Goal: Task Accomplishment & Management: Manage account settings

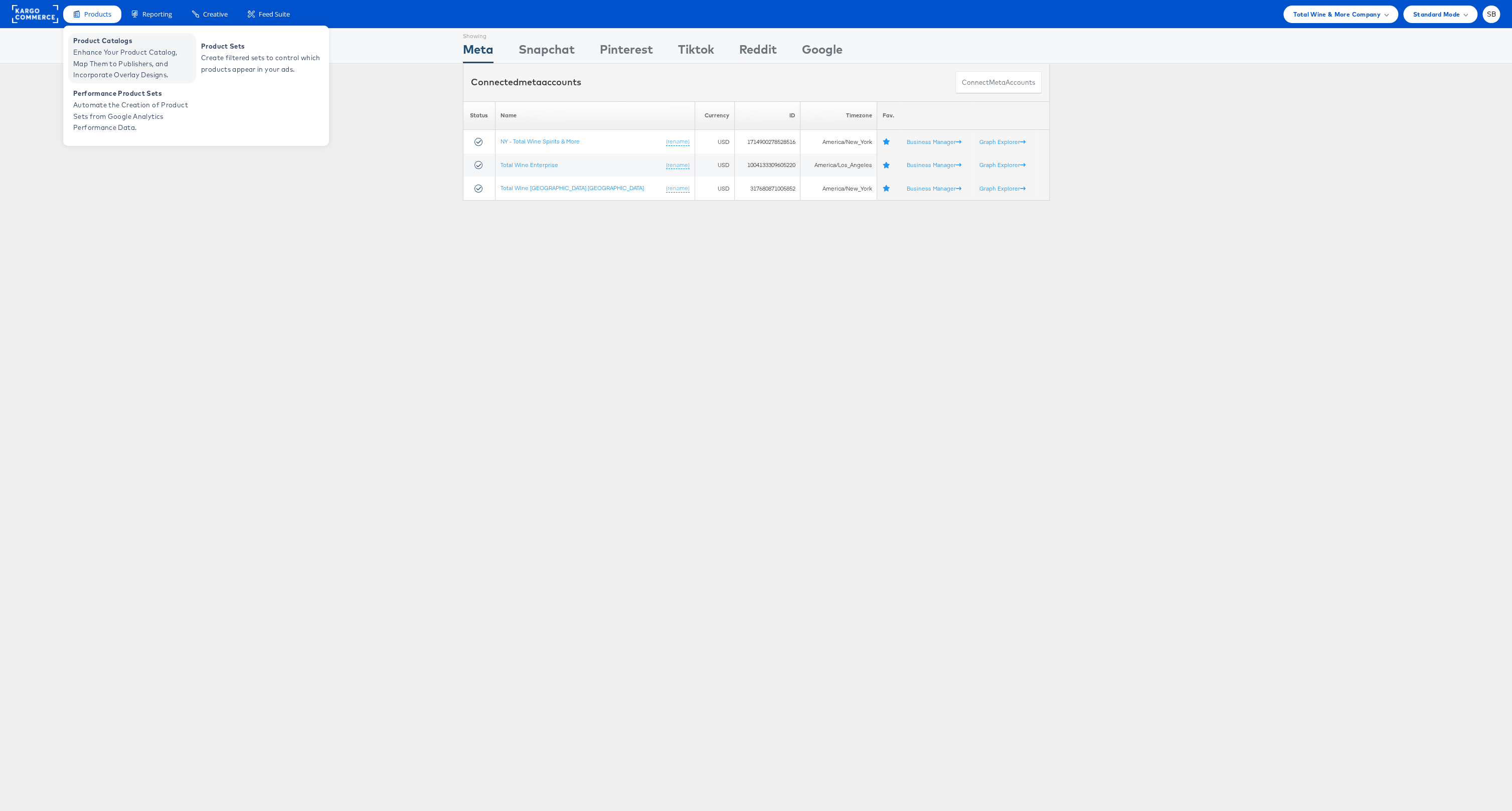
click at [140, 52] on span "Enhance Your Product Catalog, Map Them to Publishers, and Incorporate Overlay D…" at bounding box center [133, 63] width 120 height 34
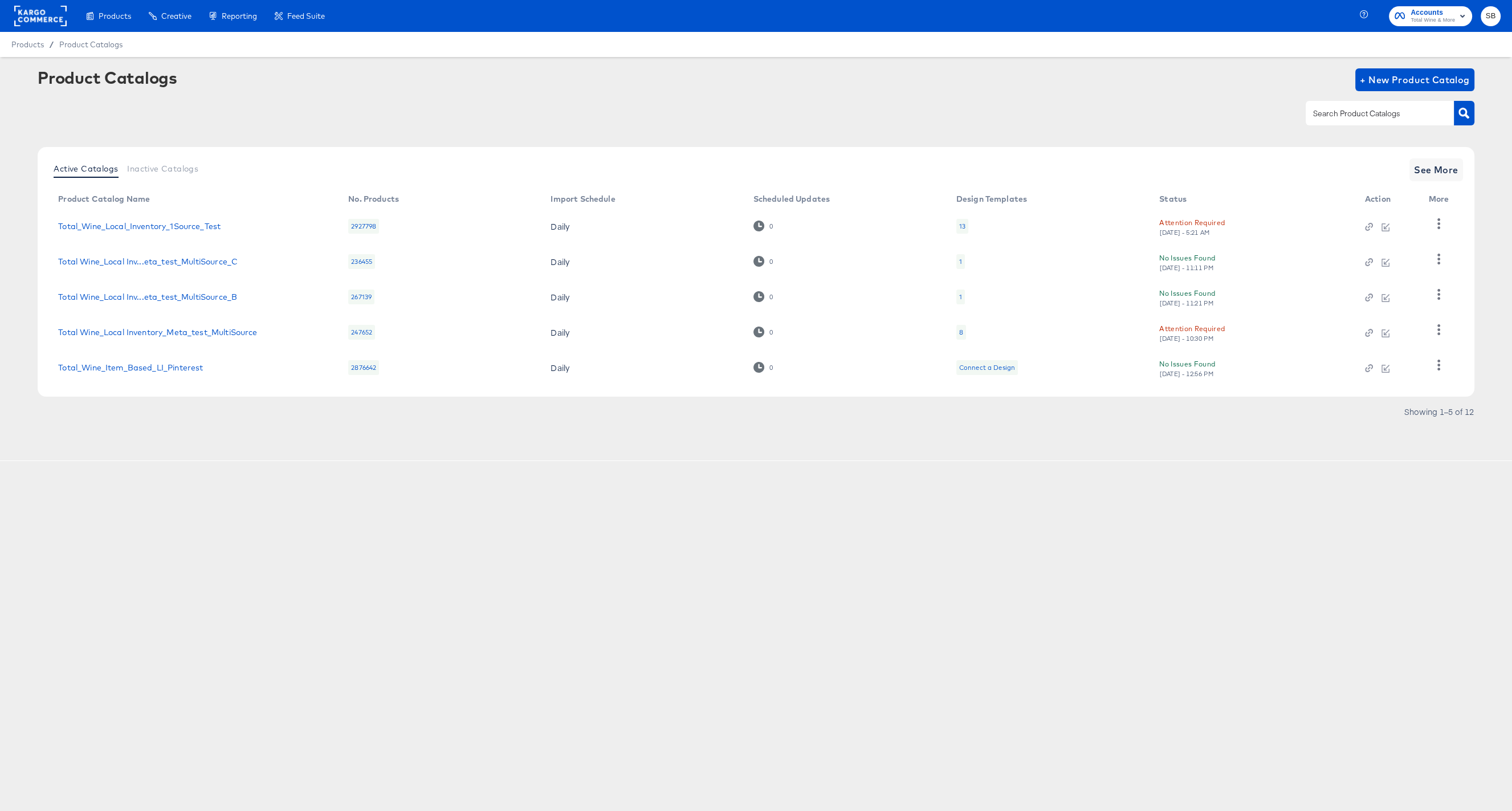
click at [1374, 112] on input "text" at bounding box center [1370, 113] width 122 height 13
type input "t"
click at [156, 370] on link "Total_Wine_Item_Based_LI_Pinterest" at bounding box center [130, 367] width 145 height 9
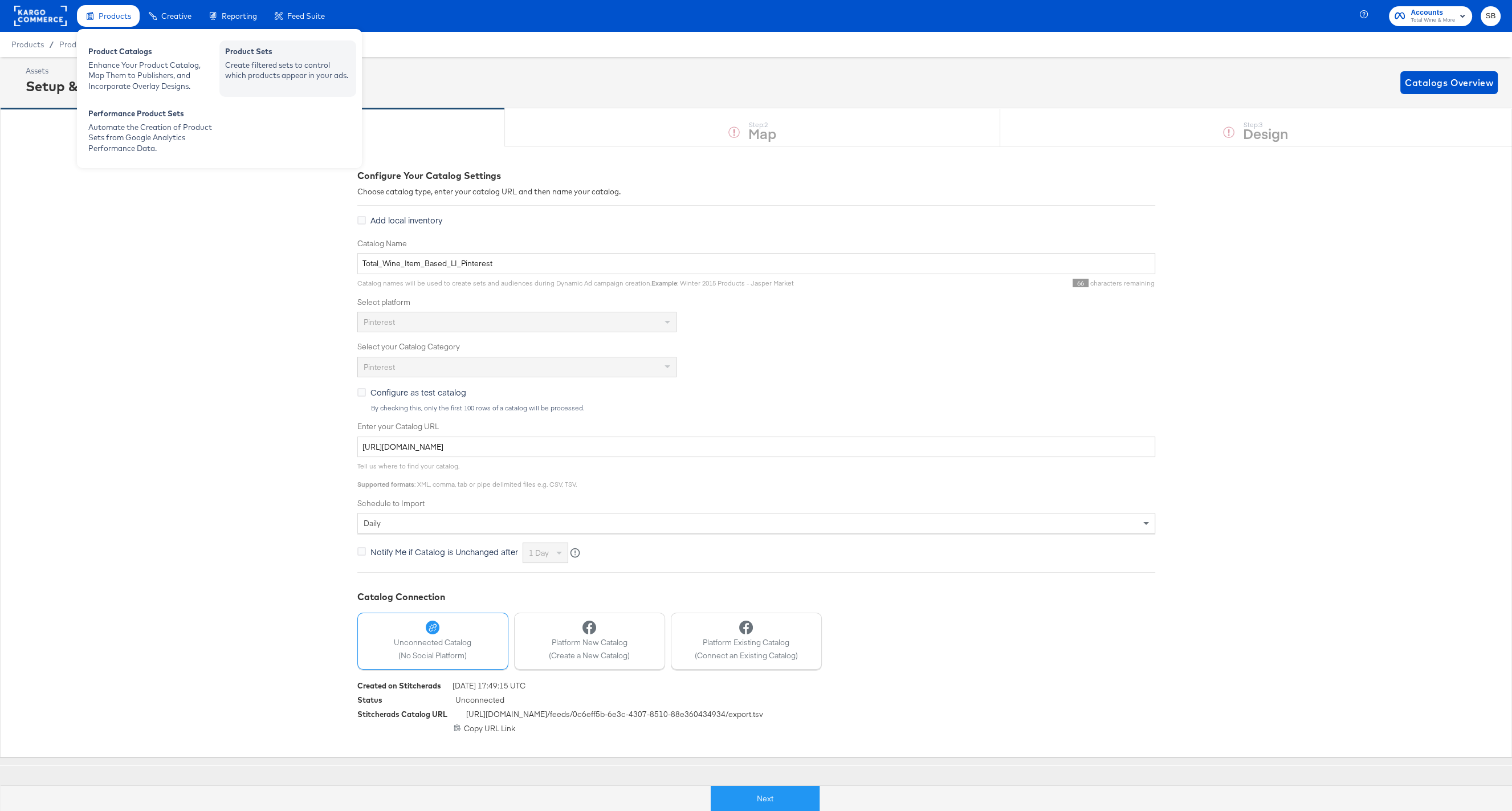
click at [294, 79] on div "Create filtered sets to control which products appear in your ads." at bounding box center [287, 70] width 125 height 21
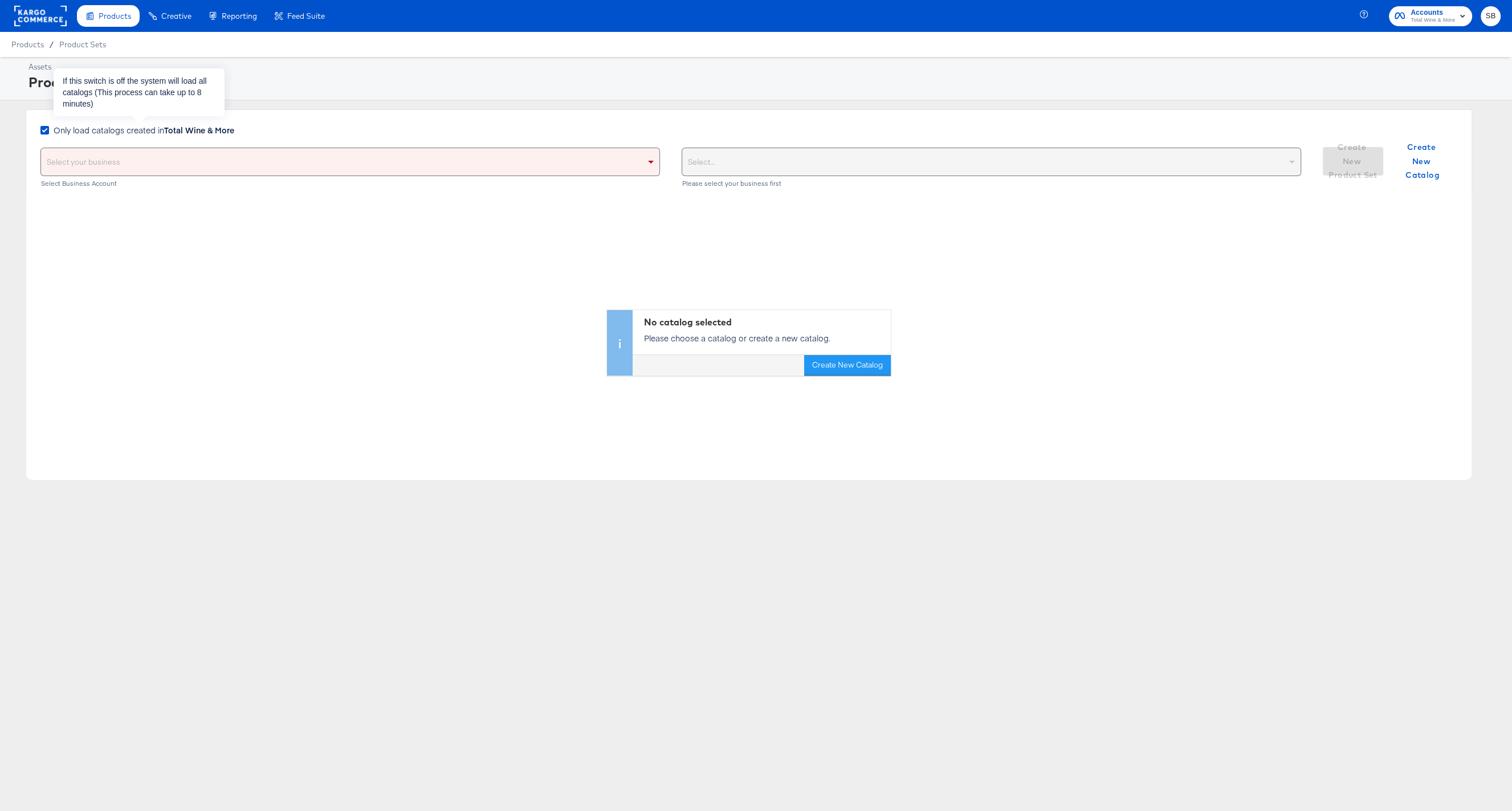
click at [191, 129] on strong "Total Wine & More" at bounding box center [199, 129] width 70 height 11
click at [0, 0] on input "Only load catalogs created in Total Wine & More" at bounding box center [0, 0] width 0 height 0
click at [592, 162] on div "Select your business" at bounding box center [350, 162] width 618 height 27
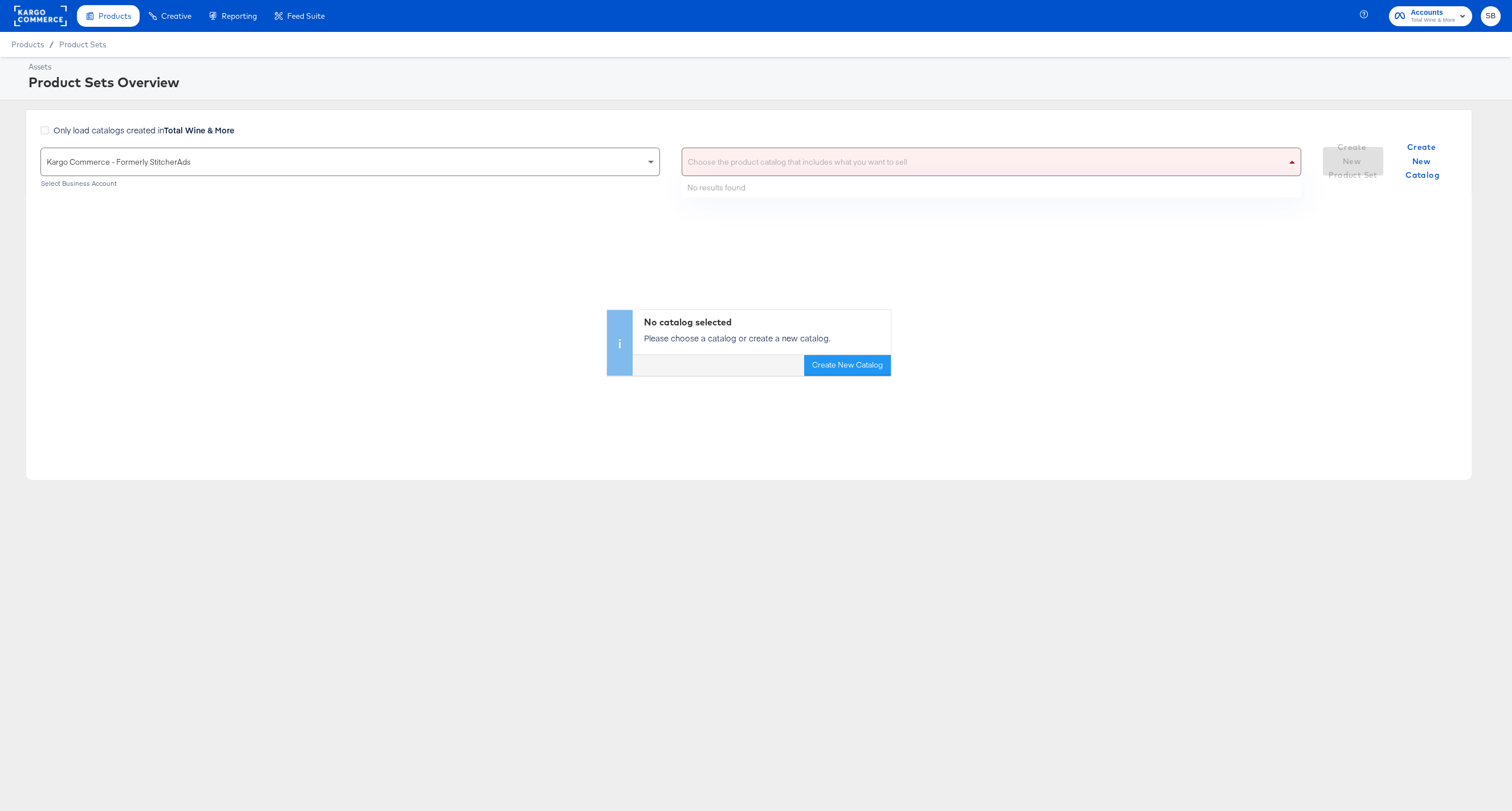
click at [778, 170] on div "Choose the product catalog that includes what you want to sell" at bounding box center [991, 162] width 618 height 27
type input "total wine"
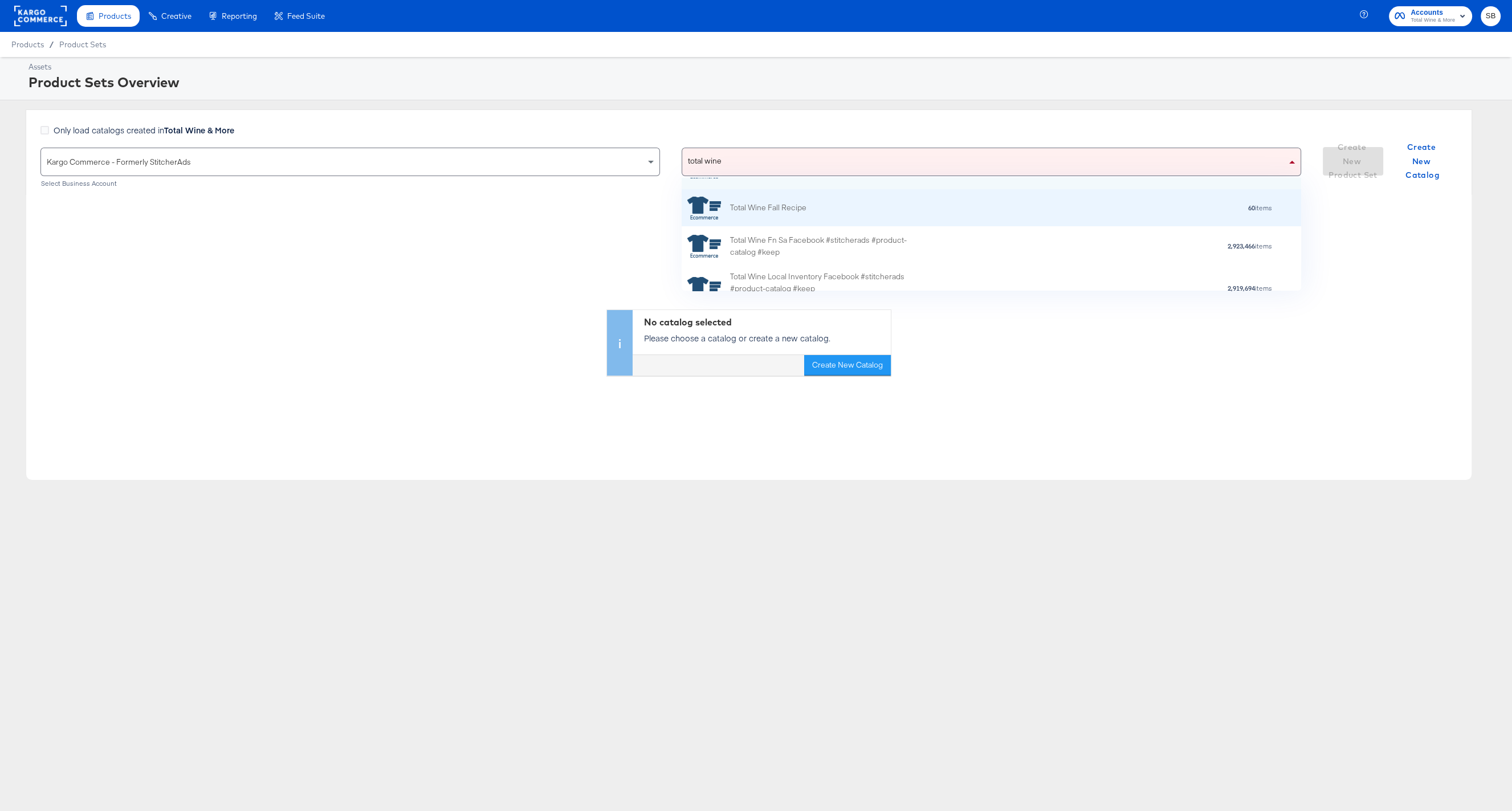
scroll to position [52, 0]
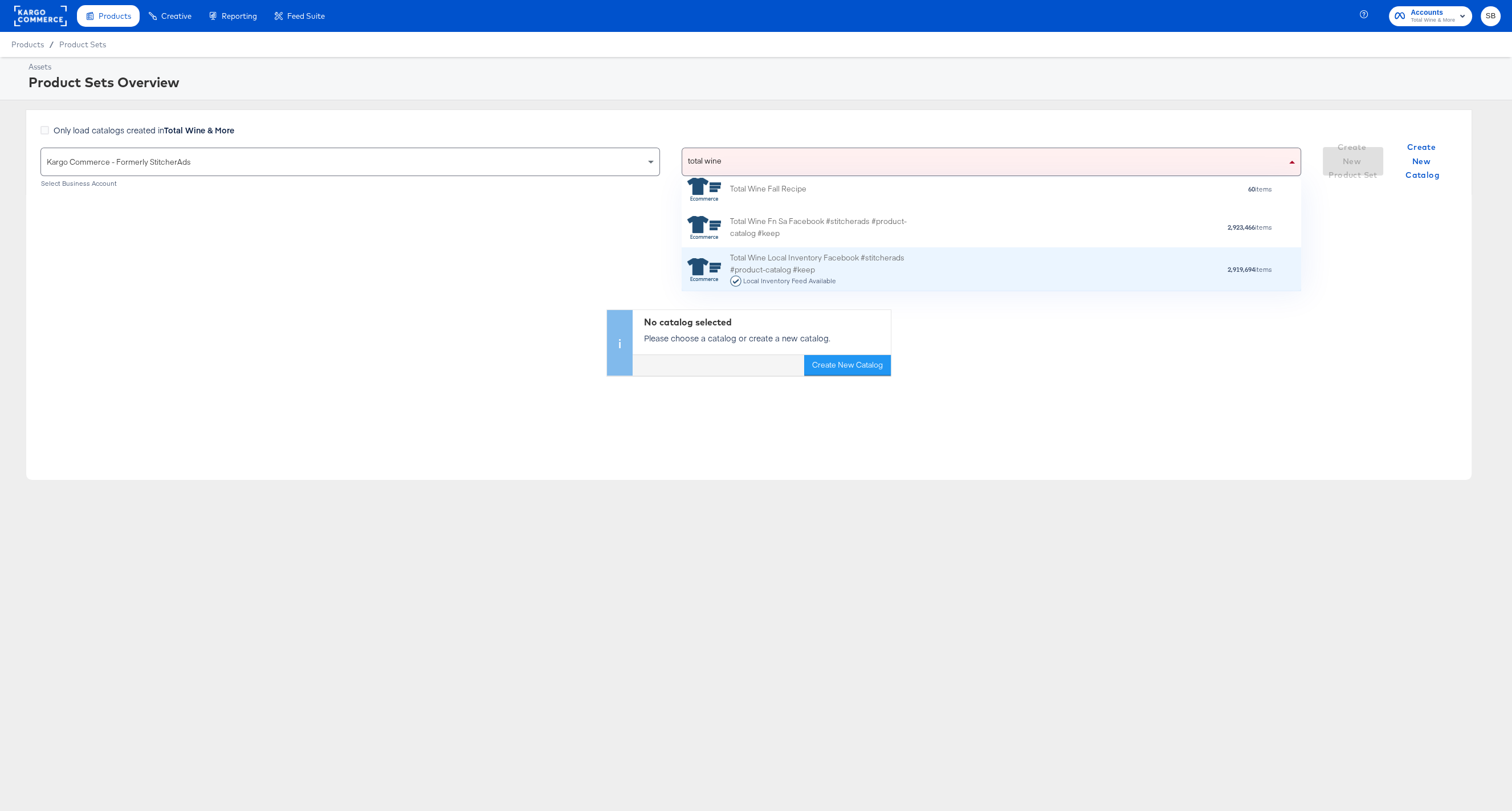
click at [874, 254] on div "Total Wine Local Inventory Facebook #stitcherads #product-catalog #keep Local I…" at bounding box center [829, 269] width 200 height 36
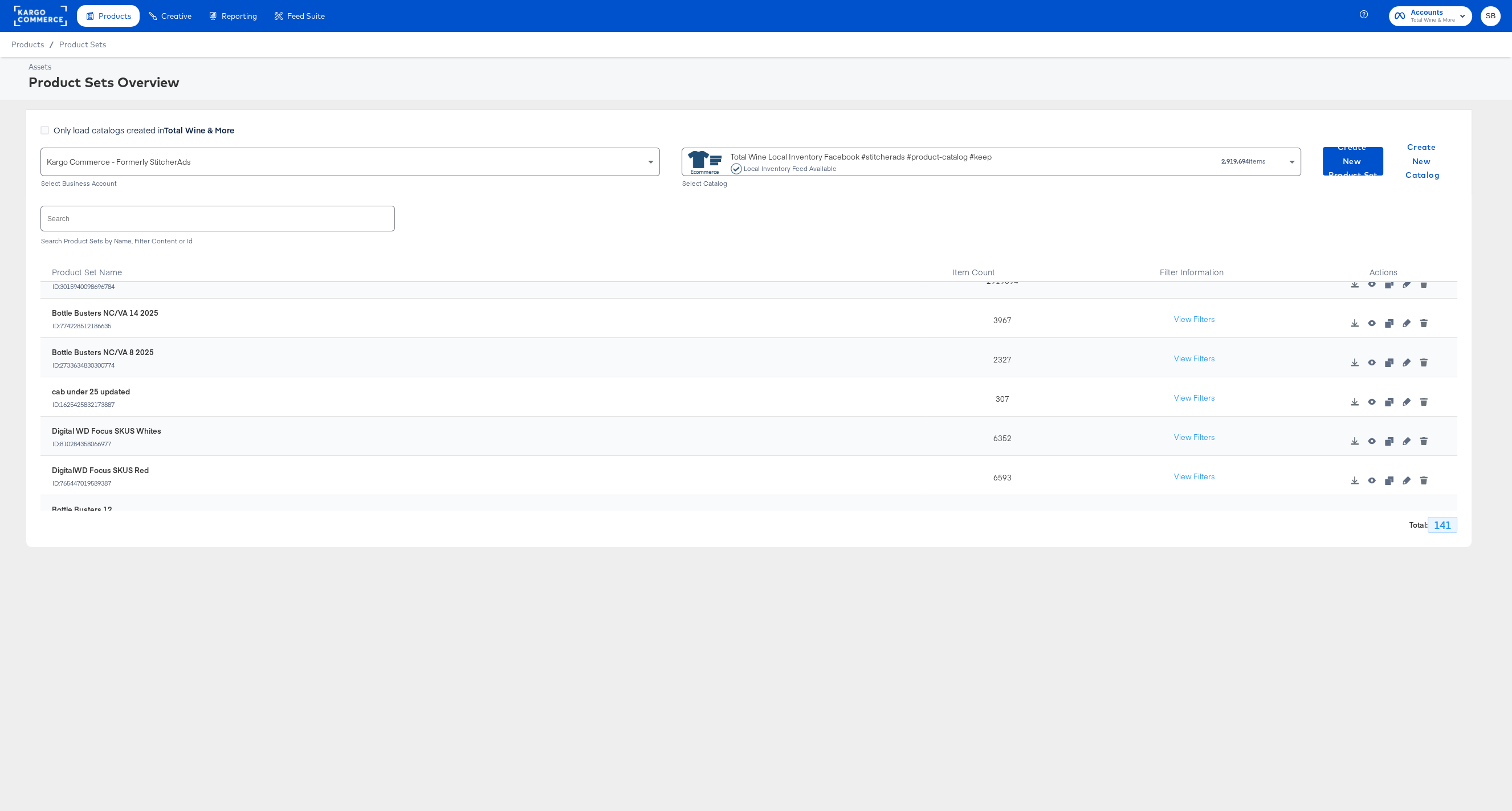
scroll to position [0, 0]
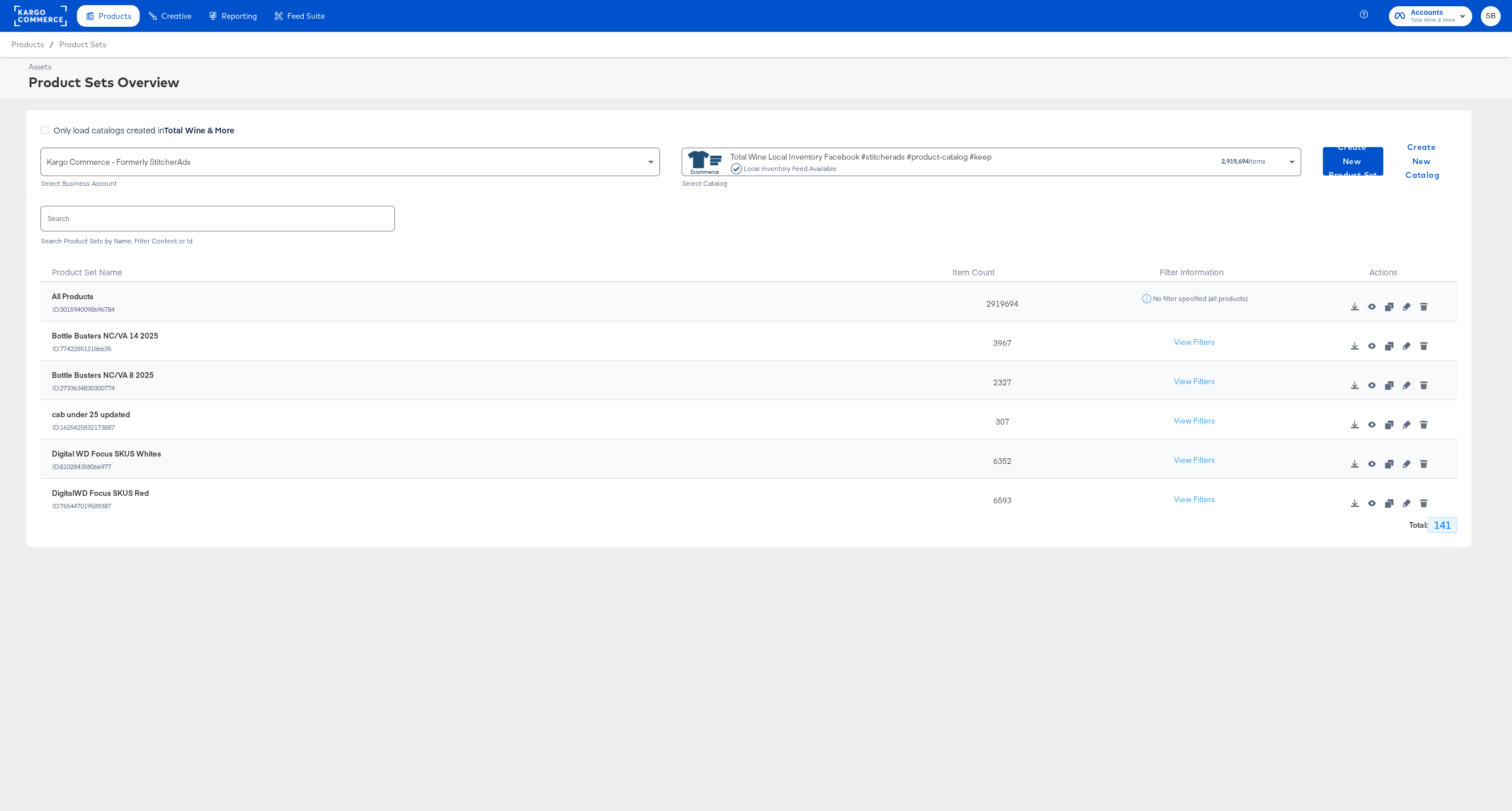
click at [744, 168] on div "Local Inventory Feed Available" at bounding box center [790, 168] width 94 height 8
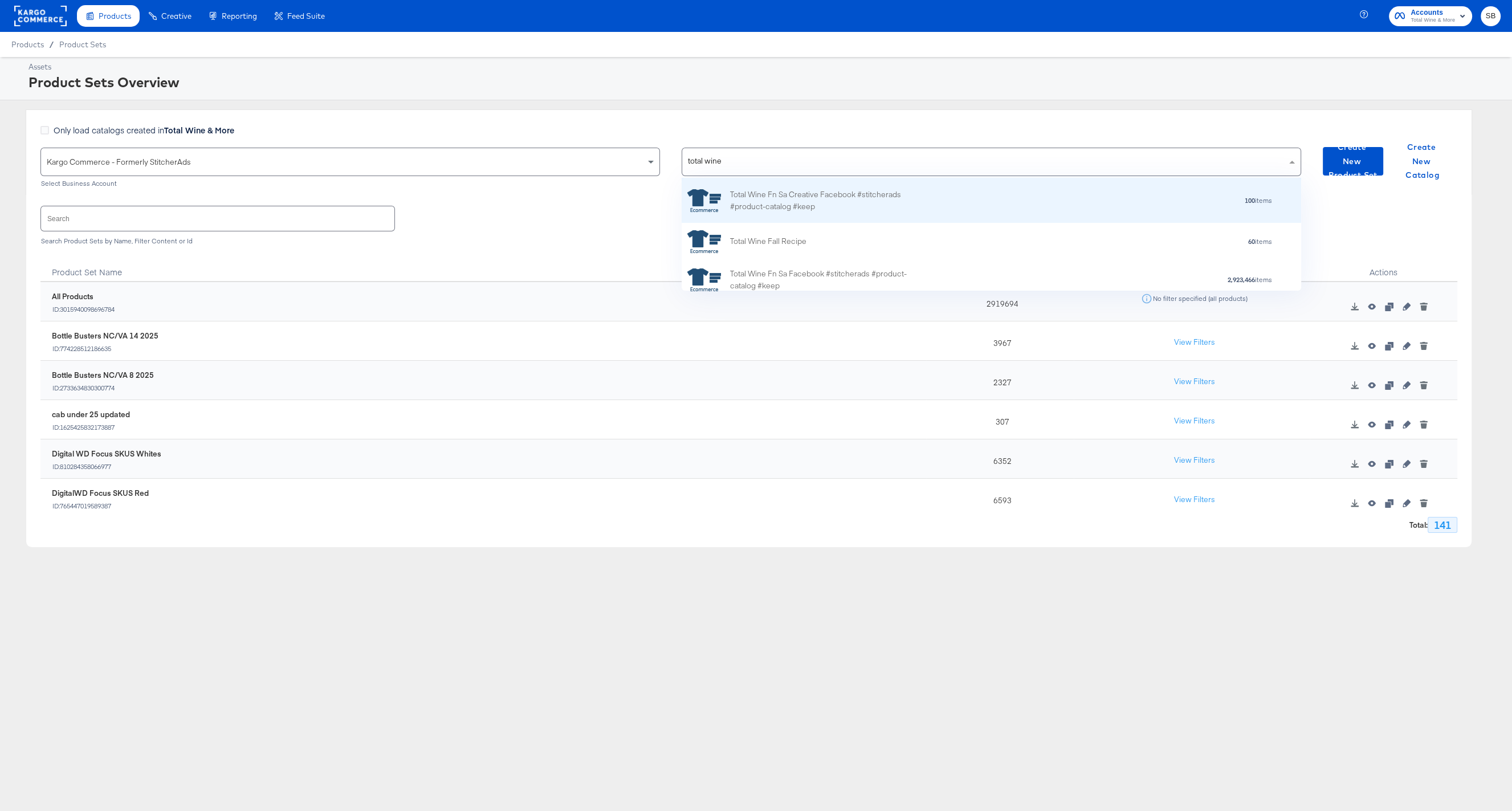
scroll to position [52, 0]
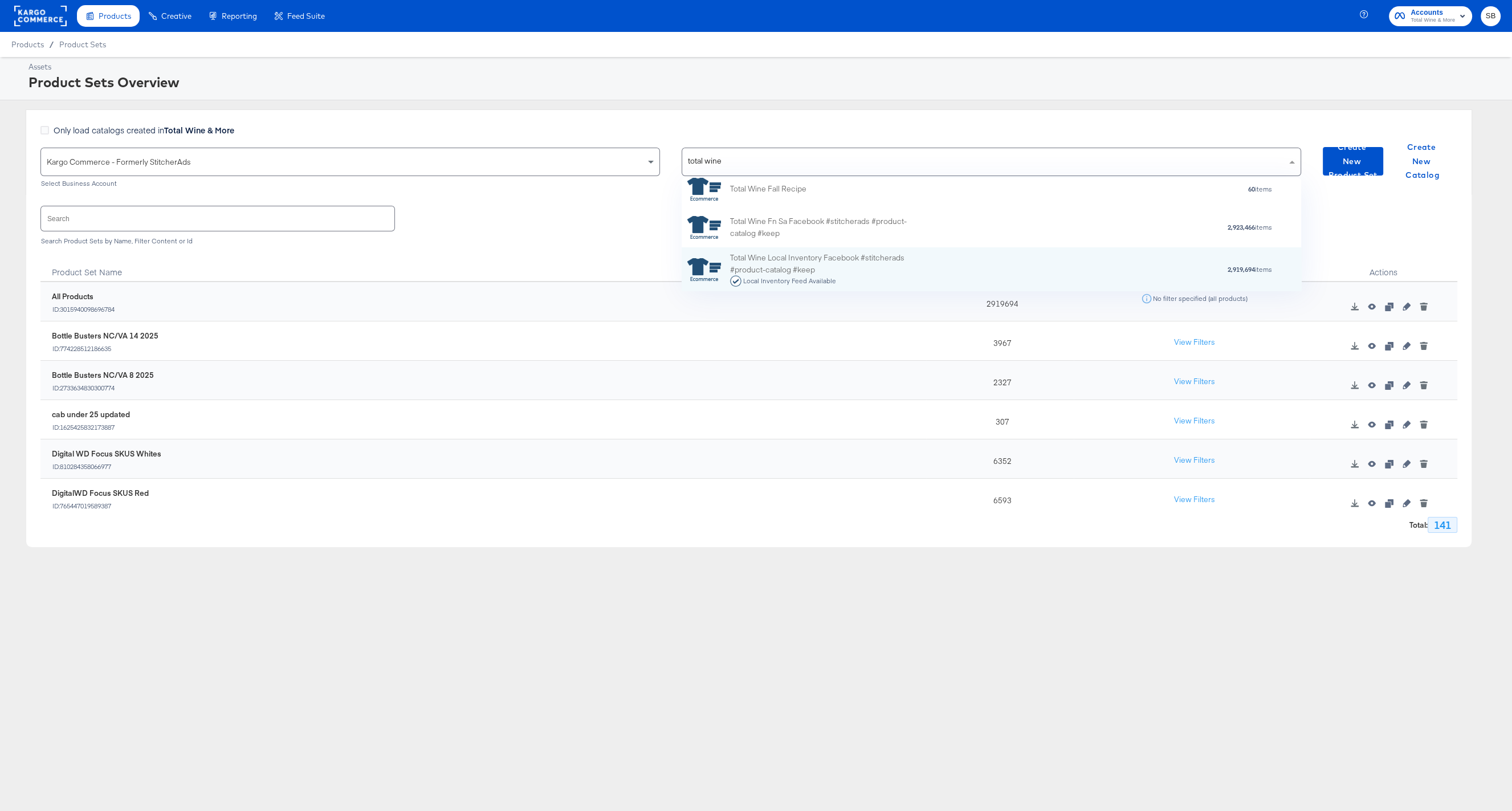
type input "total wine"
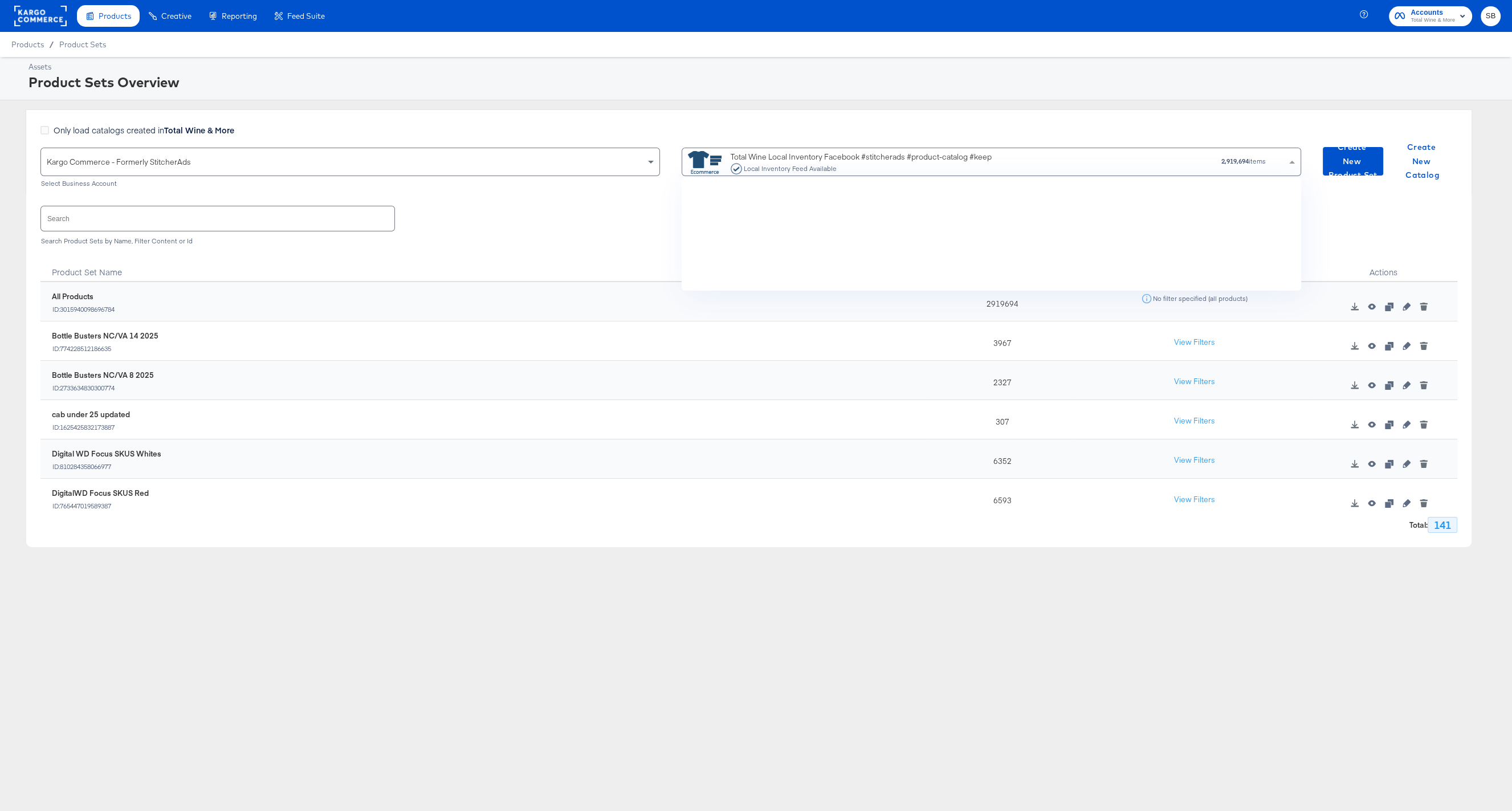
scroll to position [3649, 0]
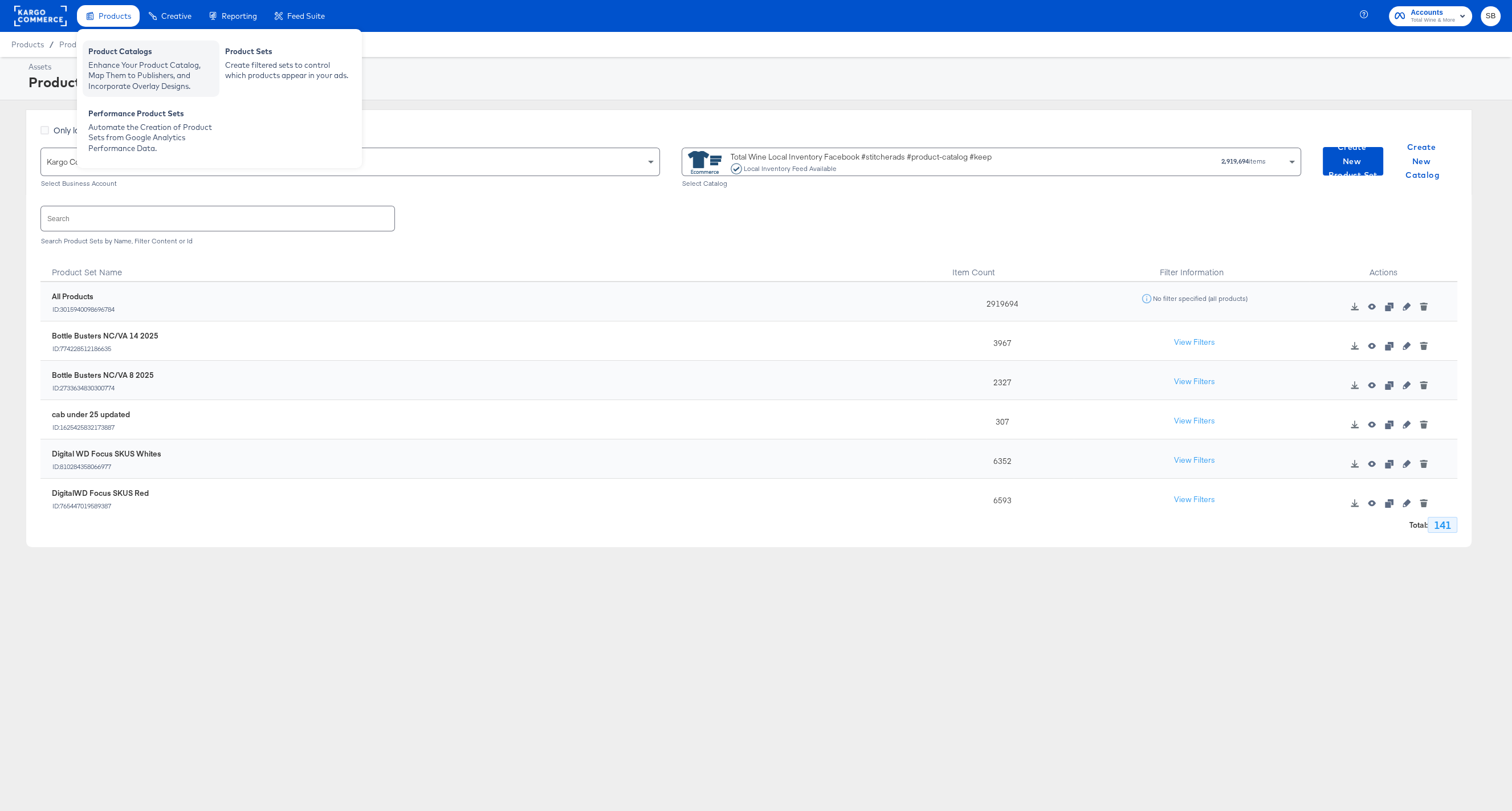
click at [122, 54] on div "Product Catalogs" at bounding box center [151, 53] width 125 height 14
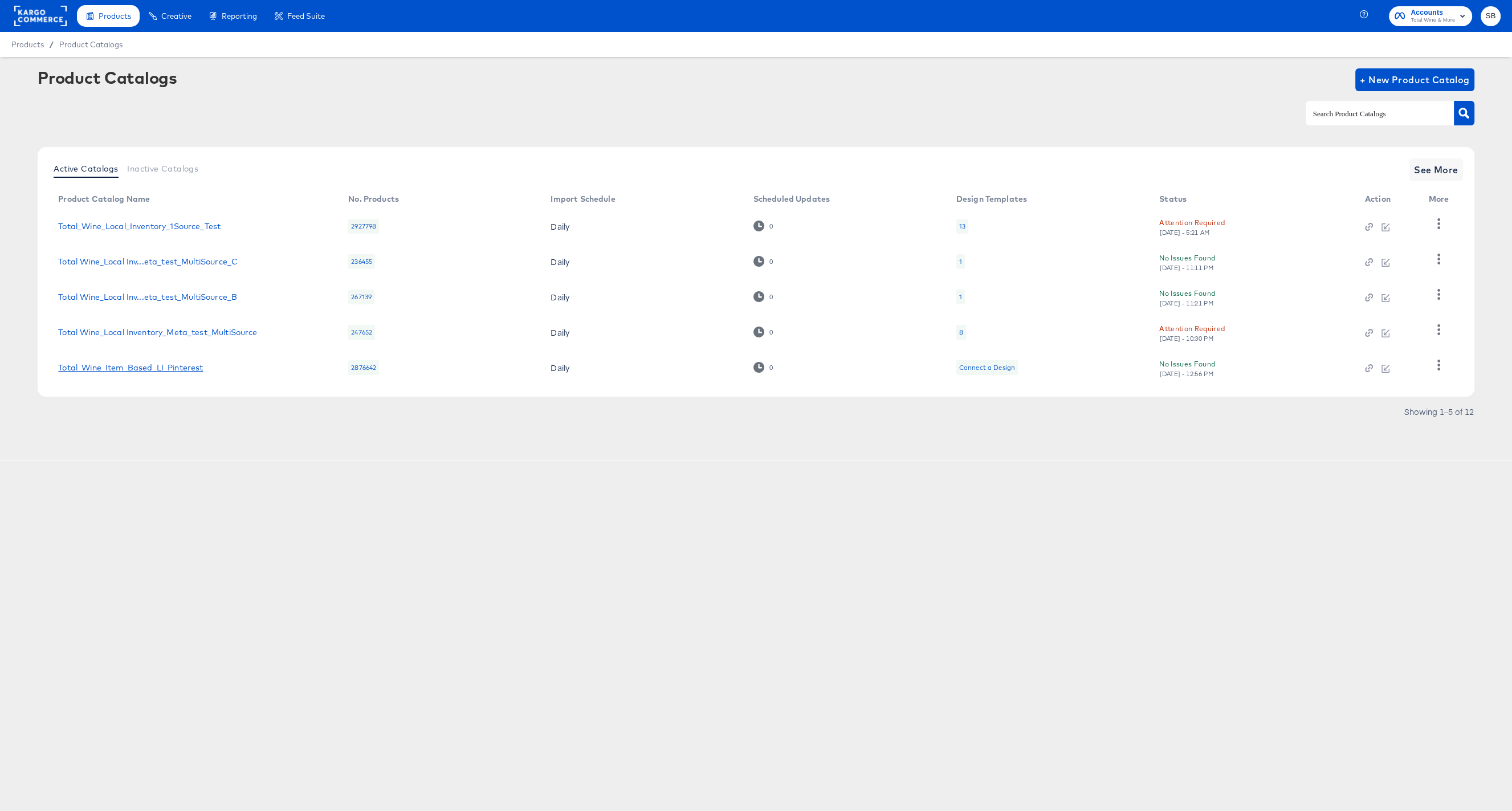
click at [187, 368] on link "Total_Wine_Item_Based_LI_Pinterest" at bounding box center [130, 367] width 145 height 9
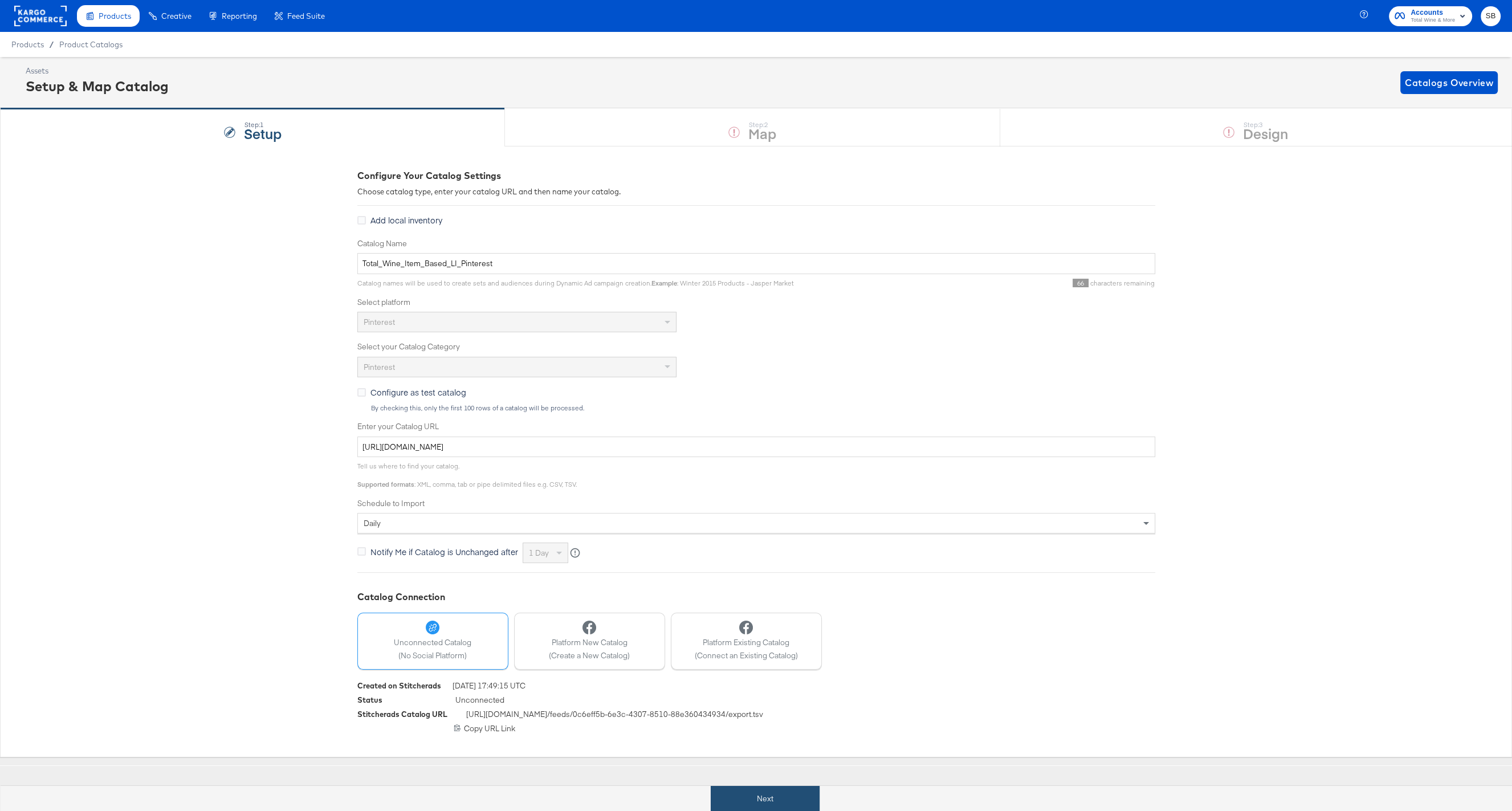
click at [765, 801] on button "Next" at bounding box center [764, 799] width 109 height 26
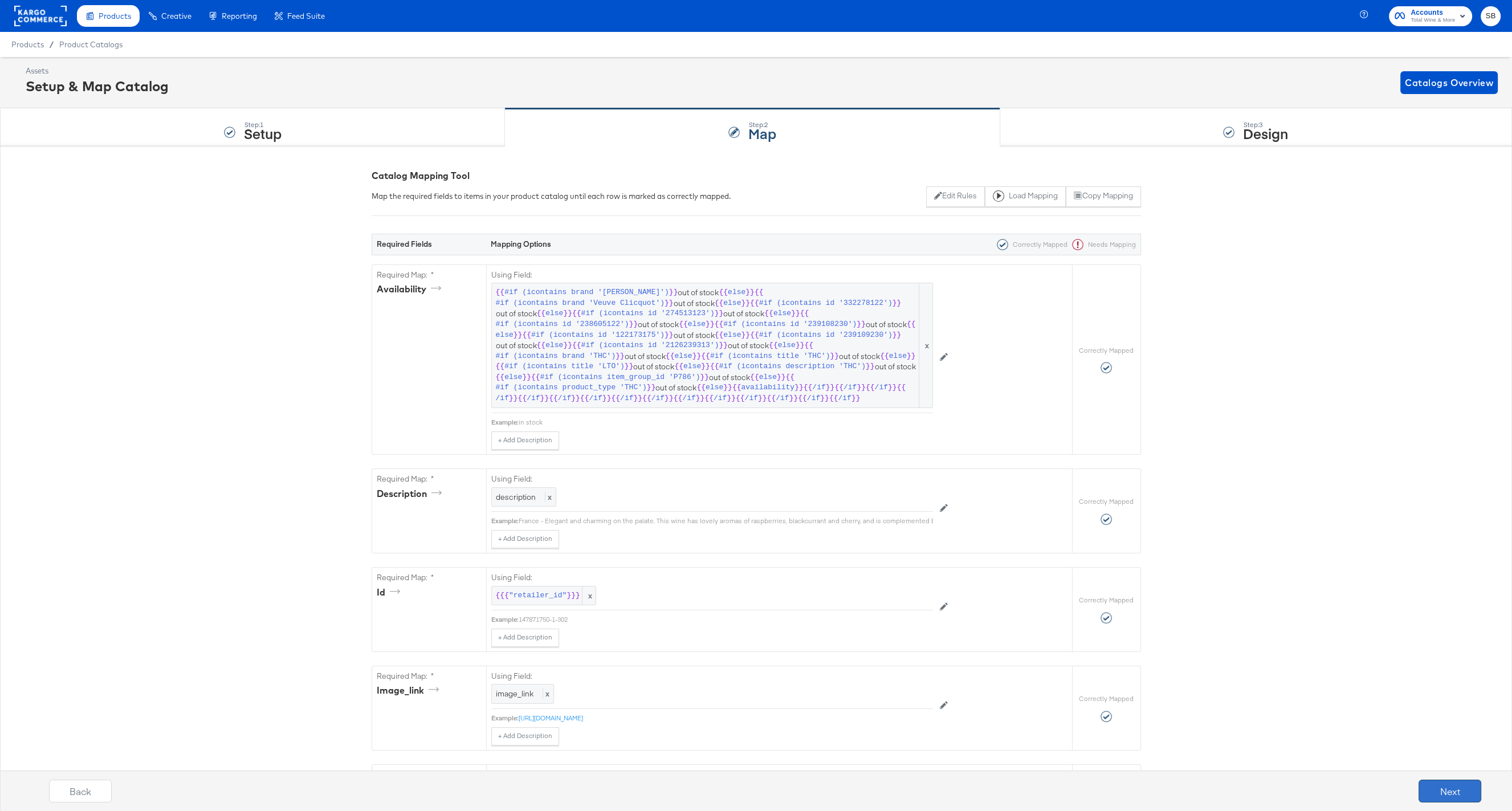
click at [1429, 786] on button "Next" at bounding box center [1449, 791] width 63 height 23
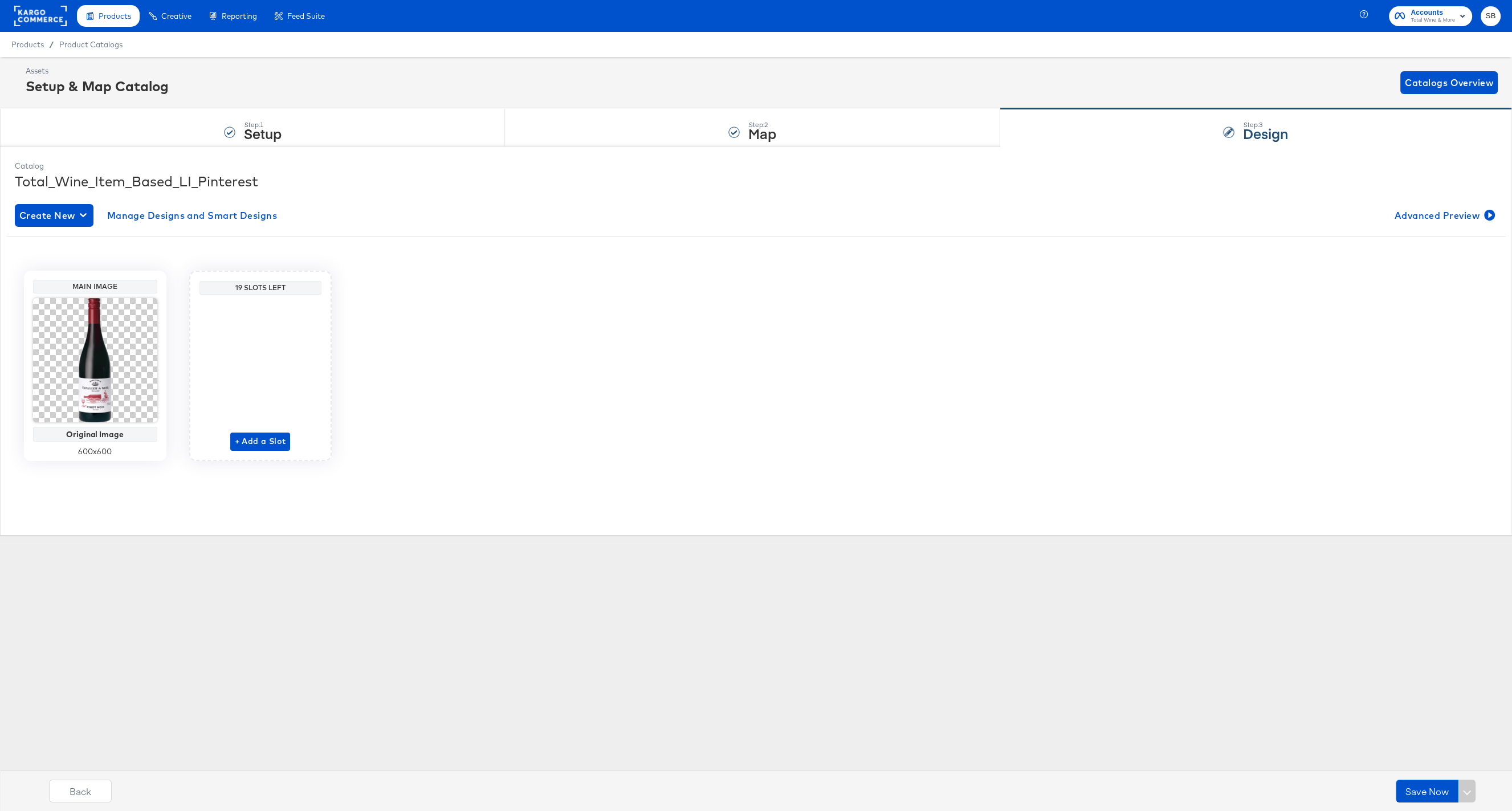
click at [384, 551] on div "Products Creative Reporting Feed Suite Accounts Total Wine & More SB Products /…" at bounding box center [756, 406] width 1512 height 811
click at [30, 13] on rect at bounding box center [40, 16] width 52 height 21
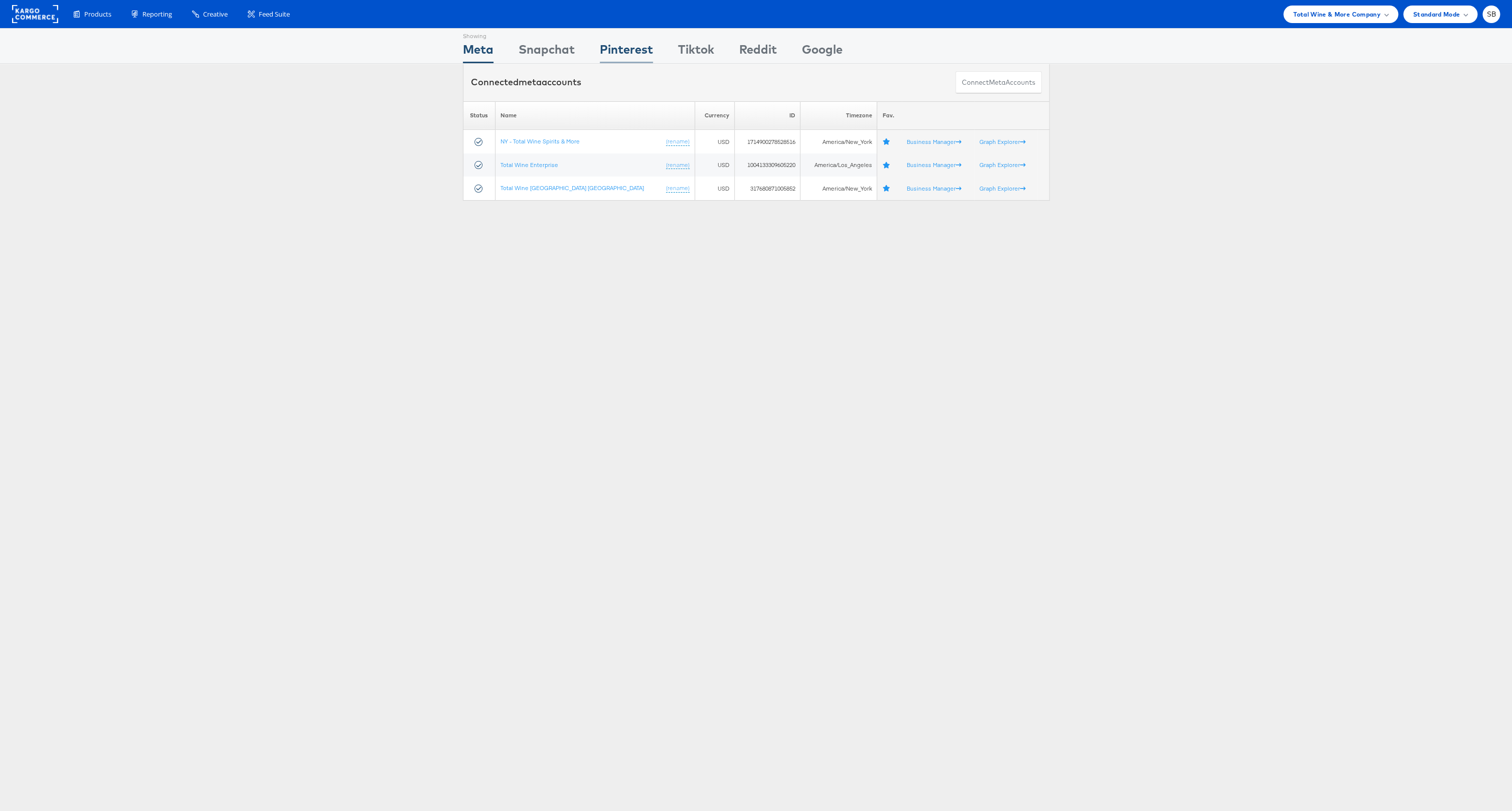
click at [615, 47] on div "Pinterest" at bounding box center [627, 52] width 54 height 23
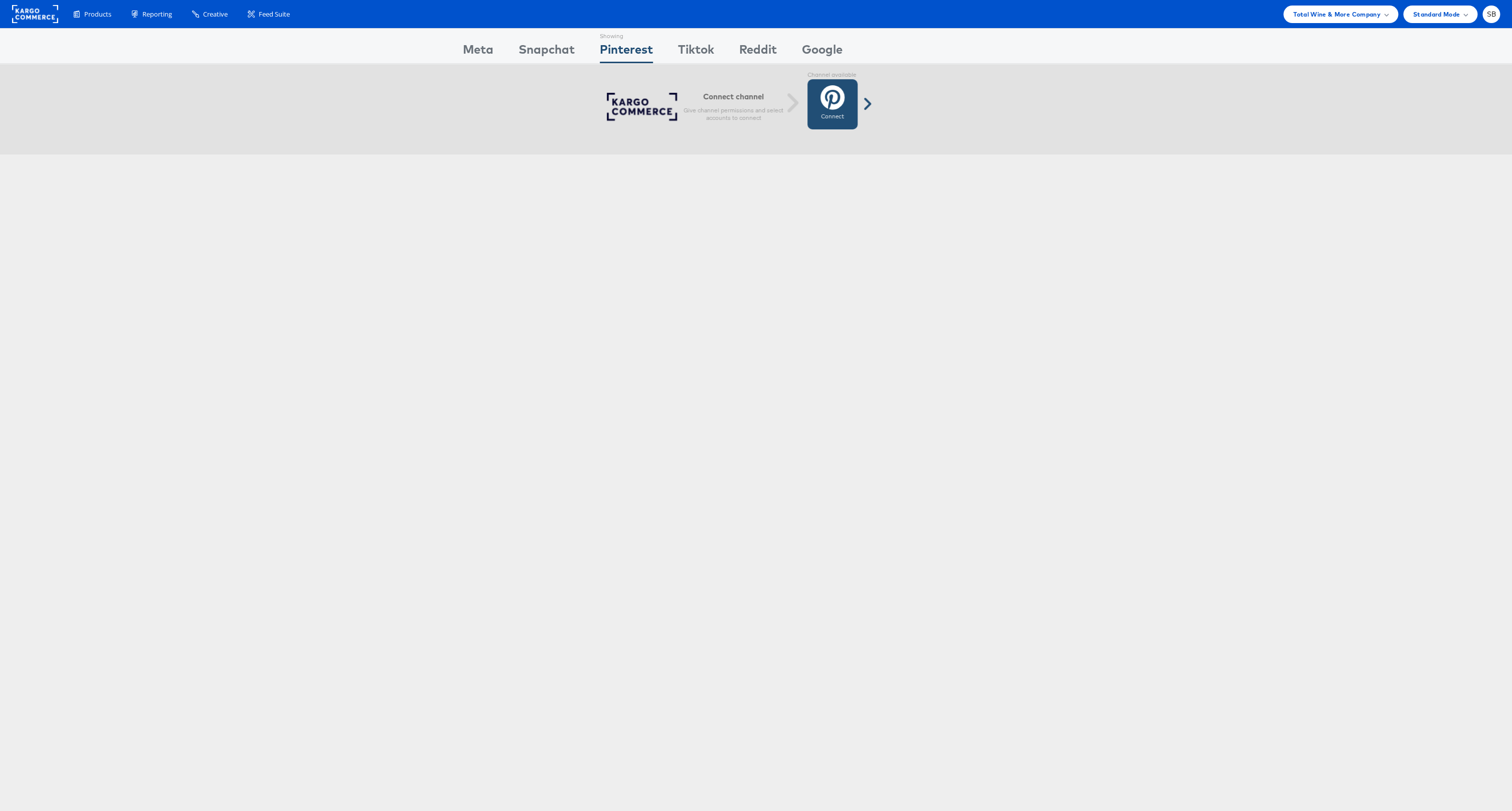
click at [839, 109] on icon at bounding box center [832, 97] width 24 height 25
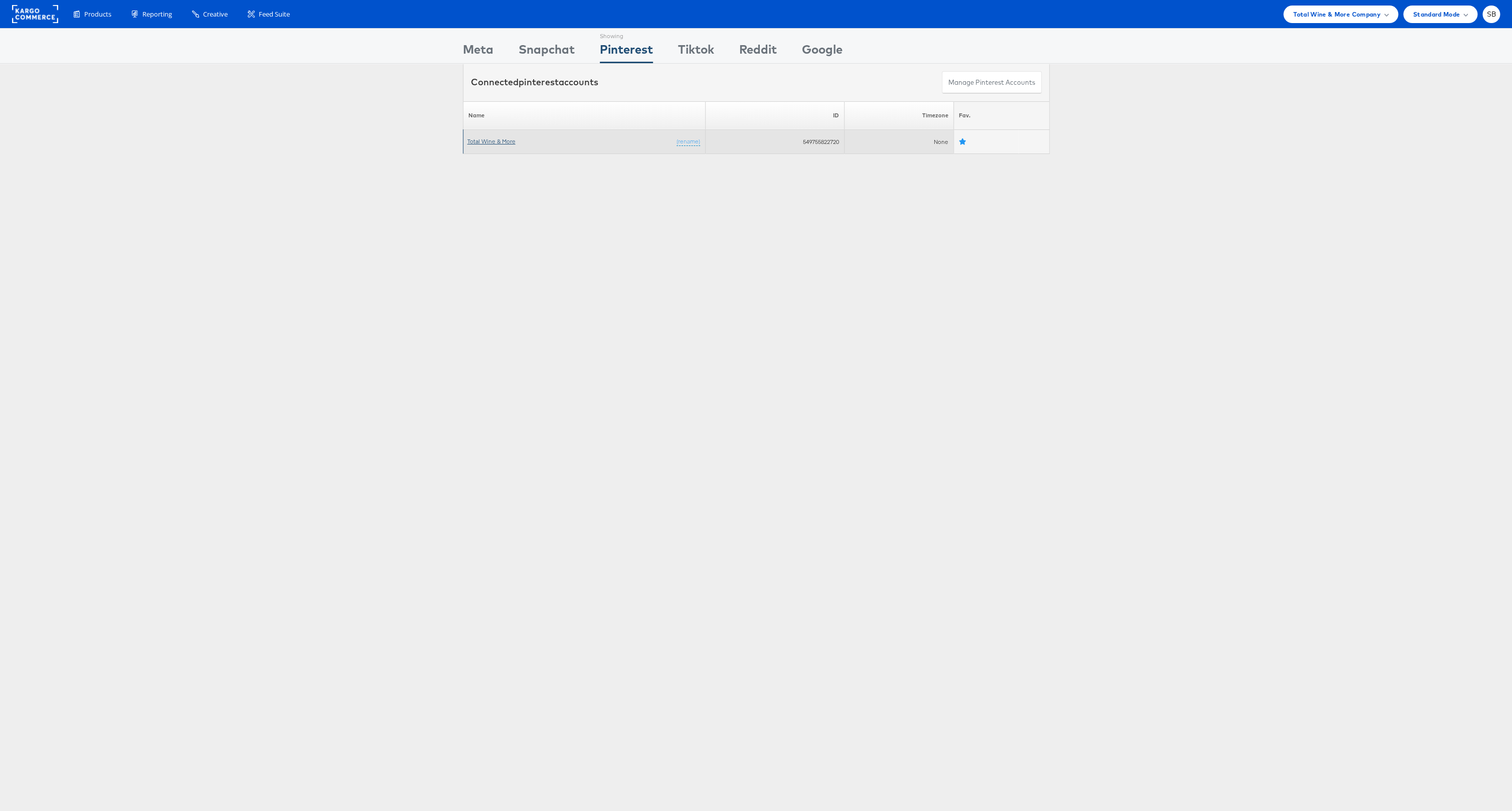
click at [485, 140] on link "Total Wine & More" at bounding box center [491, 141] width 48 height 8
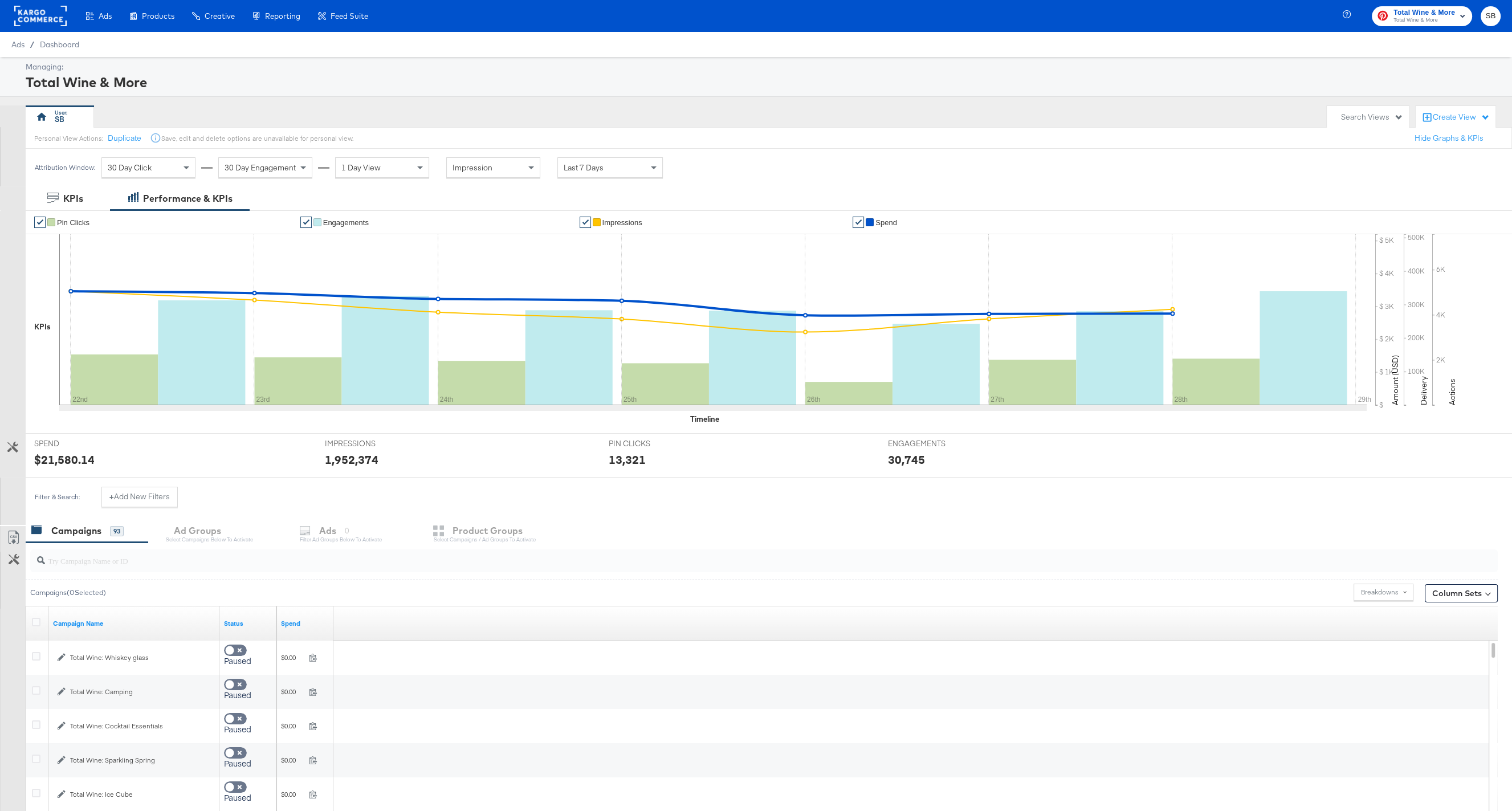
scroll to position [62, 0]
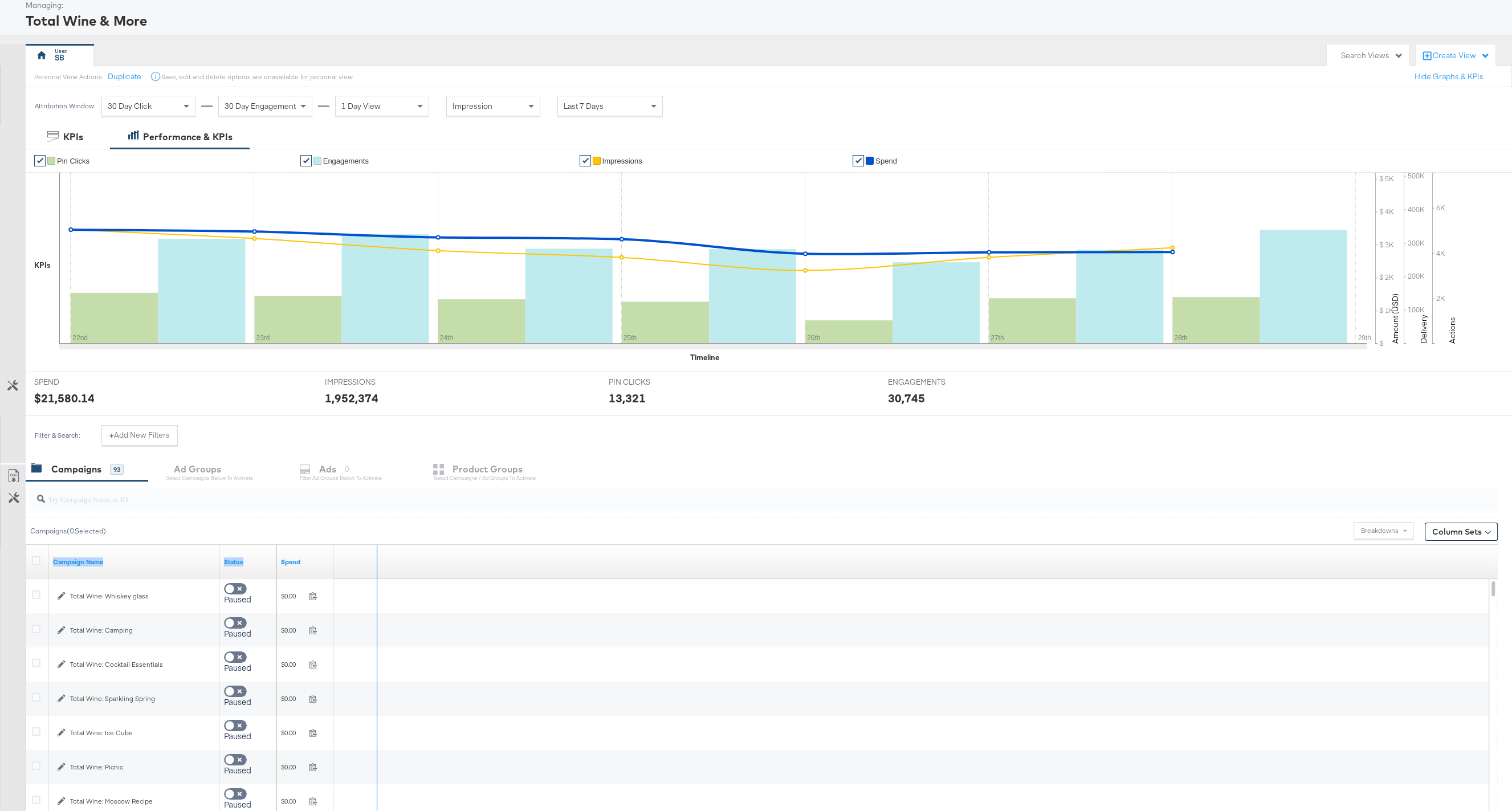
drag, startPoint x: 218, startPoint y: 549, endPoint x: 384, endPoint y: 559, distance: 166.3
click at [26, 544] on div "Campaign Name Status Spend" at bounding box center [26, 544] width 0 height 0
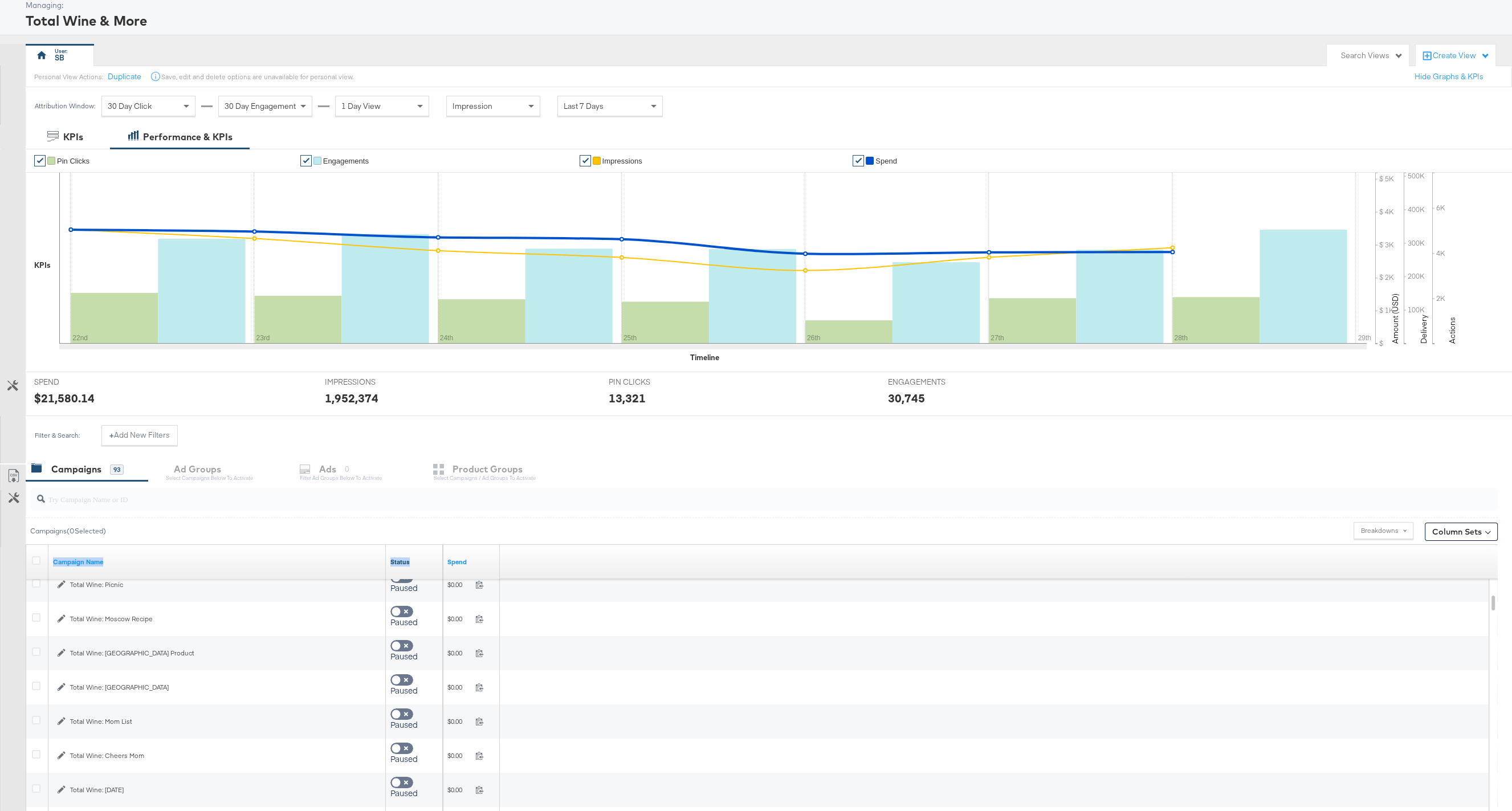
click at [405, 557] on link "Status" at bounding box center [413, 562] width 48 height 9
checkbox input "true"
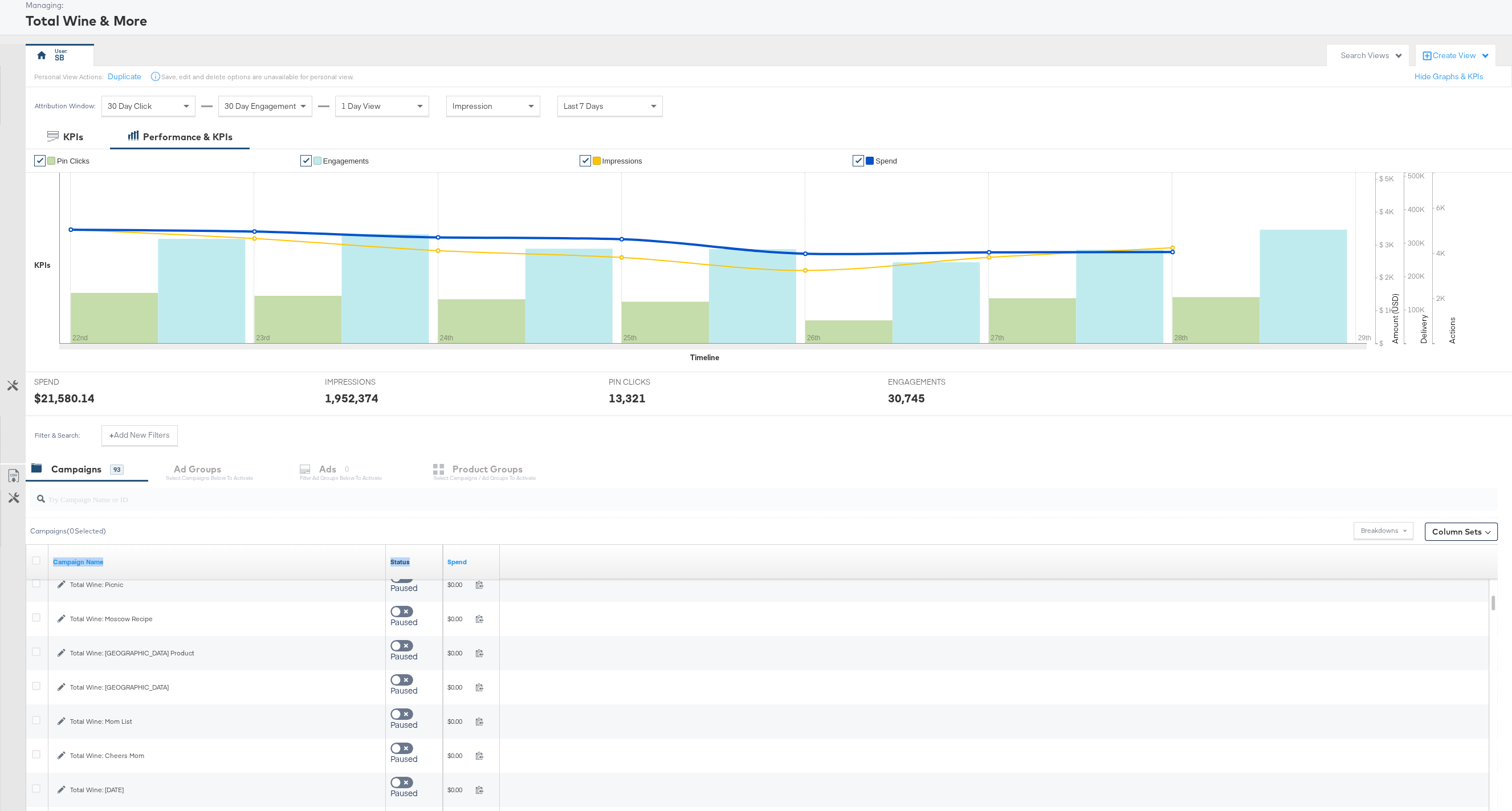
checkbox input "true"
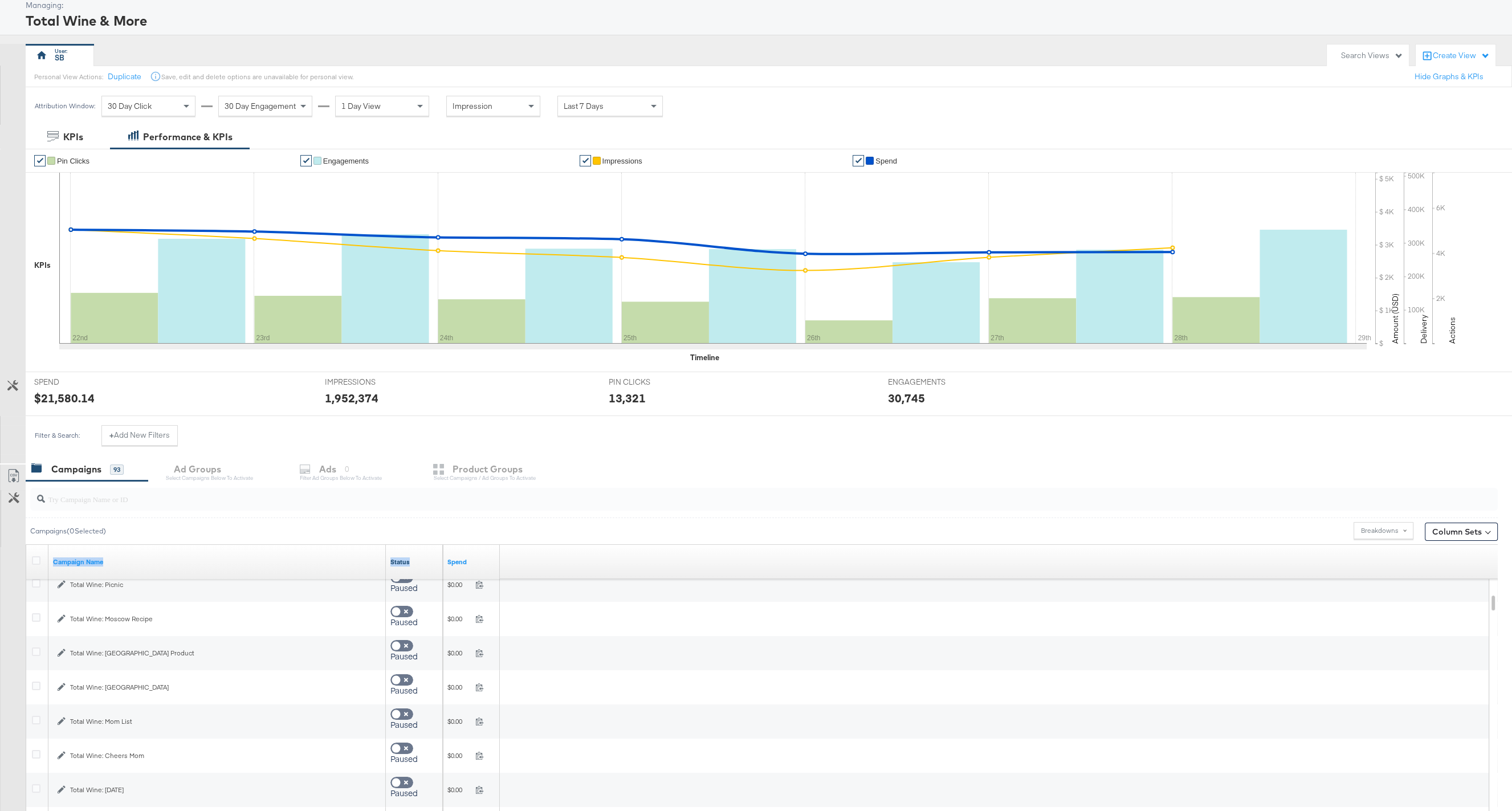
checkbox input "true"
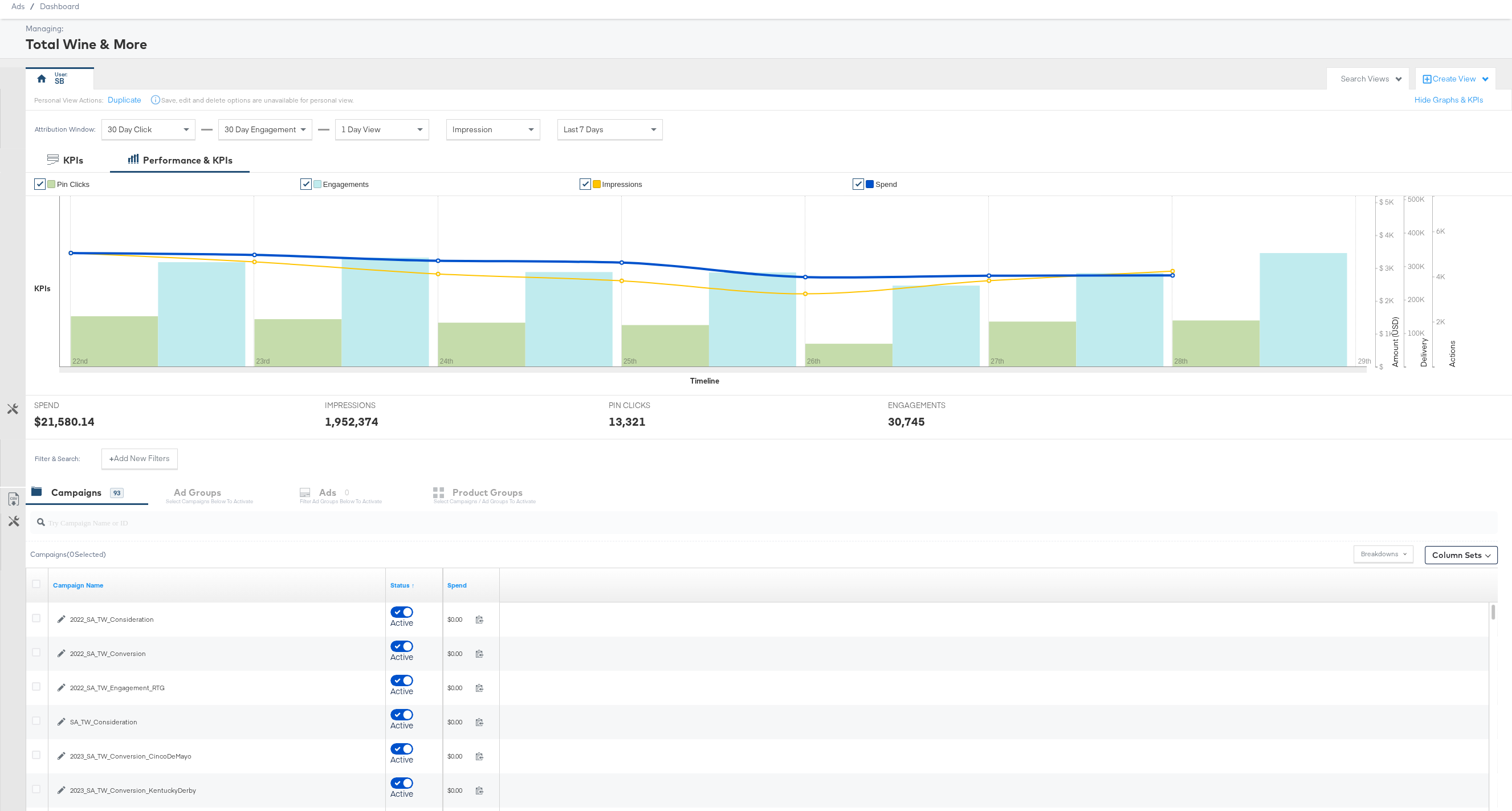
scroll to position [48, 0]
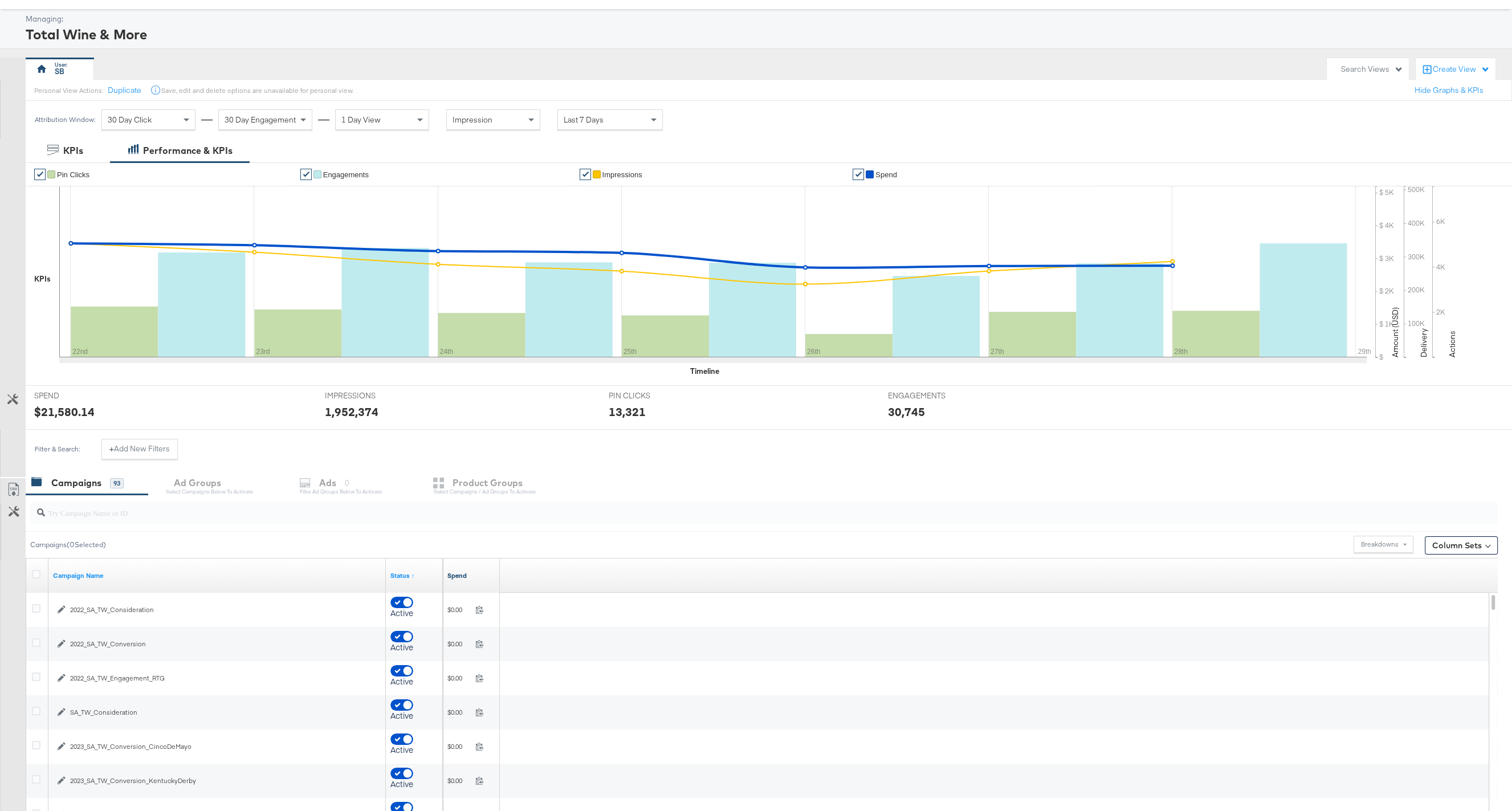
click at [459, 570] on link "Spend" at bounding box center [471, 575] width 48 height 9
checkbox input "false"
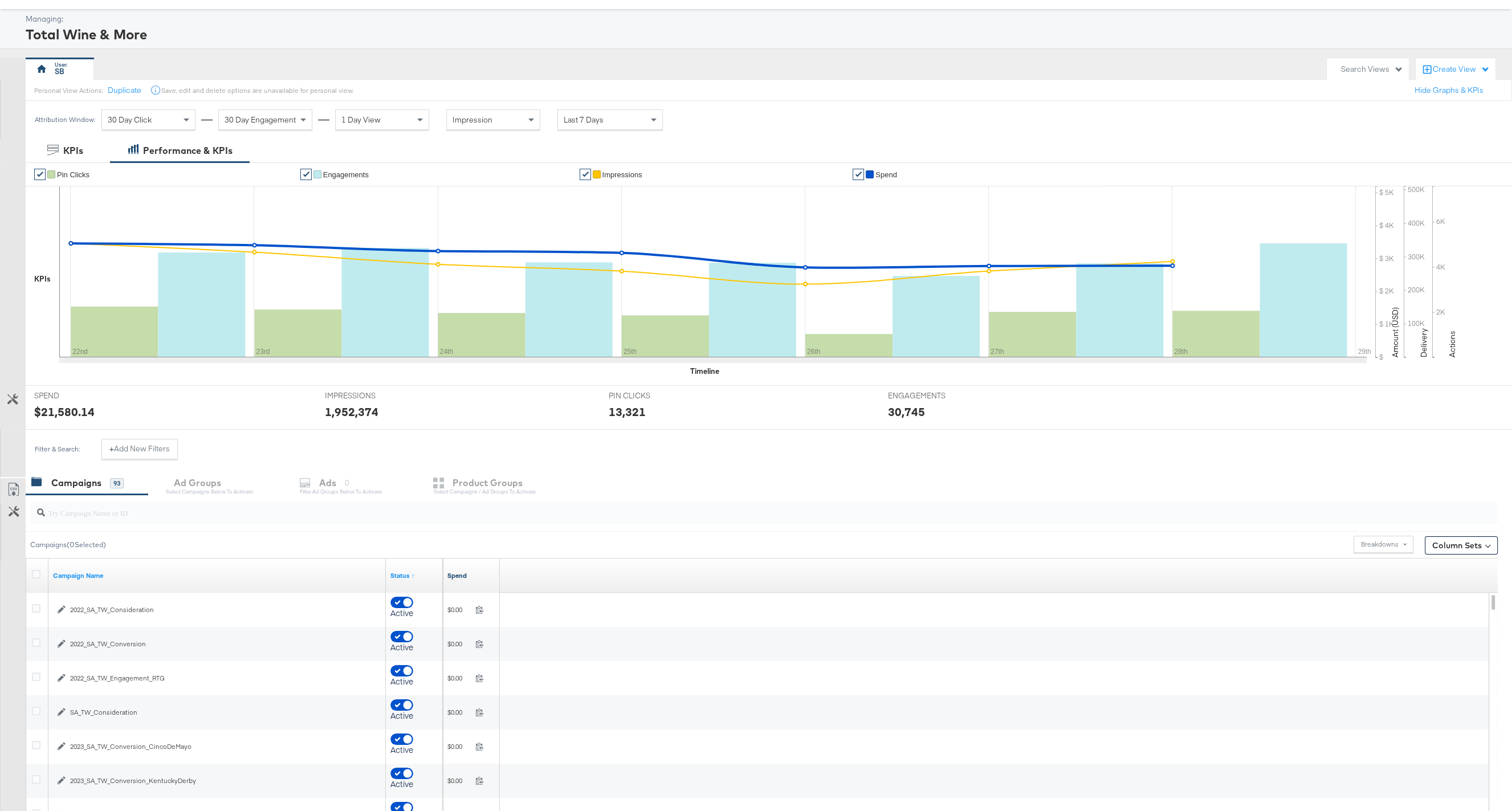
checkbox input "false"
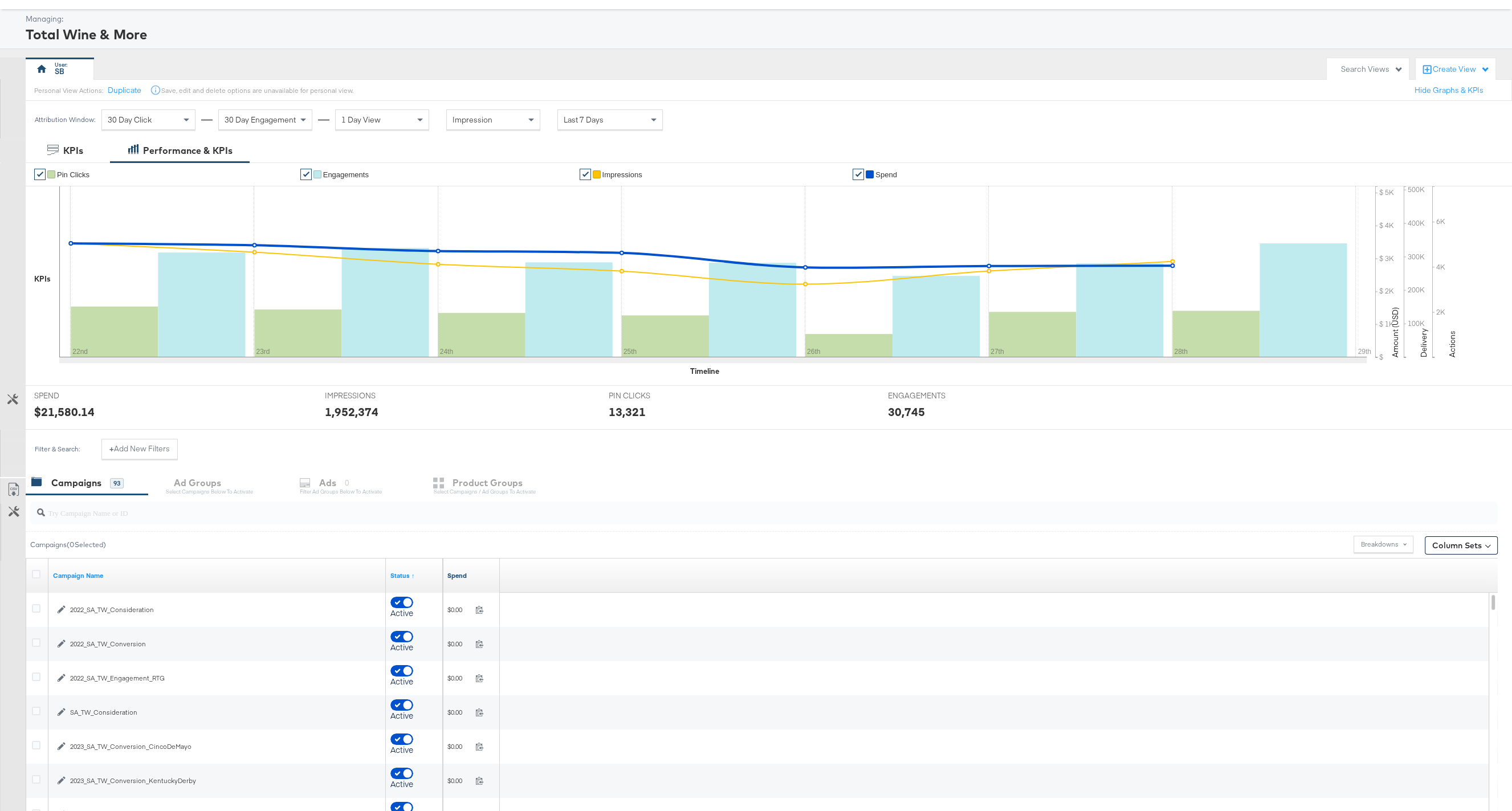
checkbox input "false"
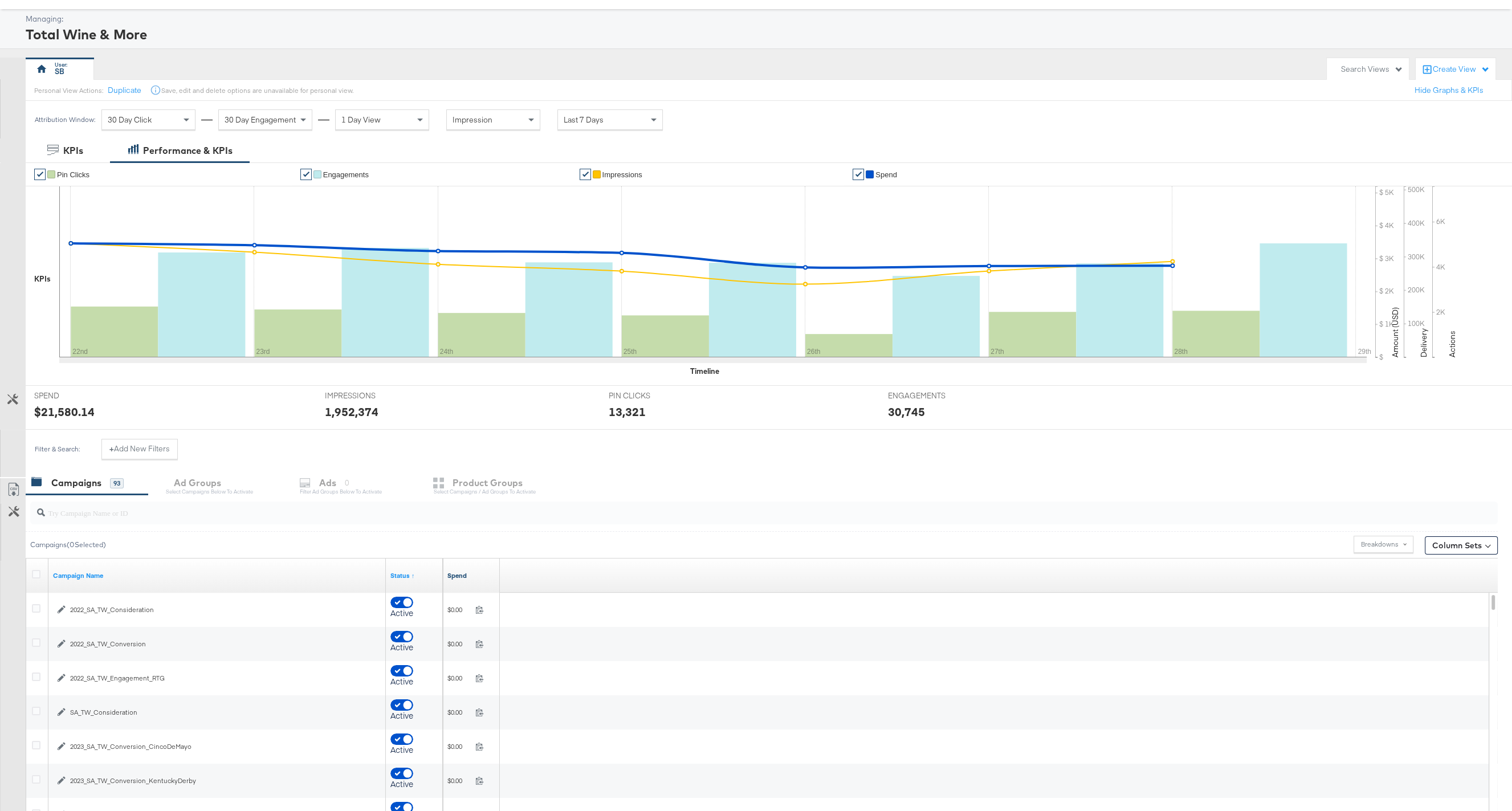
checkbox input "false"
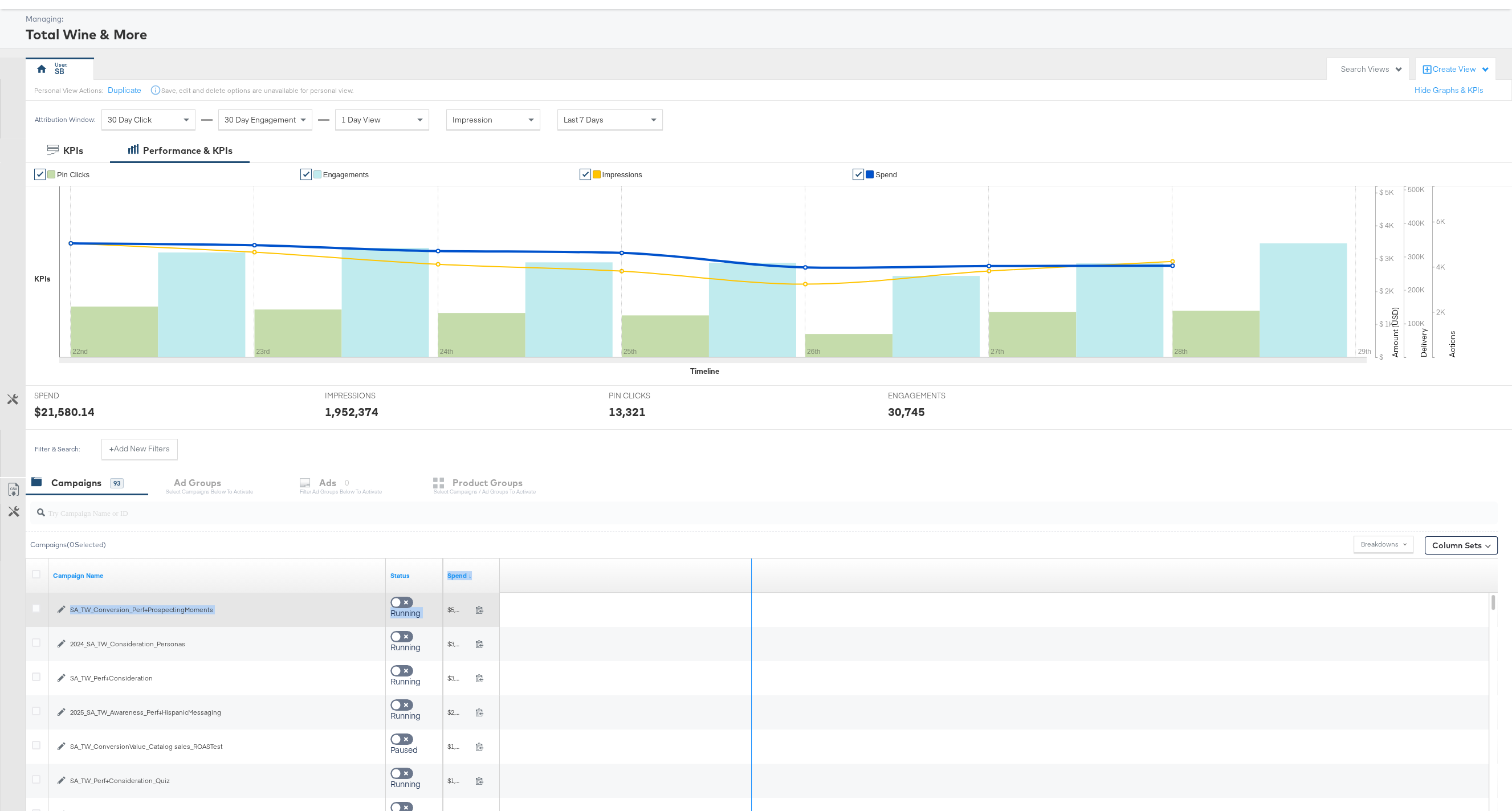
drag, startPoint x: 497, startPoint y: 562, endPoint x: 749, endPoint y: 602, distance: 255.2
click at [749, 602] on div "Campaign Name Status Spend ↓ SA_TW_Conversion_Perf+ProspectingMoments Running $…" at bounding box center [762, 699] width 1472 height 282
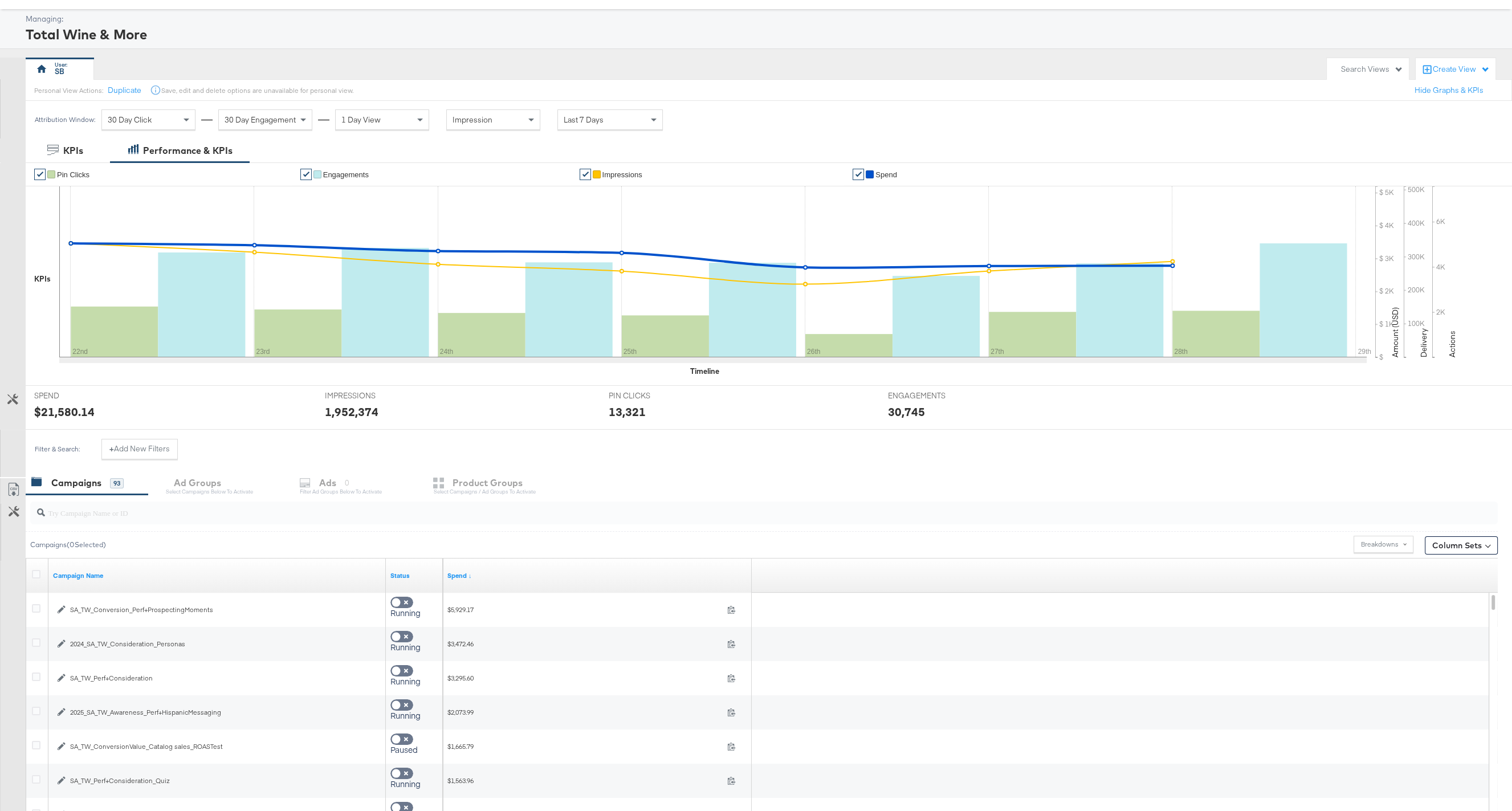
click at [734, 373] on div "Timeline" at bounding box center [769, 371] width 1486 height 10
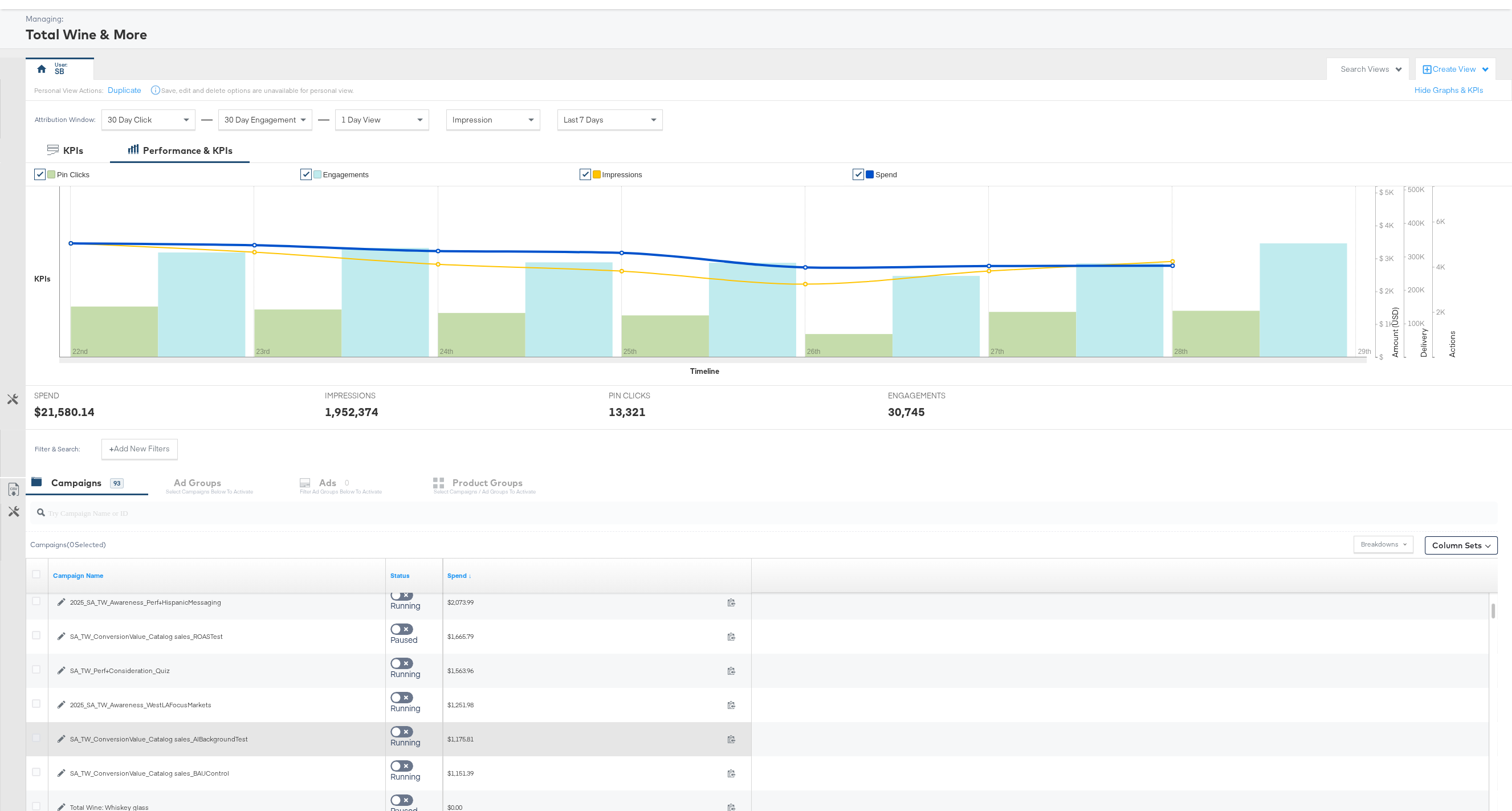
click at [35, 734] on icon at bounding box center [36, 737] width 9 height 9
click at [0, 0] on input "checkbox" at bounding box center [0, 0] width 0 height 0
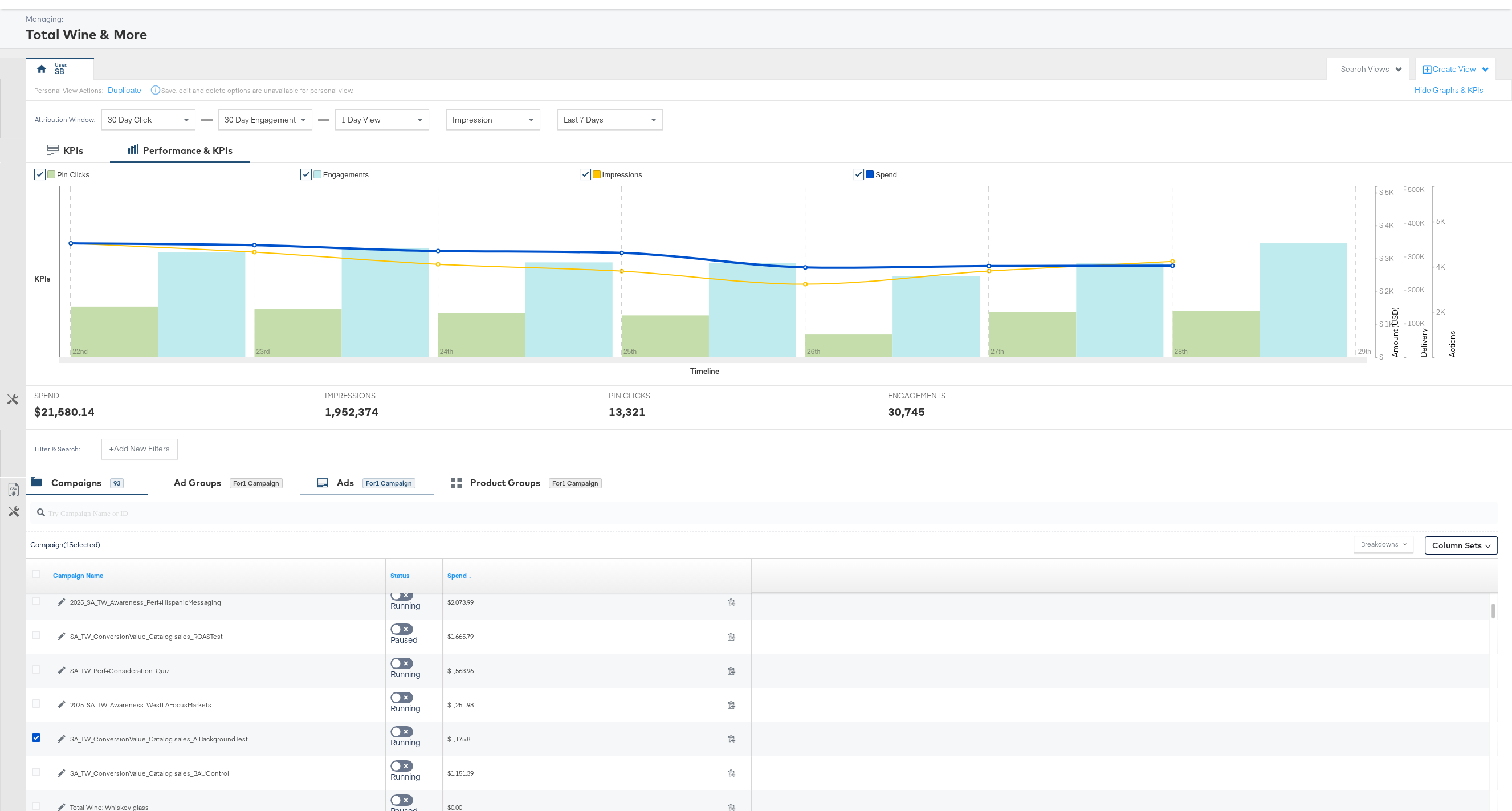
click at [369, 485] on div "for 1 Campaign" at bounding box center [388, 483] width 53 height 10
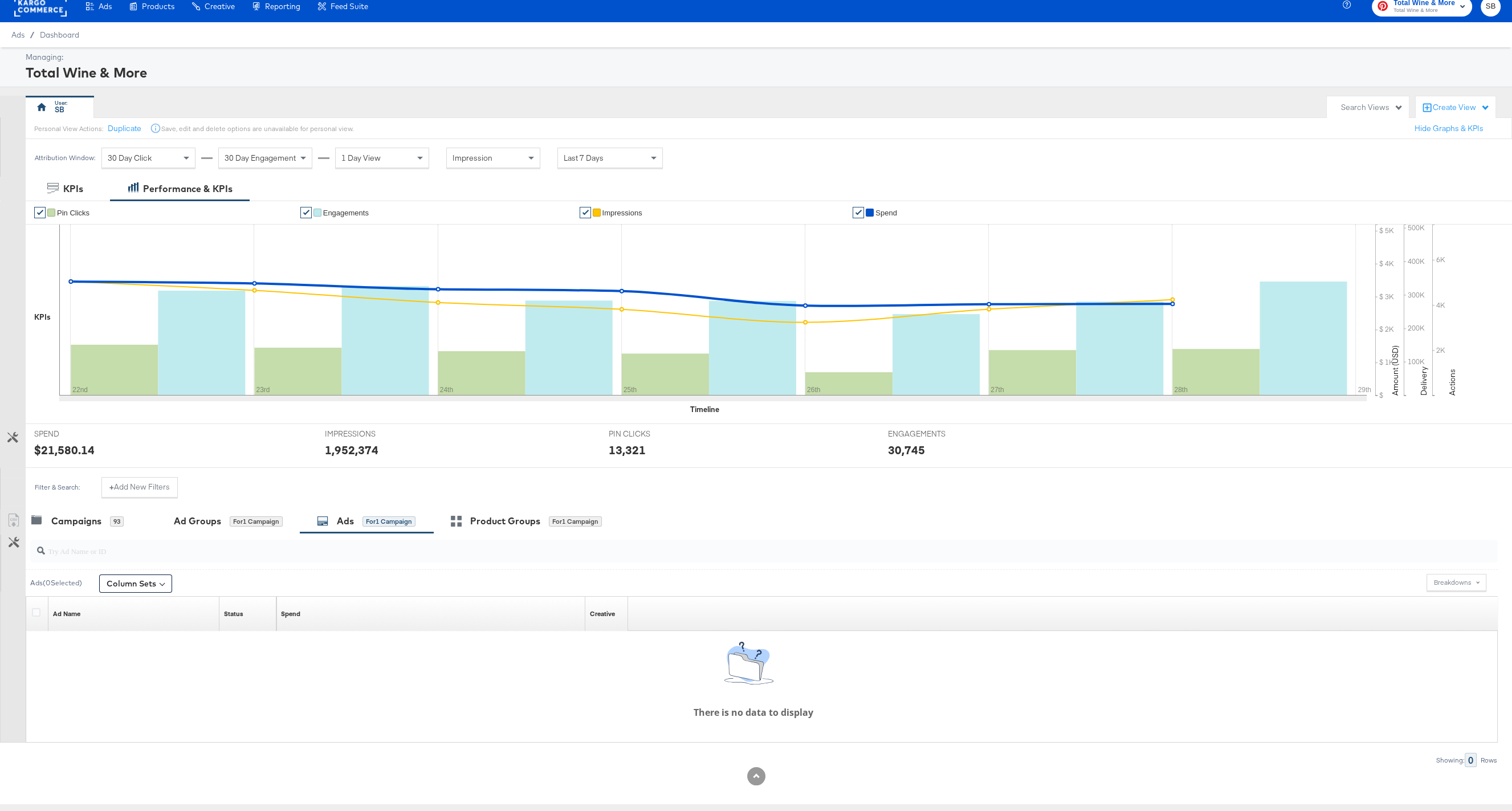
scroll to position [0, 0]
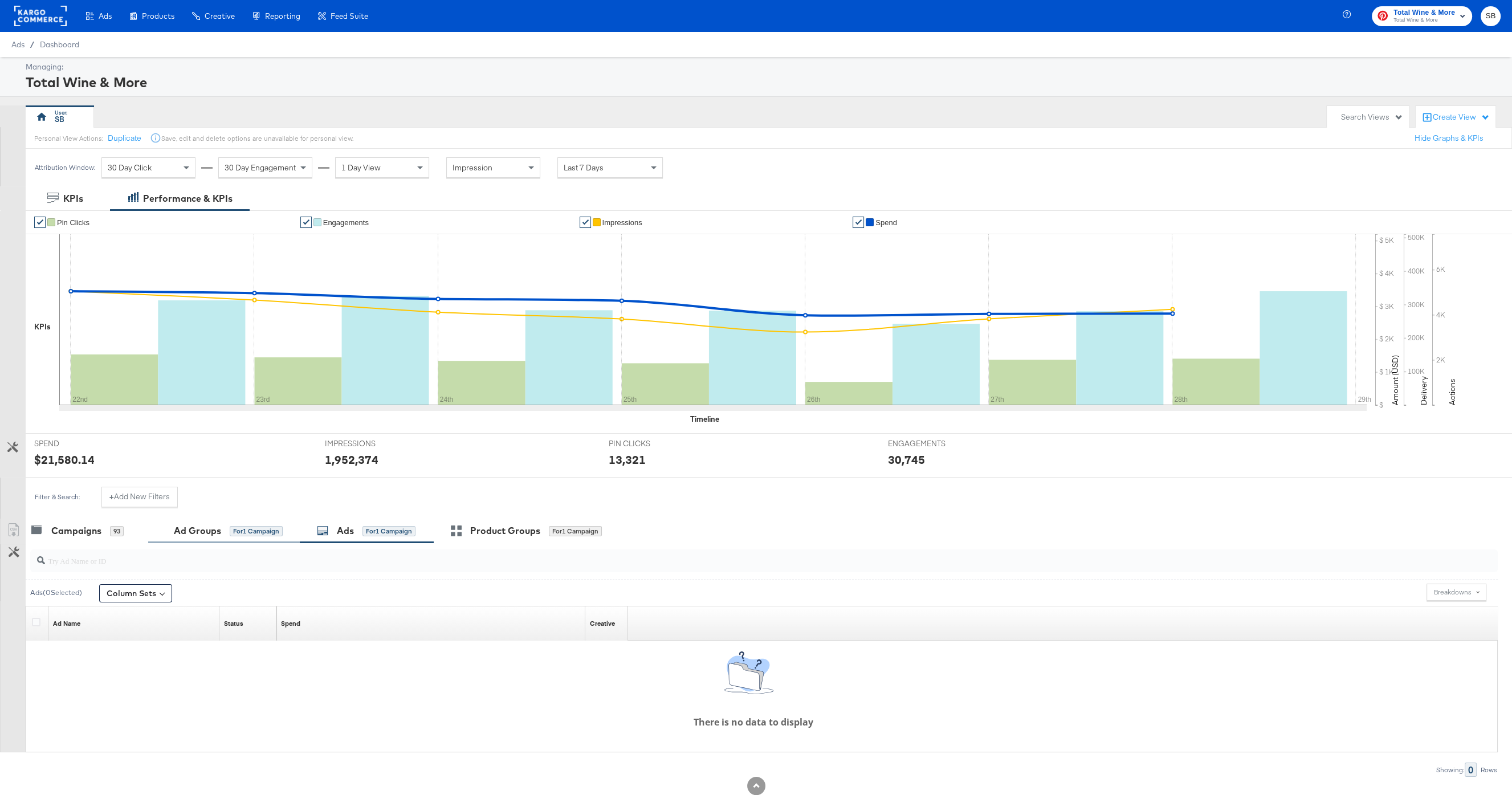
click at [227, 539] on div "Ad Groups for 1 Campaign" at bounding box center [224, 531] width 152 height 24
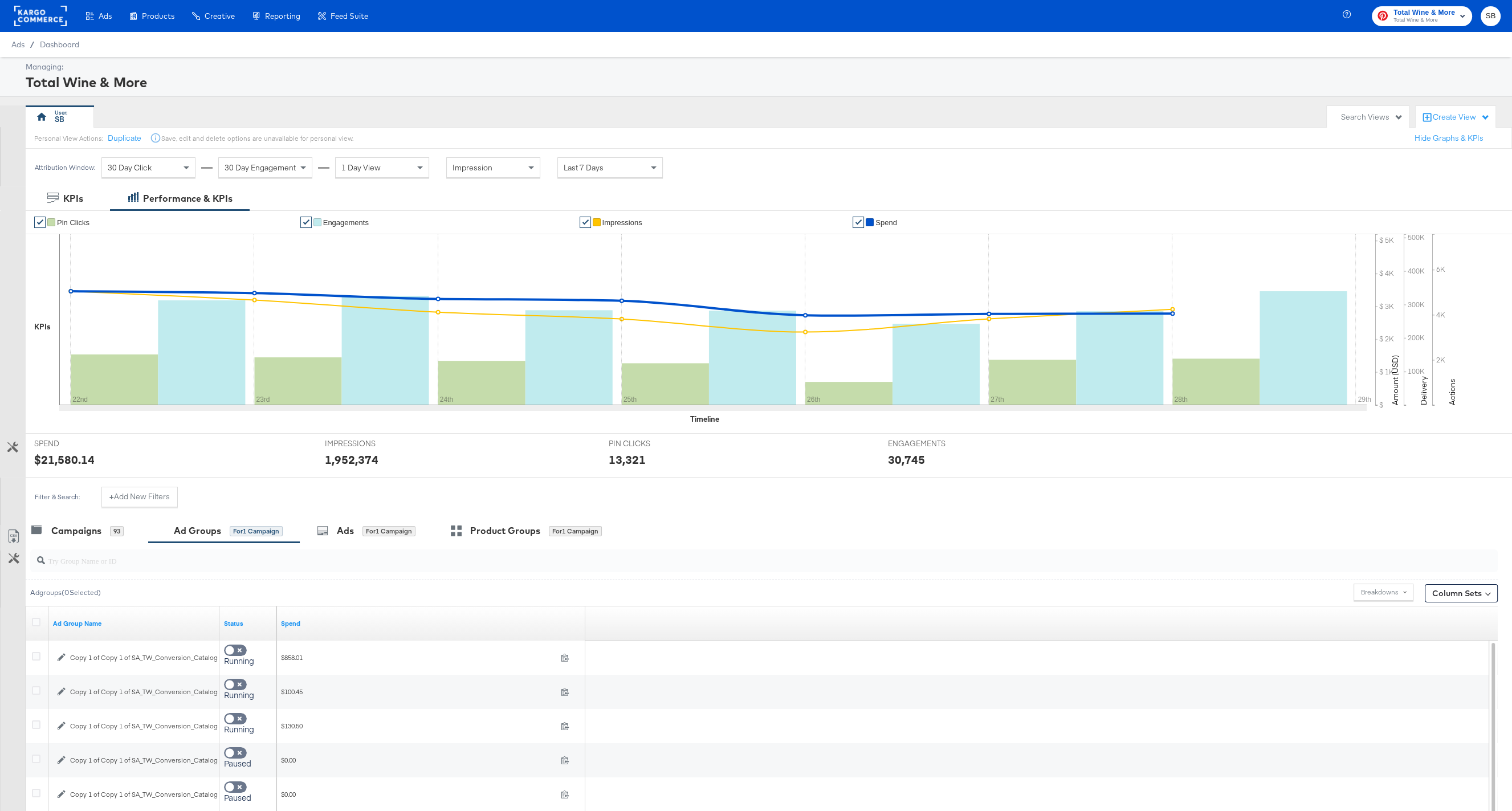
scroll to position [34, 0]
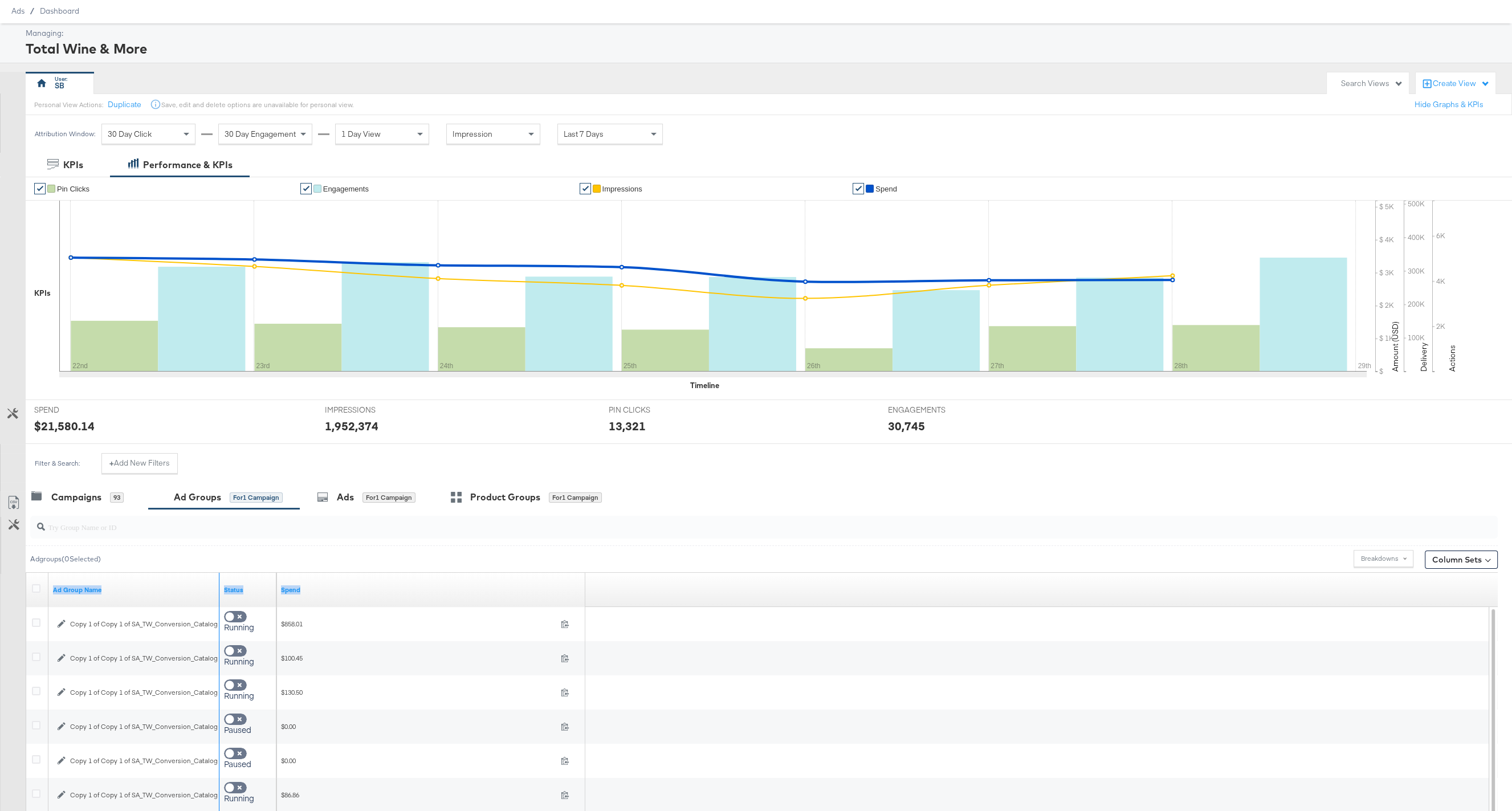
drag, startPoint x: 218, startPoint y: 582, endPoint x: 331, endPoint y: 592, distance: 113.4
click at [26, 572] on div "Ad Group Name Status Spend" at bounding box center [26, 572] width 0 height 0
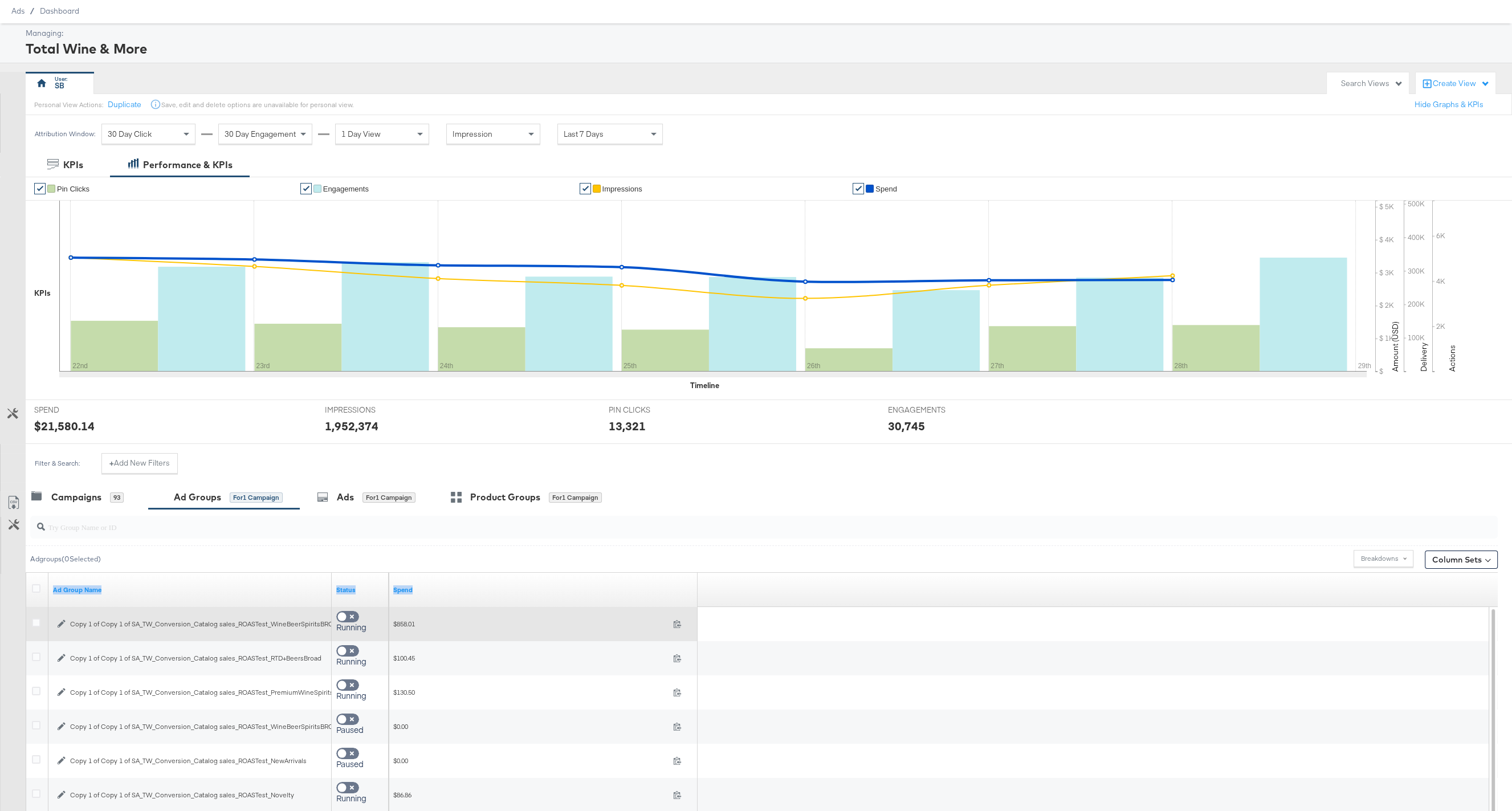
click at [63, 621] on icon "button" at bounding box center [61, 623] width 8 height 8
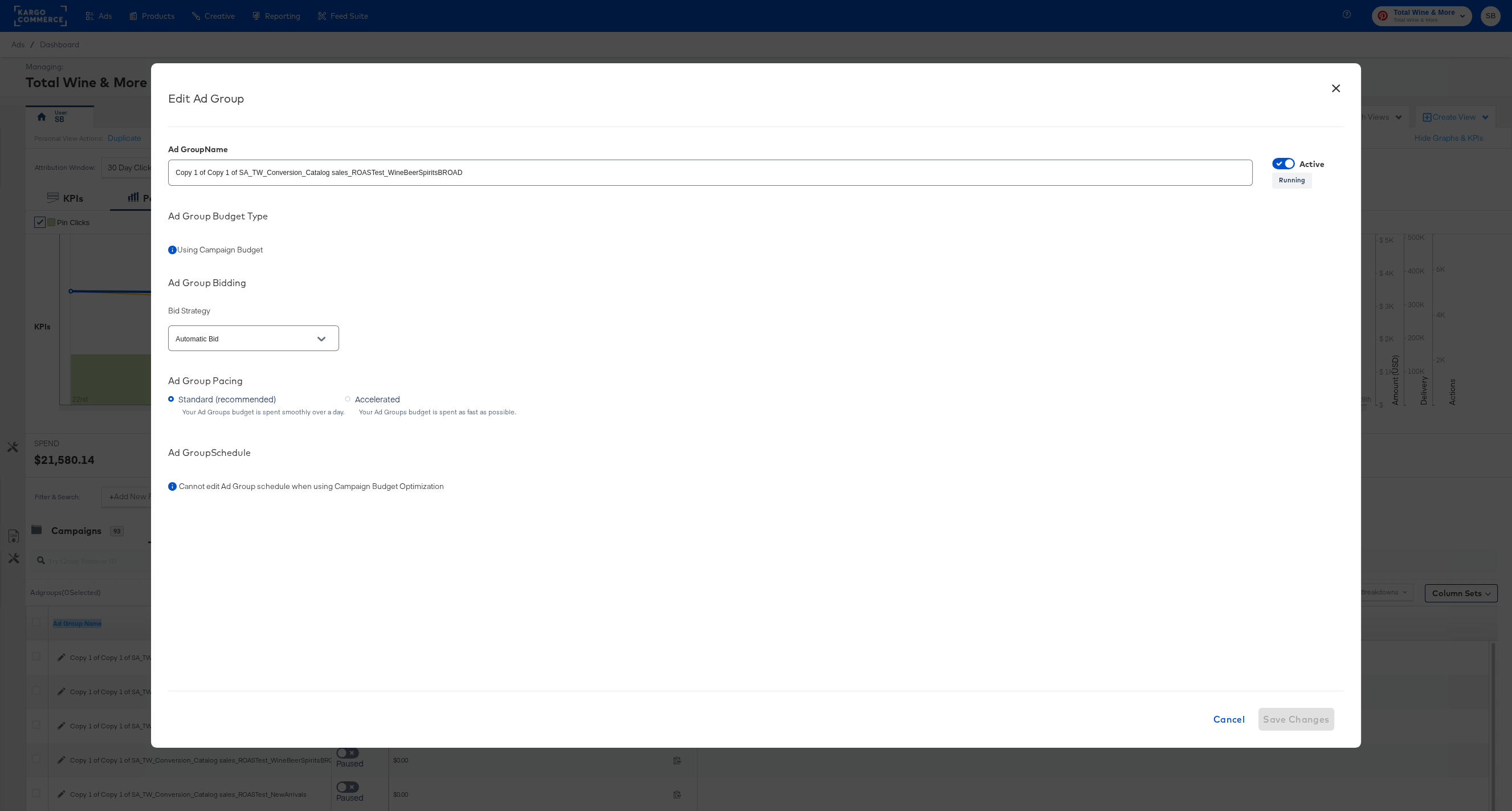
scroll to position [147, 0]
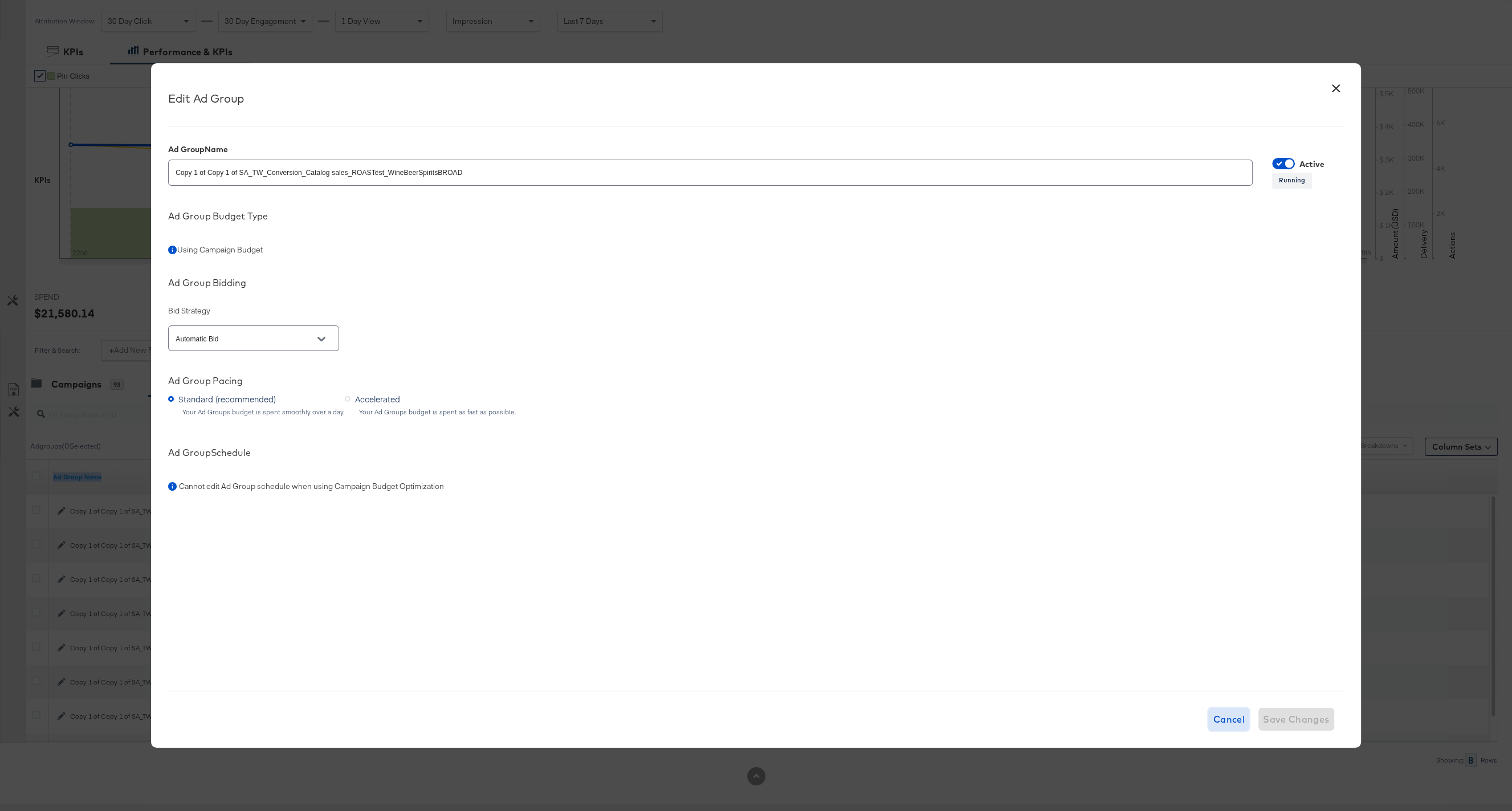
click at [1229, 716] on span "Cancel" at bounding box center [1228, 719] width 32 height 16
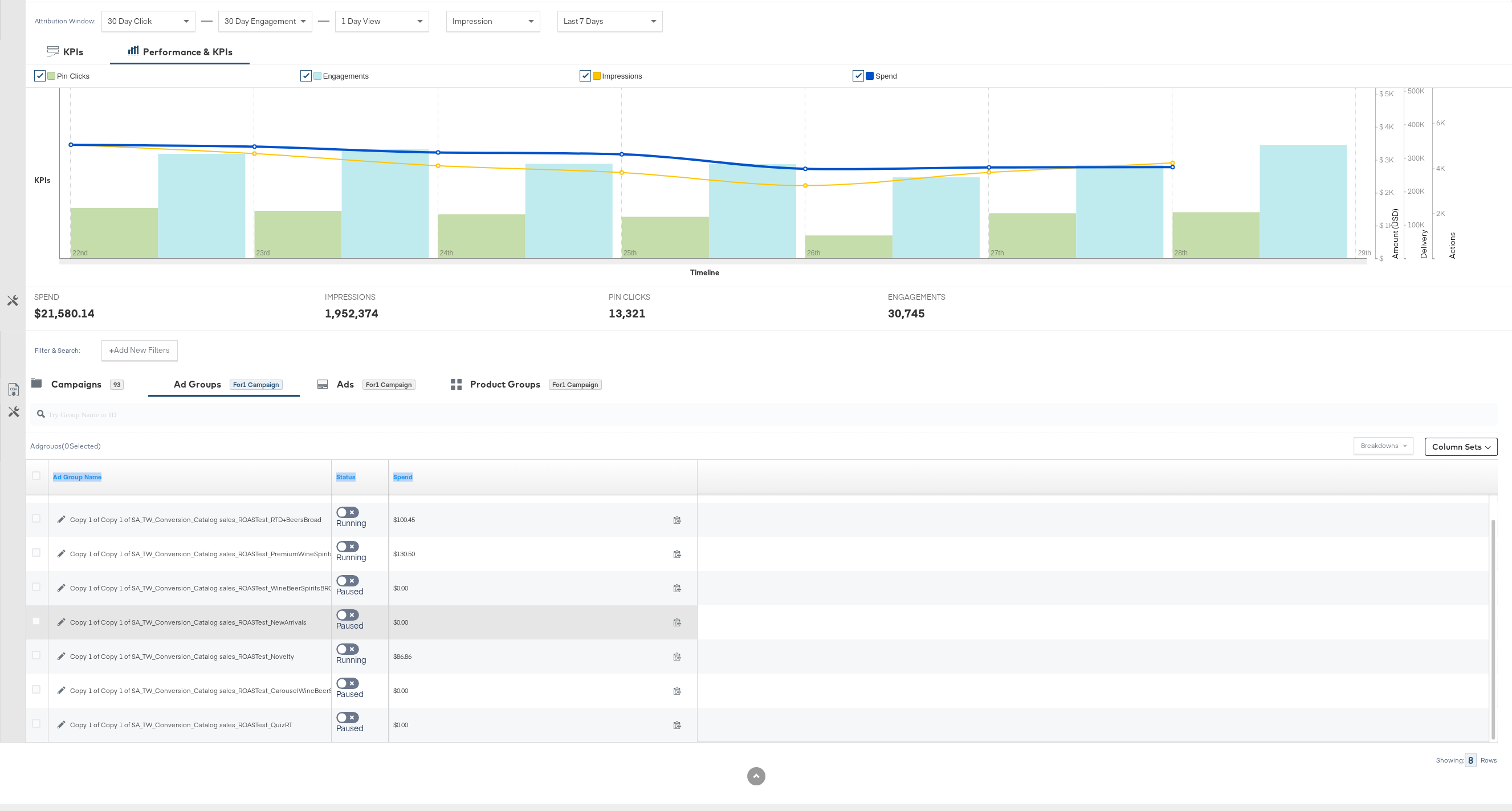
click at [63, 618] on icon "button" at bounding box center [61, 622] width 8 height 8
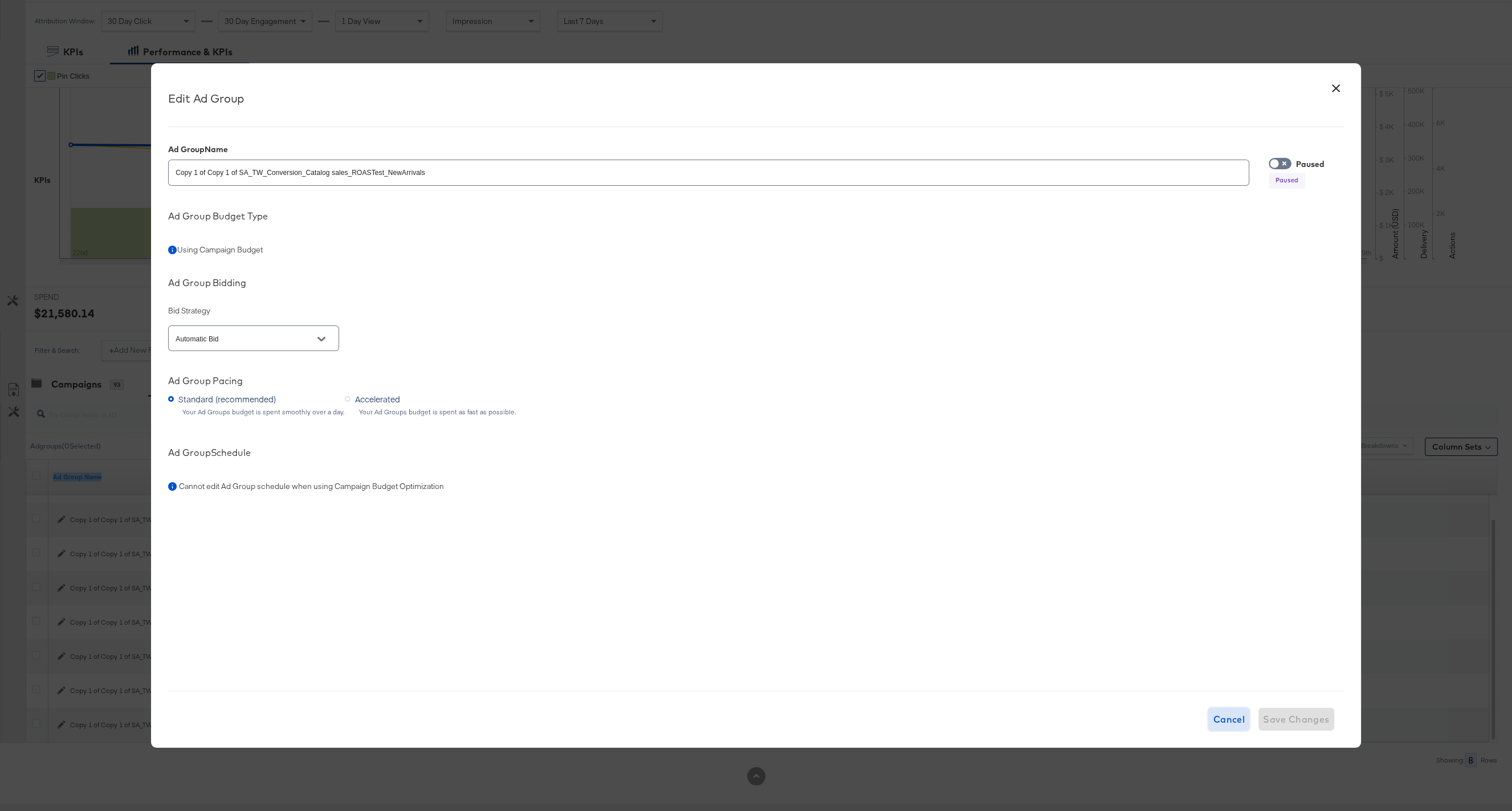
click at [1217, 719] on span "Cancel" at bounding box center [1228, 719] width 32 height 16
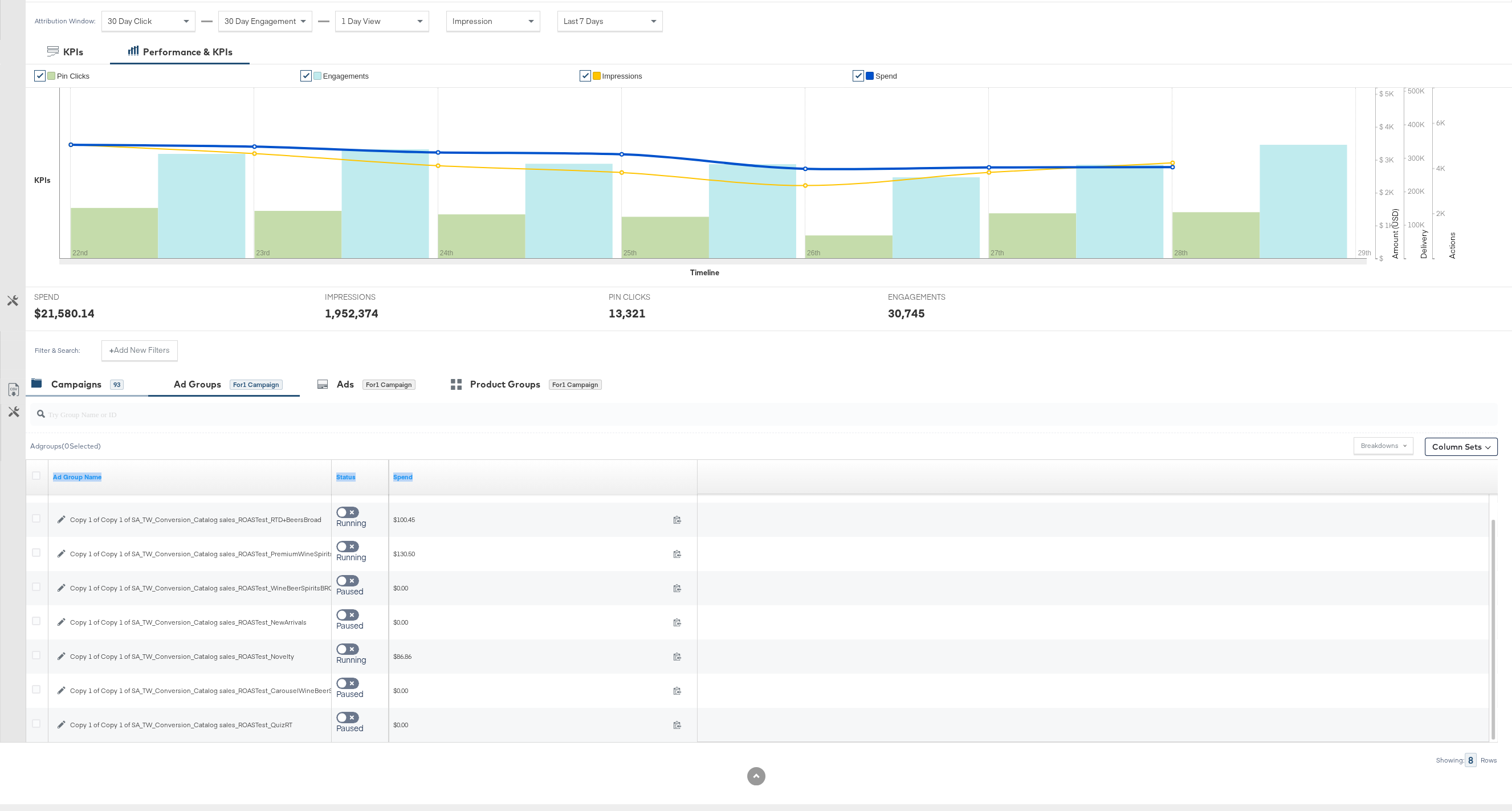
click at [87, 381] on div "Campaigns" at bounding box center [76, 384] width 50 height 13
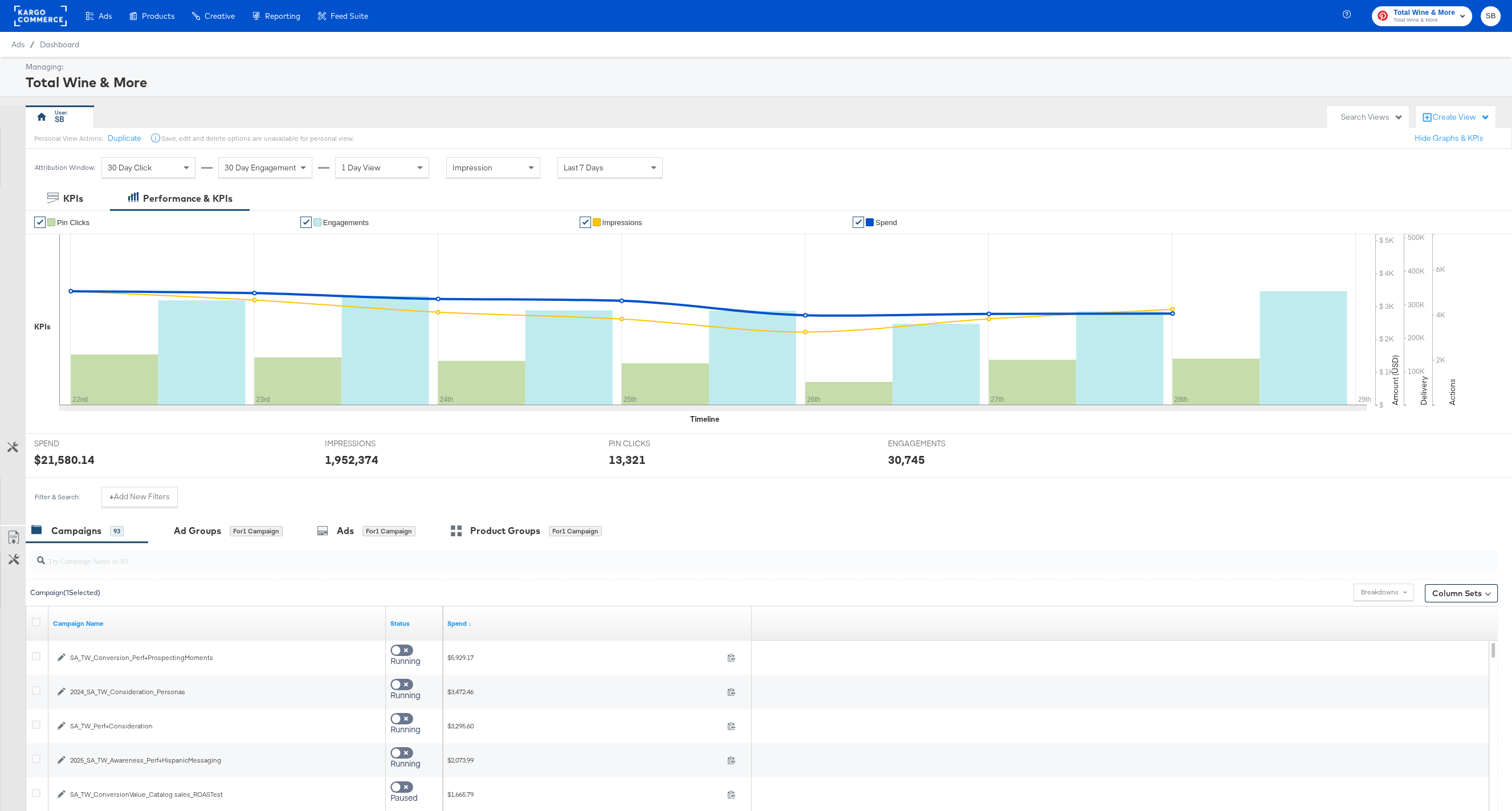
scroll to position [96, 0]
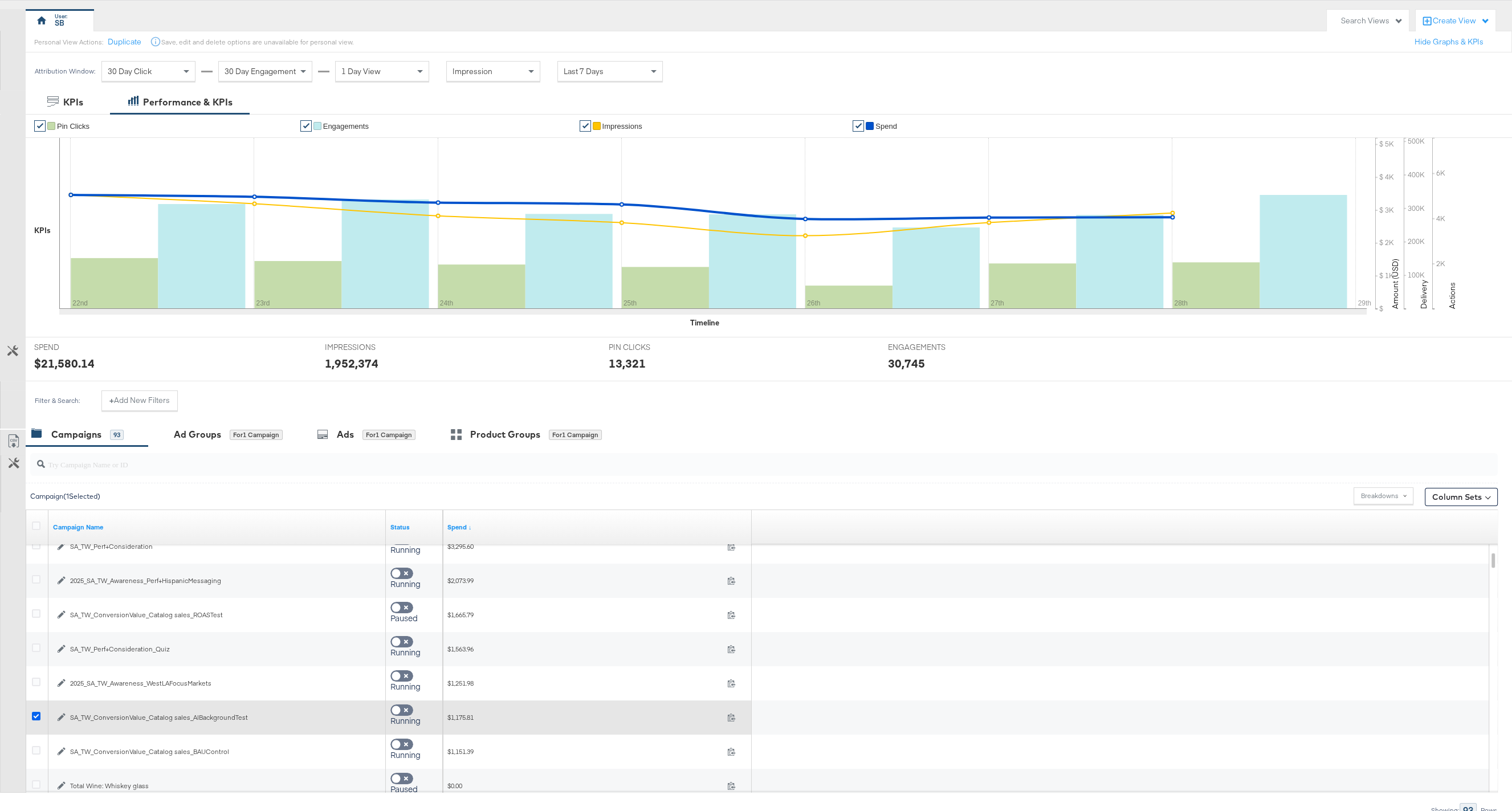
click at [36, 715] on icon at bounding box center [36, 715] width 9 height 9
click at [0, 0] on input "checkbox" at bounding box center [0, 0] width 0 height 0
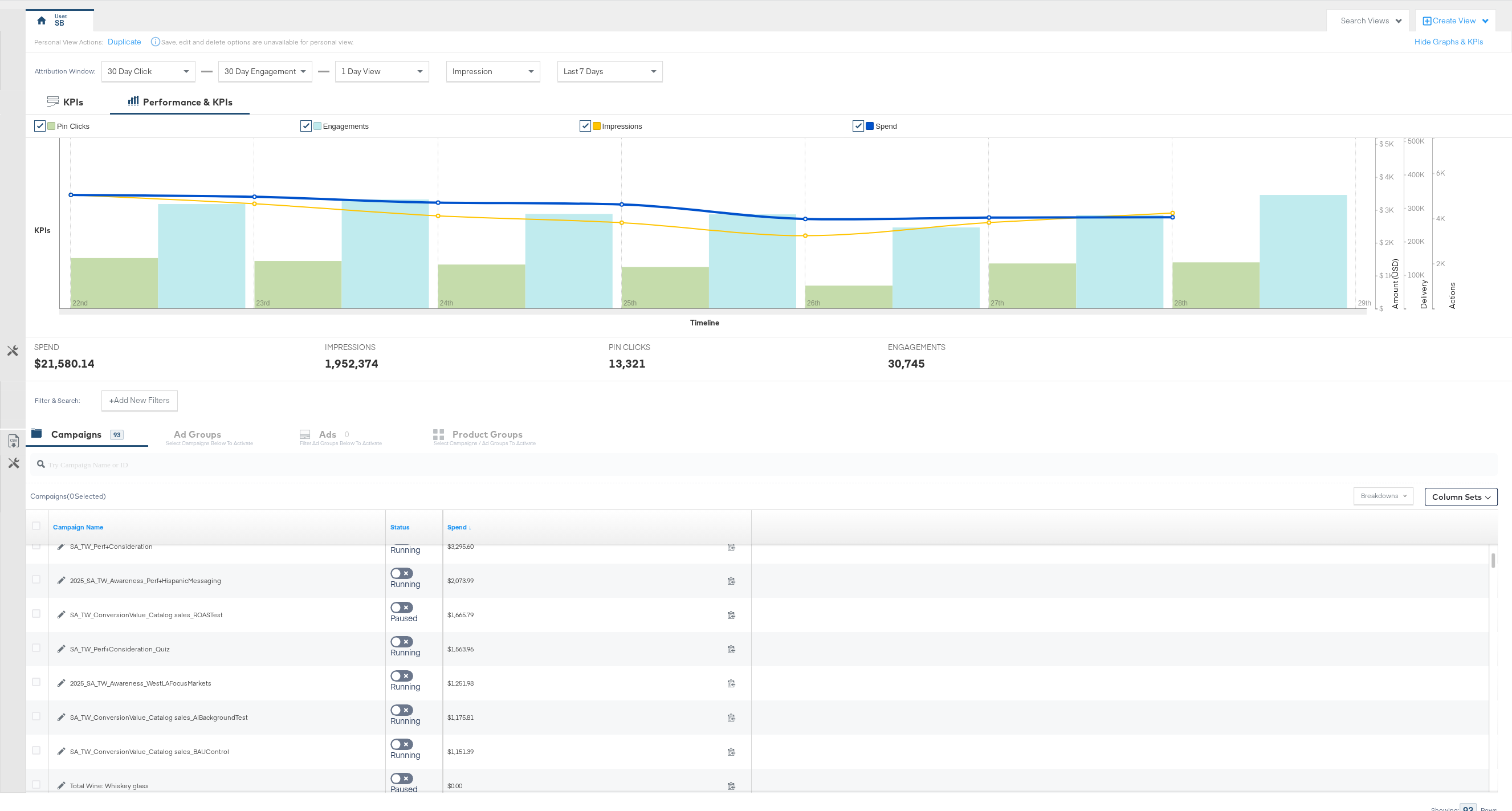
click at [243, 432] on div "Campaigns 93 Ad Groups Select Campaigns below to activate Ads 0 Filter Ad Group…" at bounding box center [769, 434] width 1486 height 24
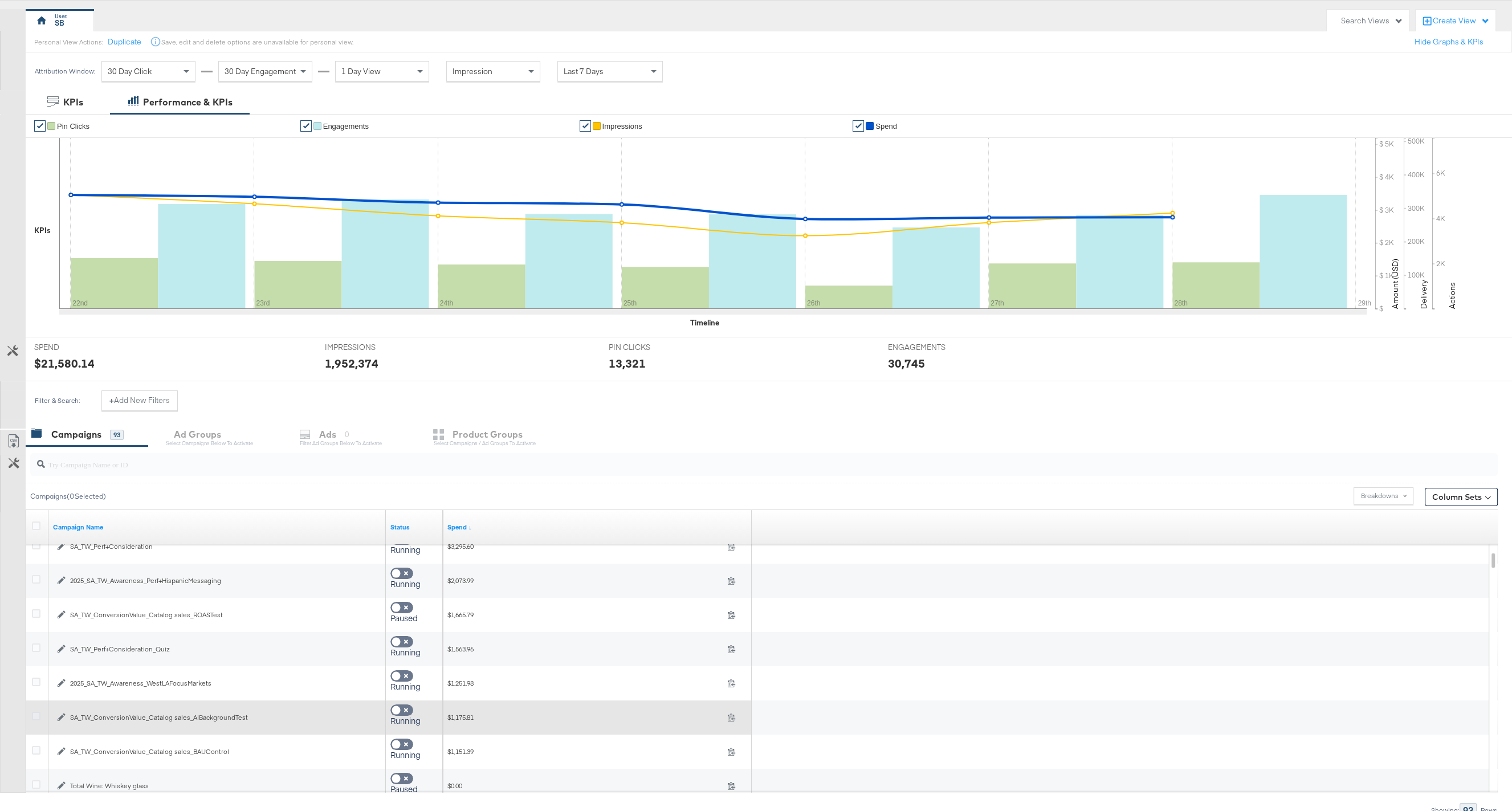
click at [36, 716] on icon at bounding box center [36, 715] width 9 height 9
click at [0, 0] on input "checkbox" at bounding box center [0, 0] width 0 height 0
click at [63, 713] on icon "button" at bounding box center [61, 716] width 8 height 8
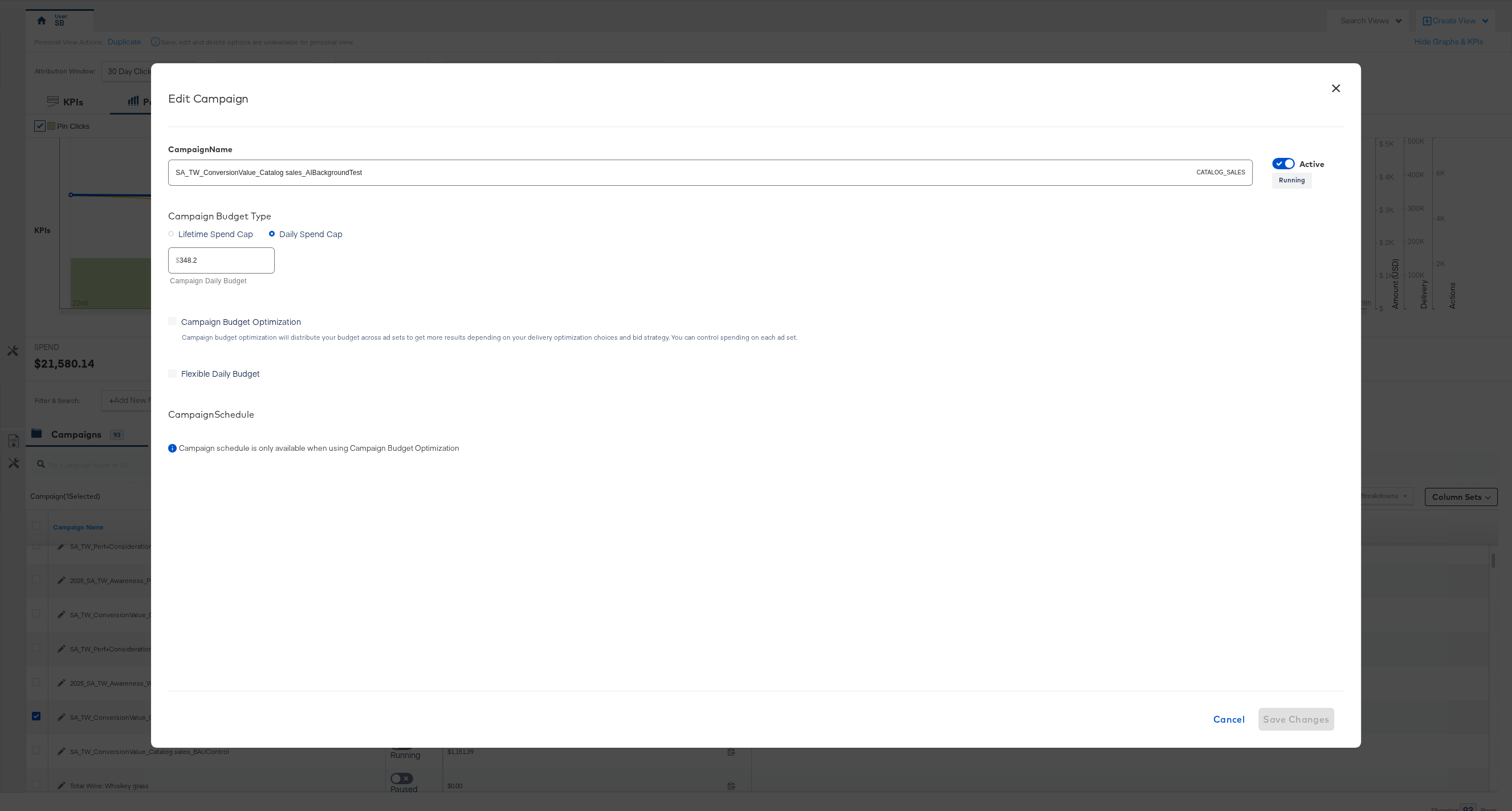
click at [102, 536] on div "× Edit Campaign Campaign Name SA_TW_ConversionValue_Catalog sales_AIBackgroundT…" at bounding box center [756, 406] width 1512 height 811
click at [1233, 718] on span "Cancel" at bounding box center [1228, 719] width 32 height 16
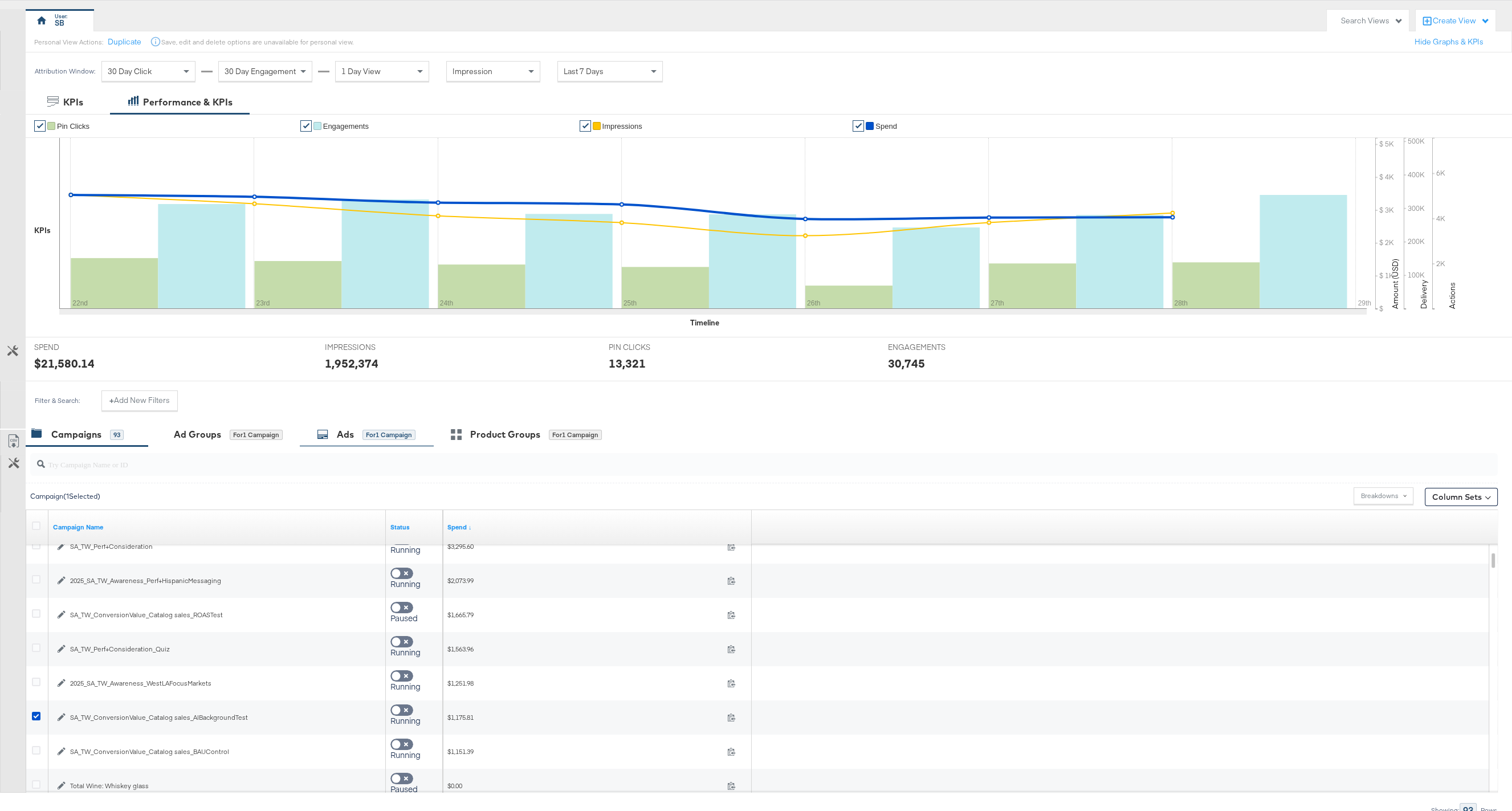
click at [359, 433] on div "Ads for 1 Campaign" at bounding box center [366, 434] width 99 height 13
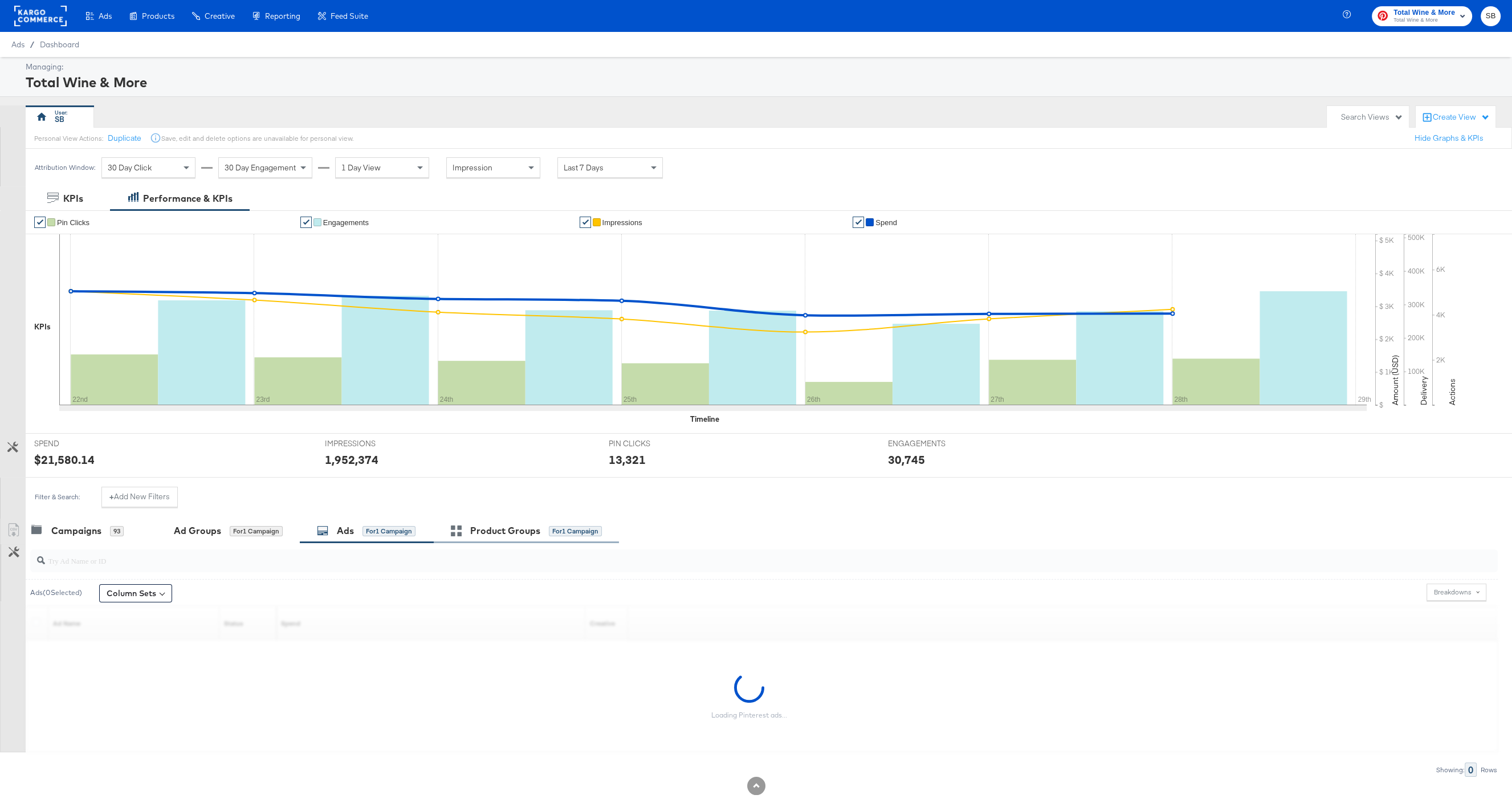
click at [488, 531] on div "Product Groups" at bounding box center [505, 531] width 70 height 13
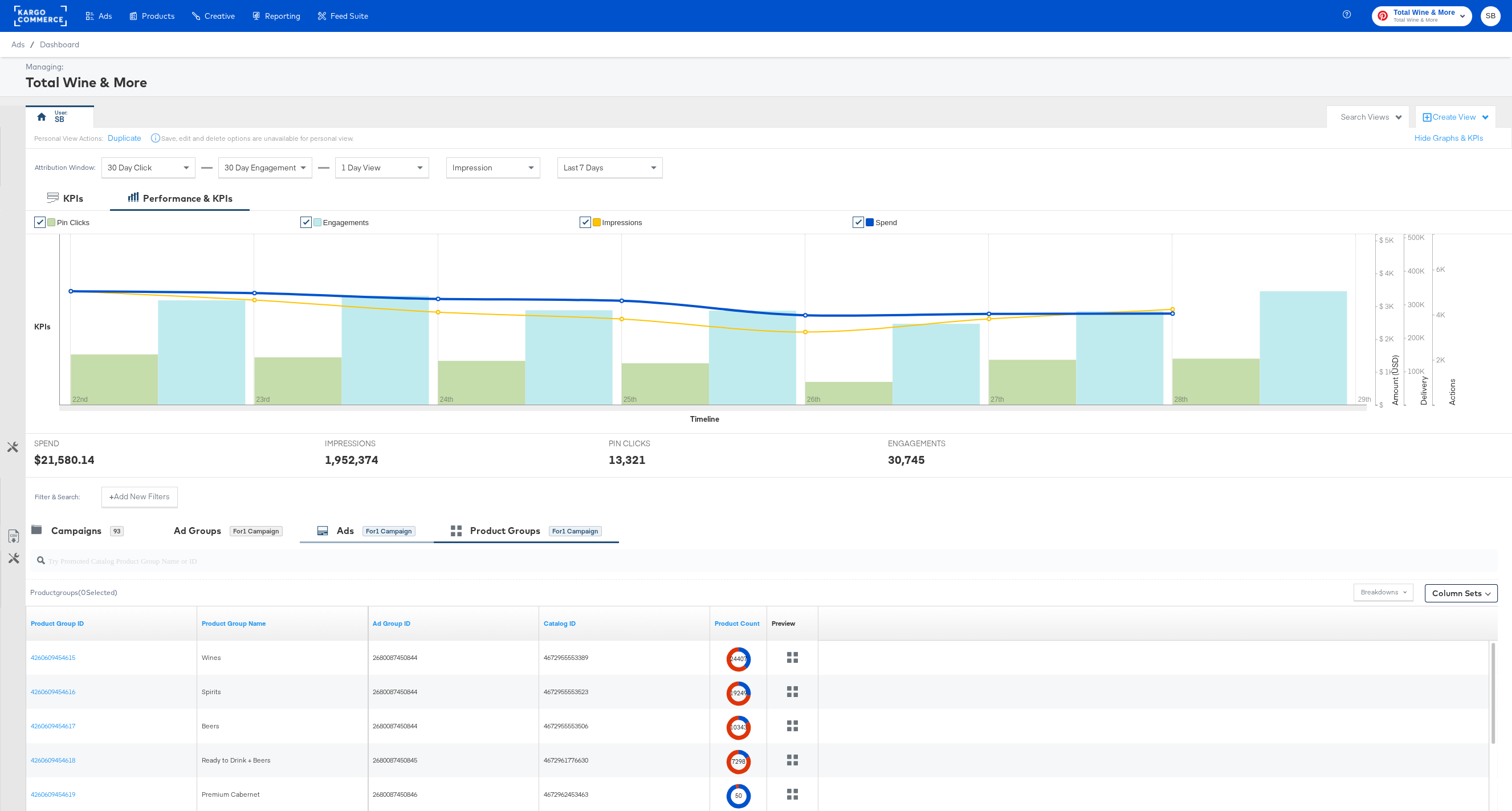
click at [317, 537] on div "Ads for 1 Campaign" at bounding box center [366, 531] width 134 height 24
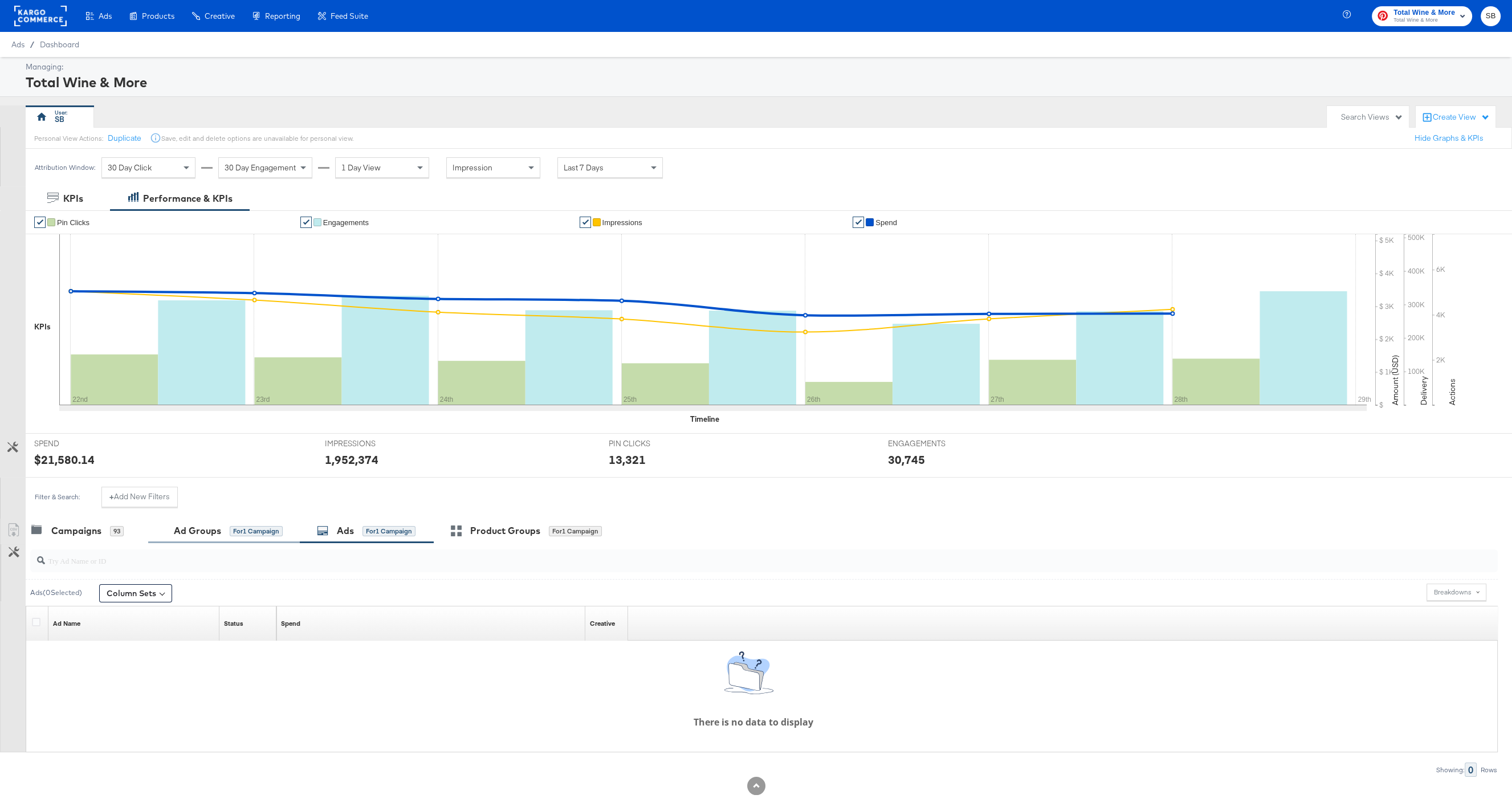
click at [201, 527] on div "Ad Groups" at bounding box center [197, 531] width 47 height 13
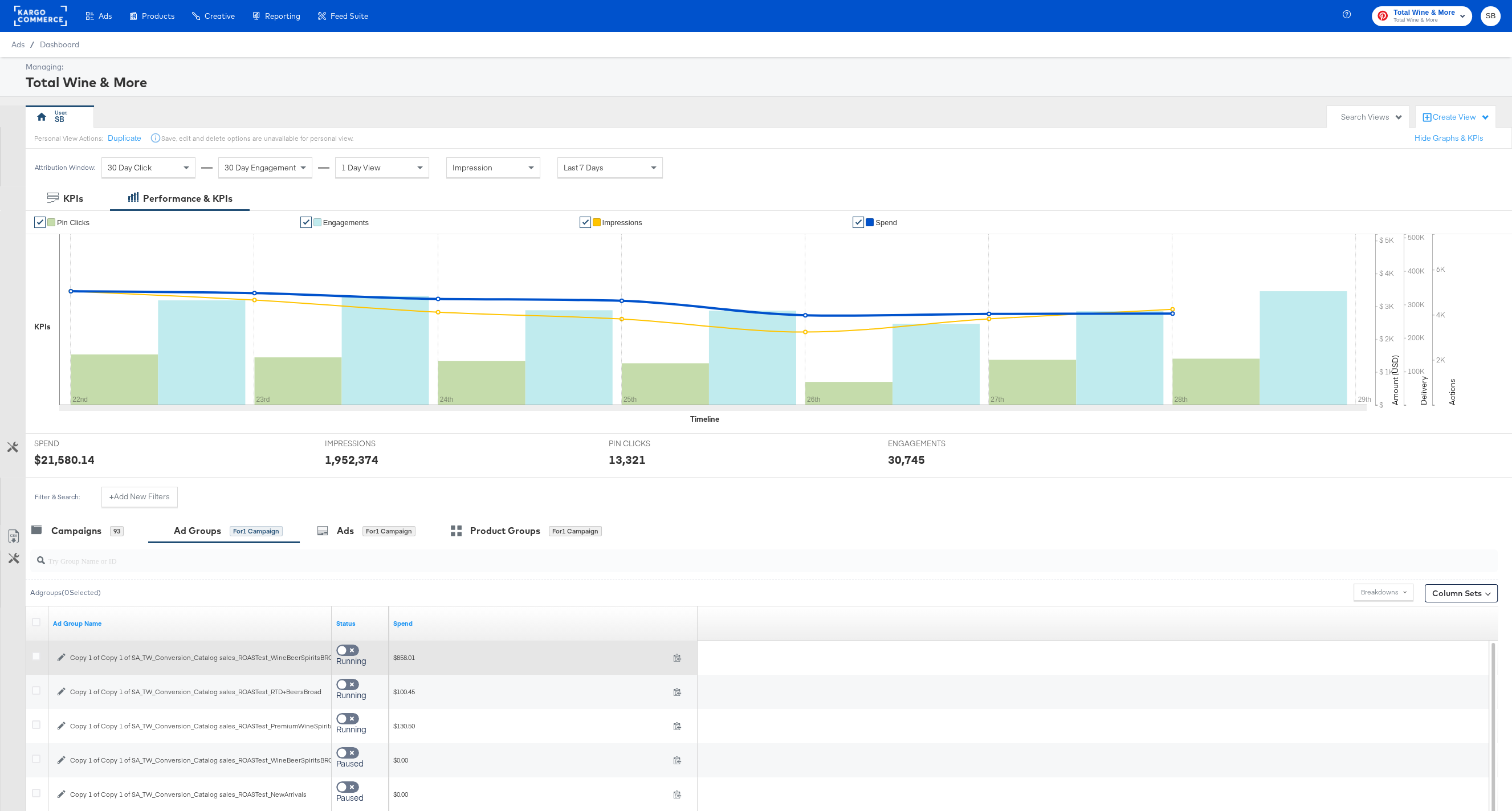
click at [63, 656] on icon "button" at bounding box center [61, 657] width 8 height 8
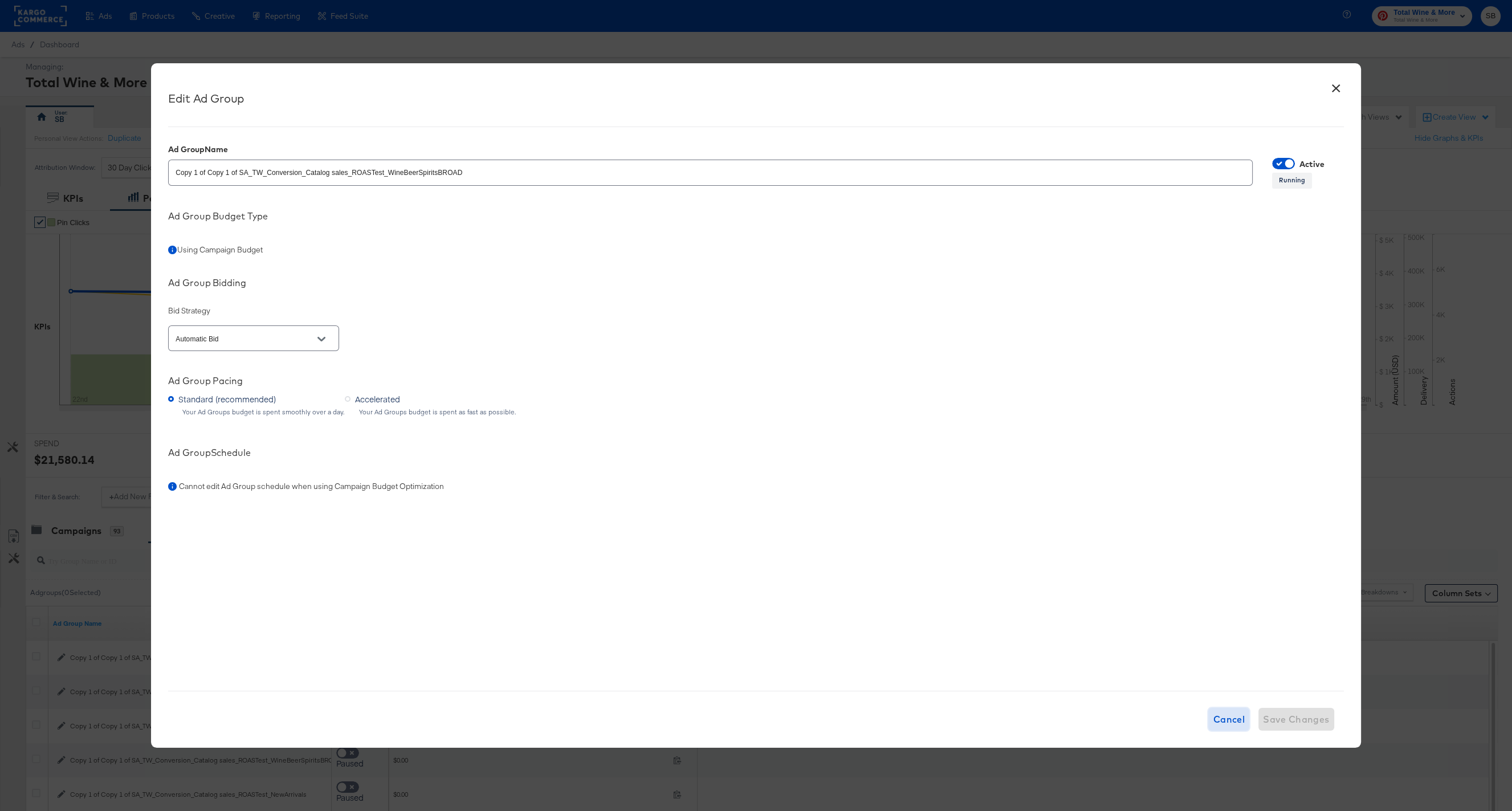
click at [1225, 722] on span "Cancel" at bounding box center [1228, 719] width 32 height 16
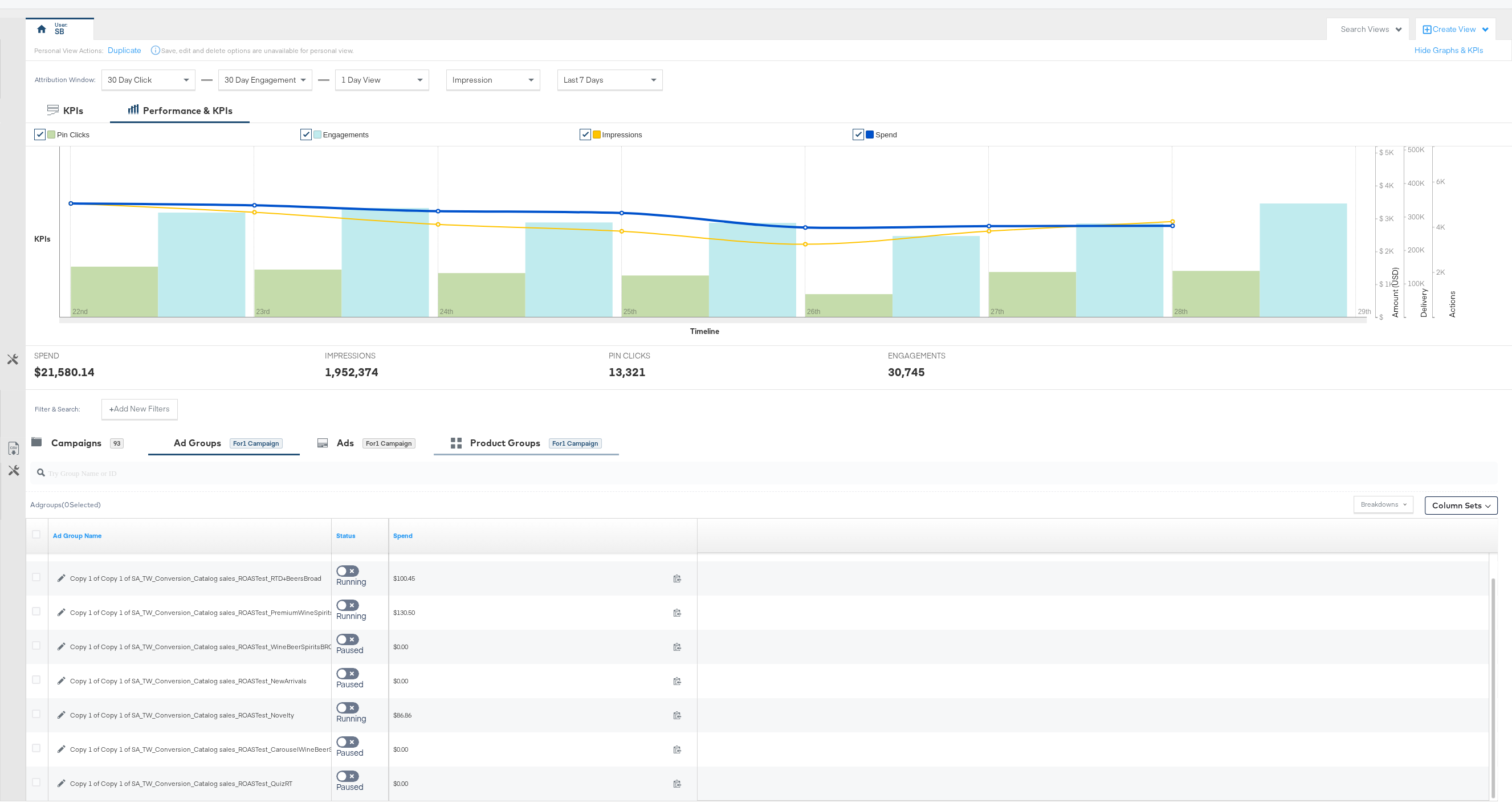
scroll to position [89, 0]
click at [510, 438] on div "Product Groups" at bounding box center [505, 441] width 70 height 13
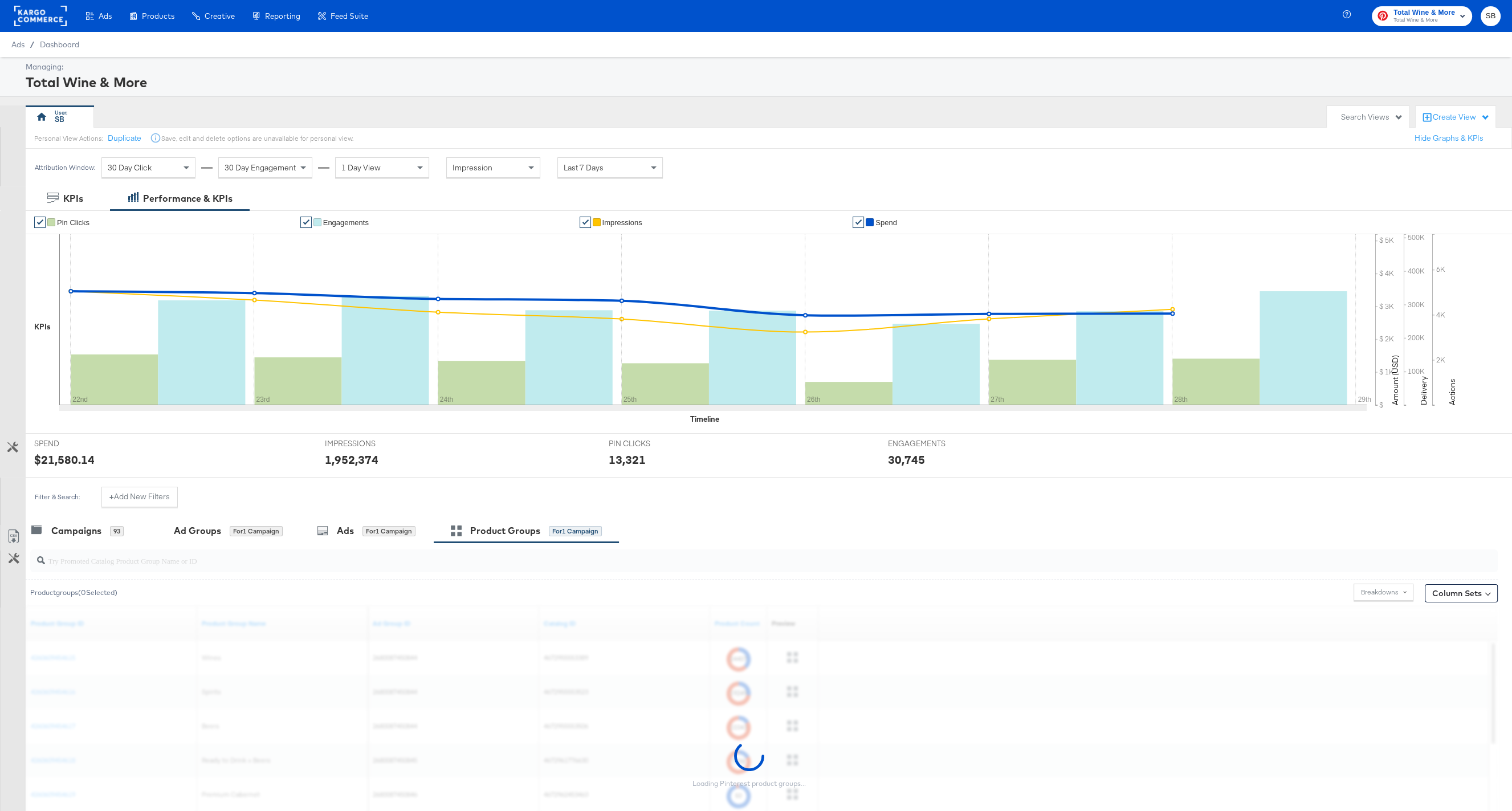
scroll to position [76, 0]
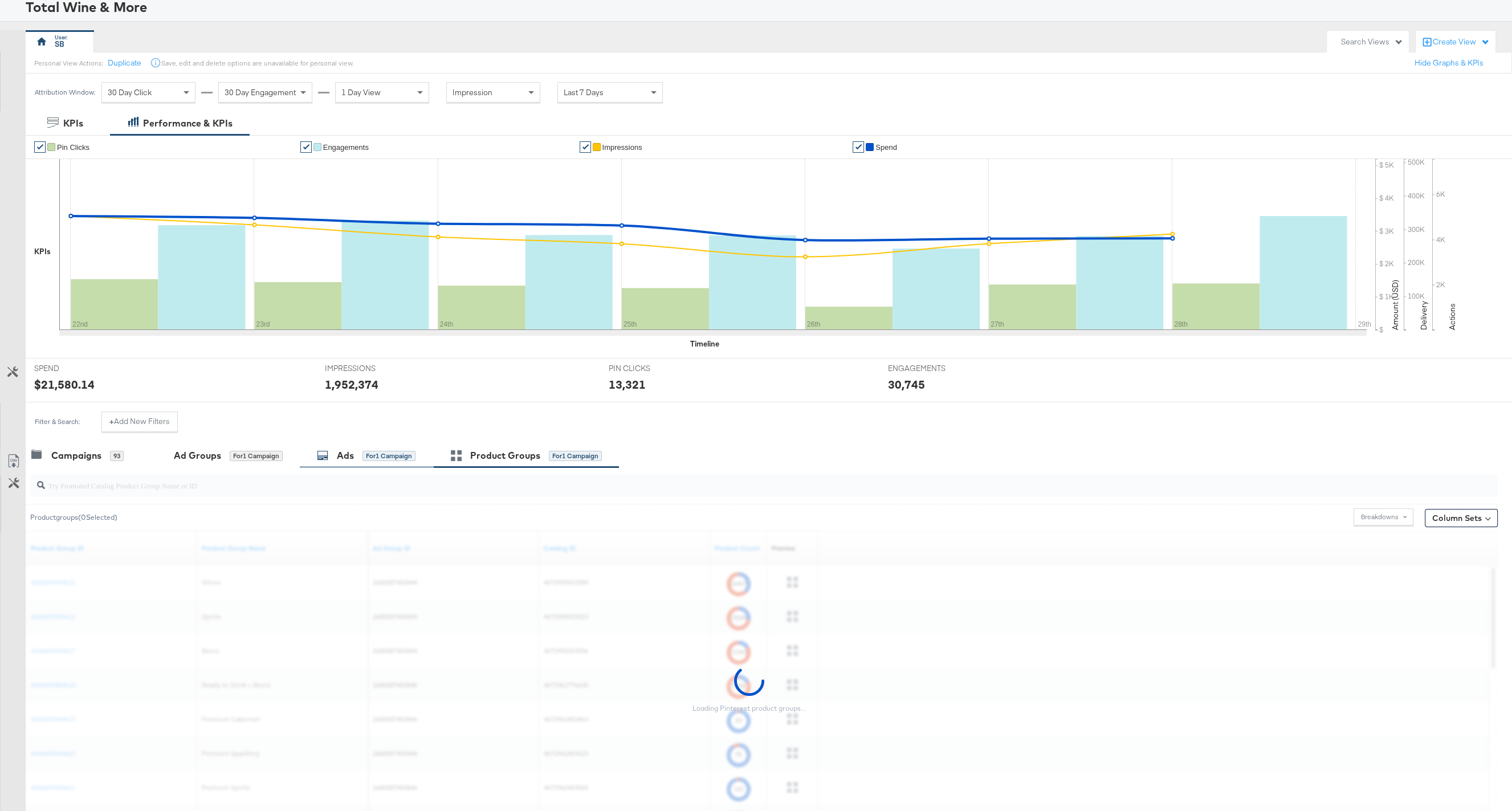
click at [355, 459] on div "Ads for 1 Campaign" at bounding box center [366, 455] width 99 height 13
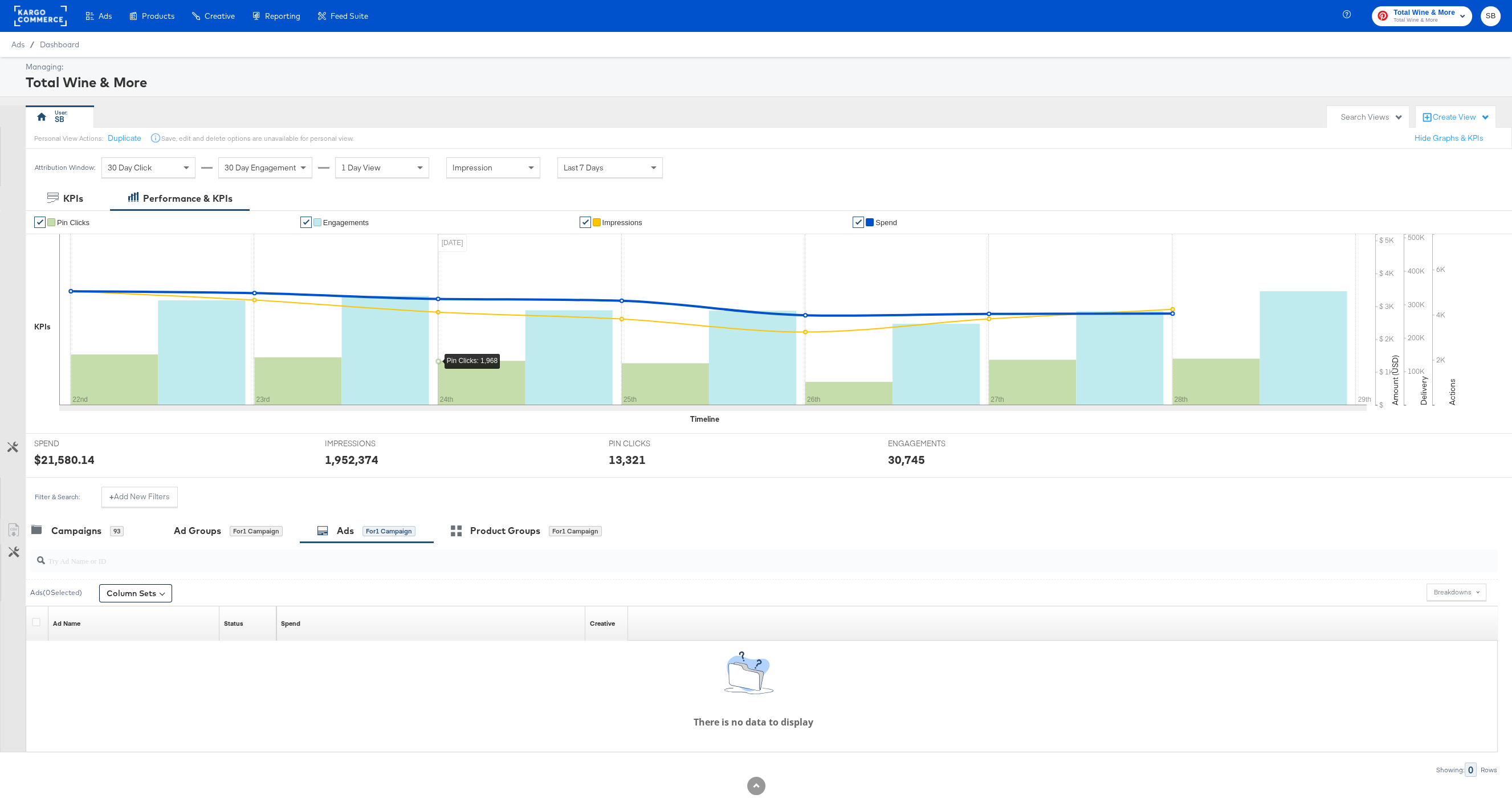
scroll to position [10, 0]
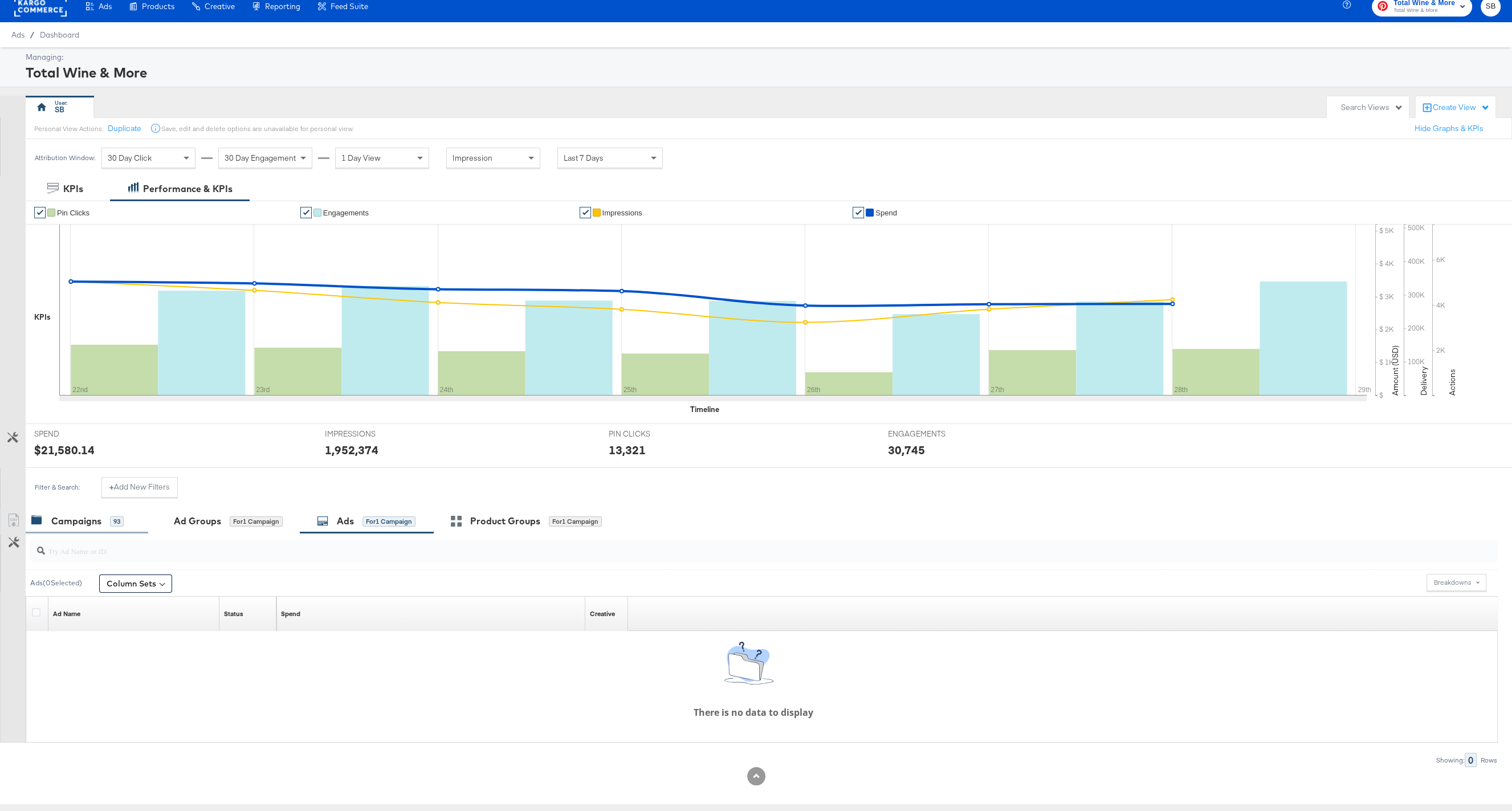
click at [108, 518] on div "Campaigns 93" at bounding box center [77, 520] width 92 height 13
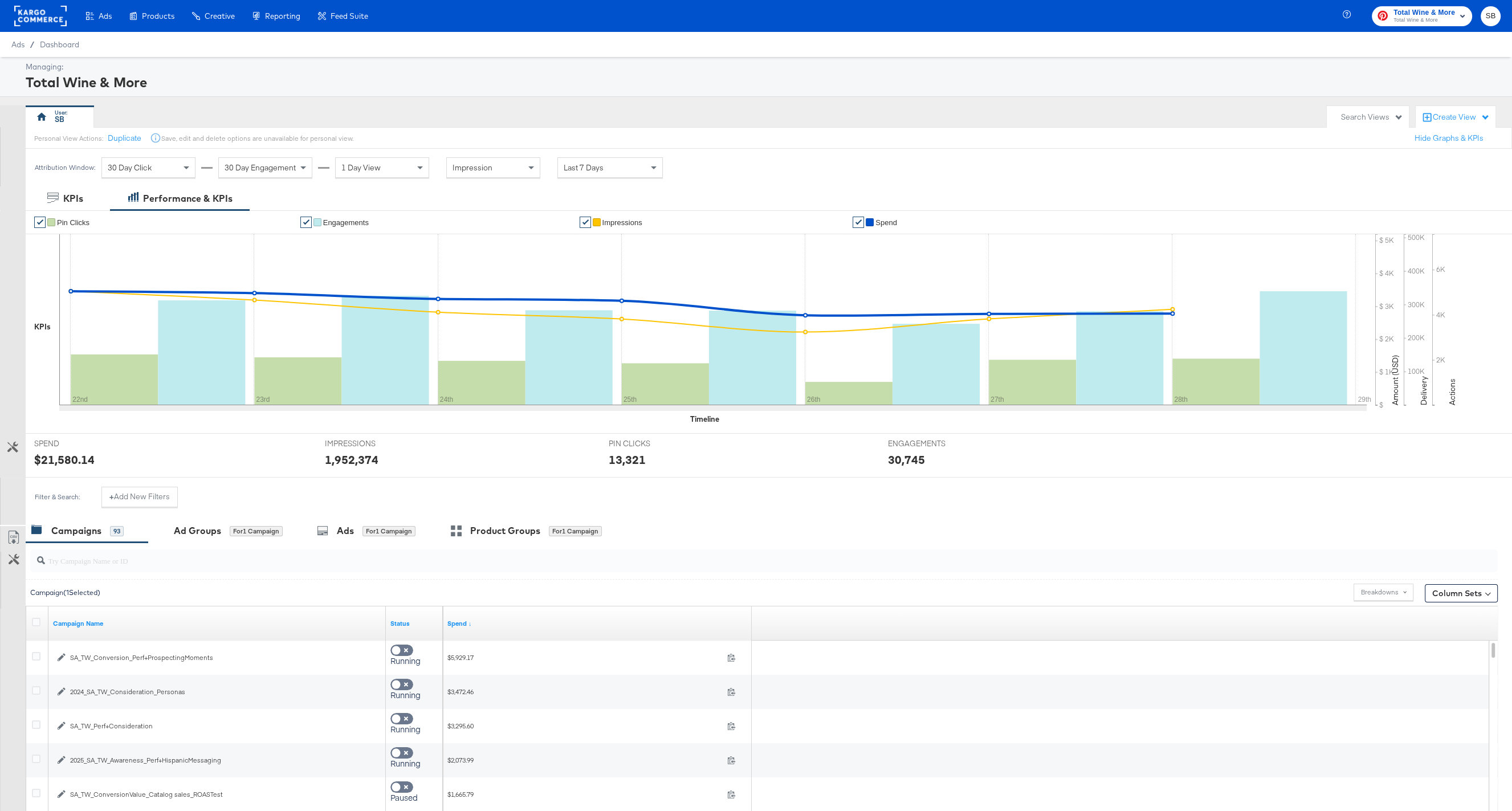
click at [149, 564] on input "search" at bounding box center [703, 556] width 1315 height 23
type input "AI"
click at [208, 534] on div "Ad Groups" at bounding box center [197, 531] width 47 height 13
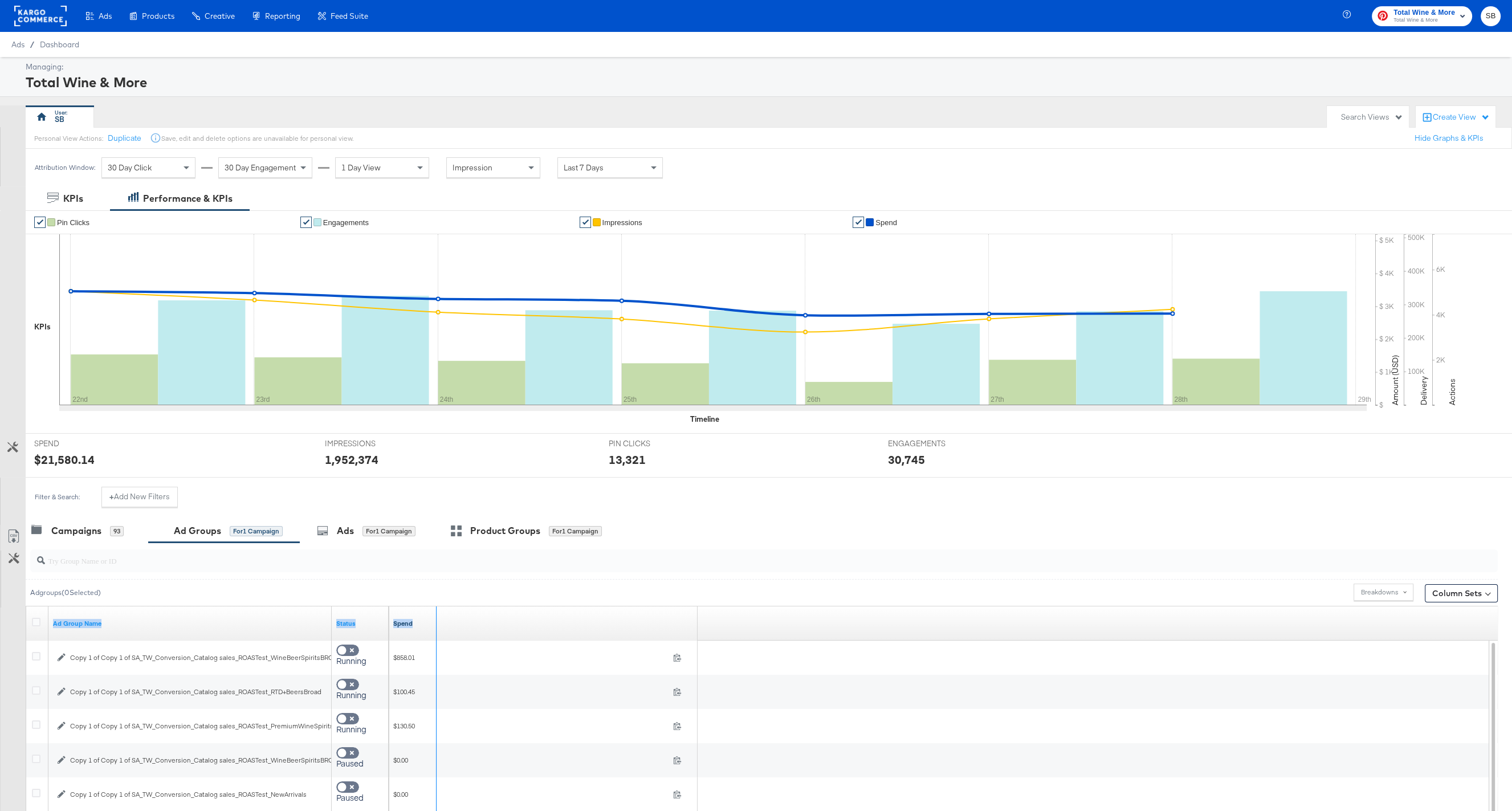
drag, startPoint x: 330, startPoint y: 612, endPoint x: 435, endPoint y: 626, distance: 105.9
click at [26, 606] on div "Ad Group Name Status Spend" at bounding box center [26, 606] width 0 height 0
click at [776, 132] on div "Personal View Actions: Duplicate Save, edit and delete options are unavailable …" at bounding box center [769, 137] width 1487 height 22
